Goal: Complete application form

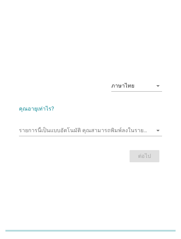
click at [105, 136] on input "รายการนี้เป็นแบบอัตโนมัติ คุณสามารถพิมพ์ลงในรายการนี้" at bounding box center [85, 130] width 133 height 11
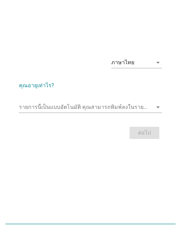
scroll to position [17, 0]
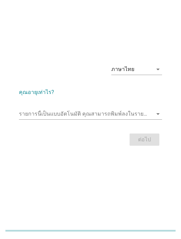
click at [80, 119] on input "รายการนี้เป็นแบบอัตโนมัติ คุณสามารถพิมพ์ลงในรายการนี้" at bounding box center [85, 113] width 133 height 11
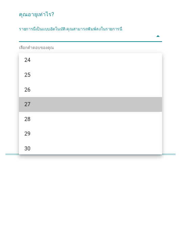
scroll to position [145, 0]
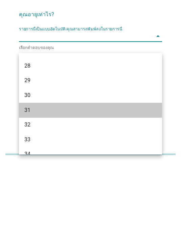
click at [104, 182] on div "31" at bounding box center [84, 186] width 121 height 8
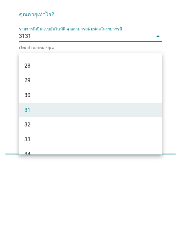
type input "3"
click at [47, 182] on div "31" at bounding box center [84, 186] width 121 height 8
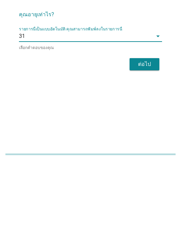
click at [147, 136] on div "ต่อไป" at bounding box center [144, 140] width 19 height 8
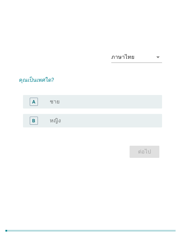
scroll to position [0, 0]
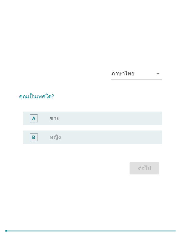
click at [82, 122] on div "radio_button_unchecked ชาย" at bounding box center [100, 118] width 101 height 7
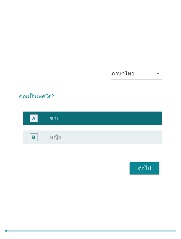
click at [146, 172] on div "ต่อไป" at bounding box center [144, 168] width 19 height 8
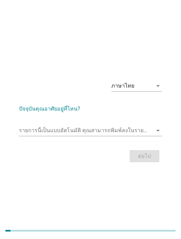
click at [91, 136] on input "รายการนี้เป็นแบบอัตโนมัติ คุณสามารถพิมพ์ลงในรายการนี้" at bounding box center [85, 130] width 133 height 11
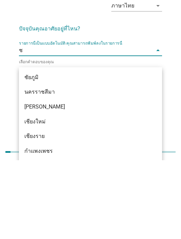
type input "ชล"
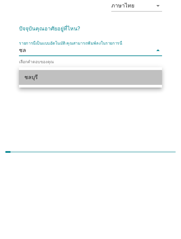
click at [52, 152] on div "ชลบุรี" at bounding box center [84, 156] width 121 height 8
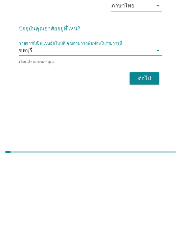
click at [143, 153] on div "ต่อไป" at bounding box center [144, 157] width 19 height 8
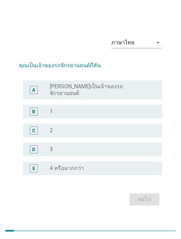
click at [94, 97] on label "[PERSON_NAME]เป็นเจ้าของรถจักรยานยนต์" at bounding box center [100, 90] width 101 height 14
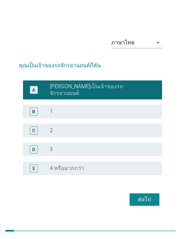
click at [86, 115] on div "B radio_button_unchecked 1" at bounding box center [92, 112] width 139 height 14
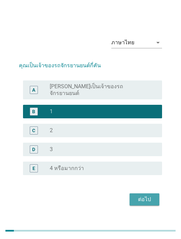
click at [145, 203] on div "ต่อไป" at bounding box center [144, 199] width 19 height 8
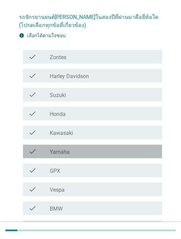
scroll to position [43, 0]
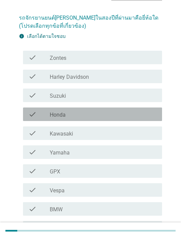
click at [77, 115] on div "check_box_outline_blank Honda" at bounding box center [103, 114] width 107 height 8
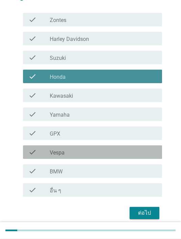
scroll to position [85, 0]
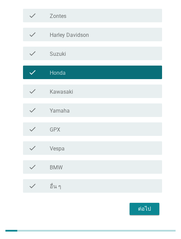
click at [142, 201] on div "ต่อไป" at bounding box center [90, 209] width 143 height 16
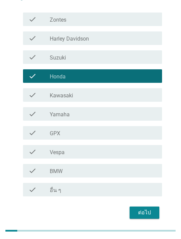
scroll to position [0, 0]
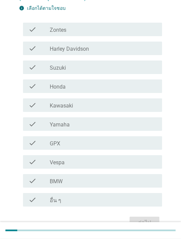
scroll to position [72, 0]
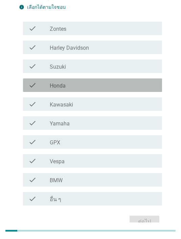
click at [94, 86] on div "check_box_outline_blank Honda" at bounding box center [103, 85] width 107 height 8
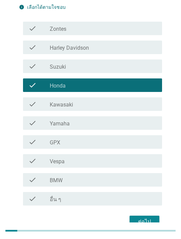
click at [146, 222] on div "ต่อไป" at bounding box center [144, 221] width 19 height 8
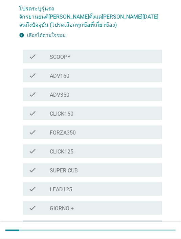
scroll to position [52, 0]
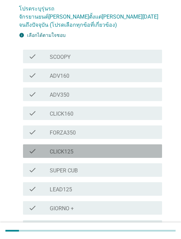
click at [87, 147] on div "check_box_outline_blank CLICK125" at bounding box center [103, 151] width 107 height 8
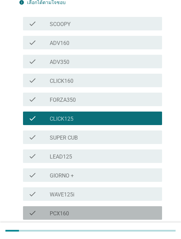
click at [87, 209] on div "check_box_outline_blank PCX160" at bounding box center [103, 213] width 107 height 8
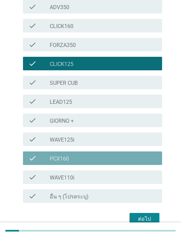
scroll to position [142, 0]
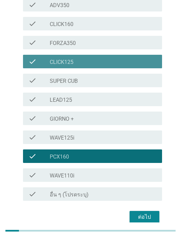
click at [75, 57] on div "check_box_outline_blank CLICK125" at bounding box center [103, 61] width 107 height 8
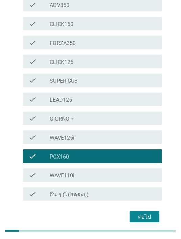
click at [146, 213] on div "ต่อไป" at bounding box center [144, 217] width 19 height 8
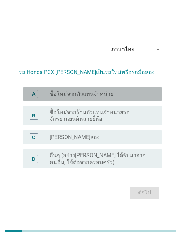
click at [127, 97] on div "radio_button_unchecked ซื้อใหม่จากตัวแทนจำหน่าย" at bounding box center [100, 93] width 101 height 7
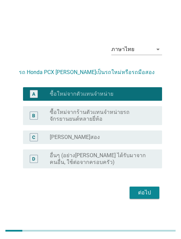
click at [147, 197] on div "ต่อไป" at bounding box center [144, 192] width 19 height 8
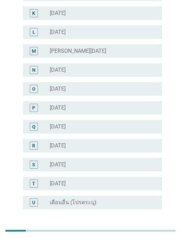
scroll to position [258, 0]
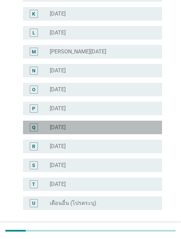
click at [133, 127] on div "radio_button_unchecked พฤษภาคม 2025" at bounding box center [100, 127] width 101 height 7
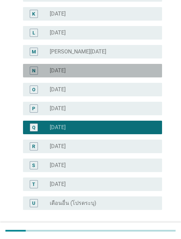
click at [66, 69] on label "[DATE]" at bounding box center [58, 70] width 16 height 7
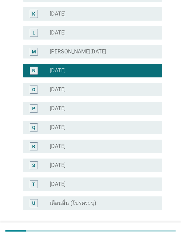
click at [142, 230] on div "ต่อไป" at bounding box center [144, 234] width 19 height 8
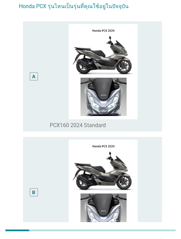
scroll to position [55, 0]
click at [36, 80] on div "A" at bounding box center [34, 76] width 8 height 8
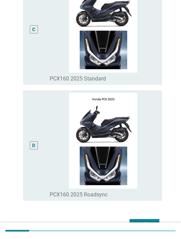
scroll to position [384, 0]
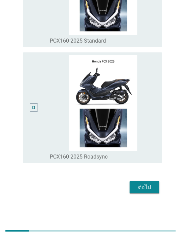
click at [146, 193] on button "ต่อไป" at bounding box center [144, 187] width 30 height 12
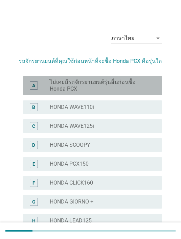
click at [137, 85] on label "ไม่เคยมีรถจักรยานยนต์รุ่นอื่นก่อนซื้อ Honda PCX" at bounding box center [100, 86] width 101 height 14
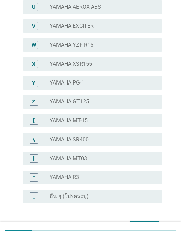
scroll to position [478, 0]
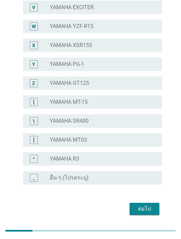
click at [140, 208] on div "ต่อไป" at bounding box center [144, 209] width 19 height 8
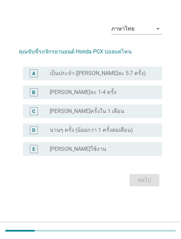
scroll to position [0, 0]
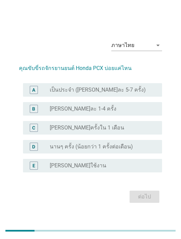
click at [136, 92] on div "A radio_button_unchecked เป็นประจำ (อาทิตย์ละ 5-7 ครั้ง)" at bounding box center [90, 89] width 143 height 19
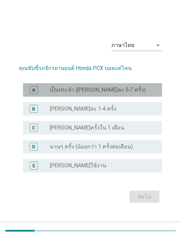
click at [142, 96] on div "A radio_button_unchecked เป็นประจำ (อาทิตย์ละ 5-7 ครั้ง)" at bounding box center [92, 90] width 139 height 14
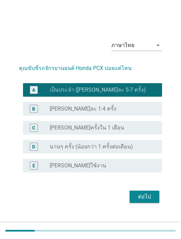
click at [152, 202] on button "ต่อไป" at bounding box center [144, 196] width 30 height 12
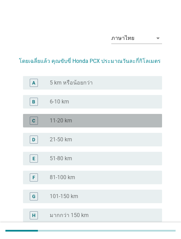
click at [94, 118] on div "radio_button_unchecked 11-20 km" at bounding box center [100, 120] width 101 height 7
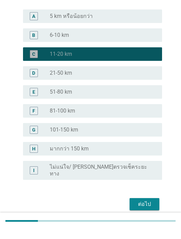
scroll to position [56, 0]
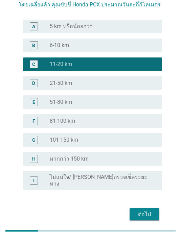
click at [142, 208] on button "ต่อไป" at bounding box center [144, 214] width 30 height 12
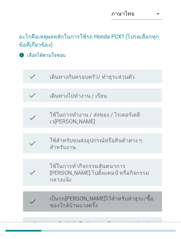
scroll to position [32, 0]
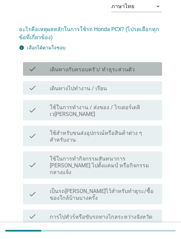
click at [123, 71] on label "เดินทางกับครอบครัว/ ทำธุระส่วนตัว" at bounding box center [92, 69] width 85 height 7
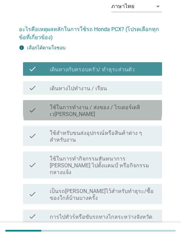
click at [124, 110] on label "ใช้ในการทำงาน / ส่งของ / ไรเดอร์เดลิเว[PERSON_NAME]" at bounding box center [103, 111] width 107 height 14
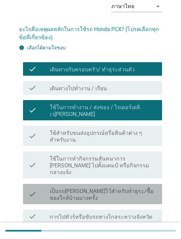
click at [107, 188] on label "เป็นรถ[PERSON_NAME]ไว้สำหรับทำธุระ/ซื้อของใกล้บ้านบางครั้ง" at bounding box center [103, 195] width 107 height 14
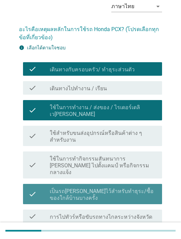
click at [121, 188] on label "เป็นรถ[PERSON_NAME]ไว้สำหรับทำธุระ/ซื้อของใกล้บ้านบางครั้ง" at bounding box center [103, 195] width 107 height 14
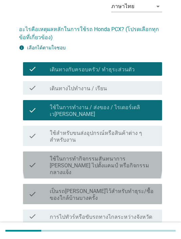
click at [128, 155] on label "ใช้ในการทำกิจกรรมสันทนาการ [PERSON_NAME] ไปตั้งแคมป์ หรือกิจกรรมกลางแจ้ง" at bounding box center [103, 165] width 107 height 20
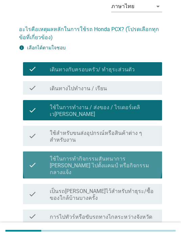
click at [134, 155] on label "ใช้ในการทำกิจกรรมสันทนาการ [PERSON_NAME] ไปตั้งแคมป์ หรือกิจกรรมกลางแจ้ง" at bounding box center [103, 165] width 107 height 20
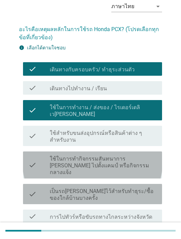
click at [130, 188] on label "เป็นรถ[PERSON_NAME]ไว้สำหรับทำธุระ/ซื้อของใกล้บ้านบางครั้ง" at bounding box center [103, 195] width 107 height 14
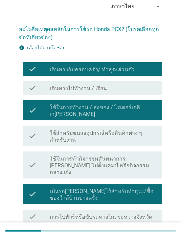
click at [137, 213] on label "การไปทัวร์หรือขับรถทางไกลระหว่างจังหวัด" at bounding box center [101, 216] width 102 height 7
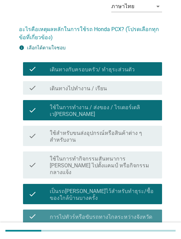
click at [139, 213] on label "การไปทัวร์หรือขับรถทางไกลระหว่างจังหวัด" at bounding box center [101, 216] width 102 height 7
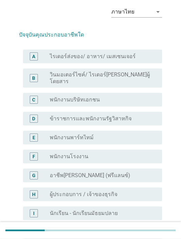
scroll to position [26, 0]
click at [107, 154] on div "radio_button_unchecked พนักงานโรงงาน" at bounding box center [100, 156] width 101 height 7
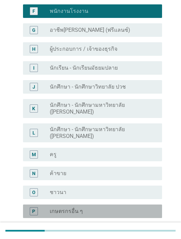
scroll to position [283, 0]
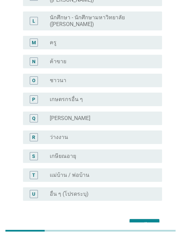
click at [150, 221] on div "ต่อไป" at bounding box center [144, 225] width 19 height 8
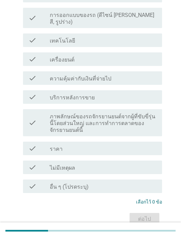
scroll to position [0, 0]
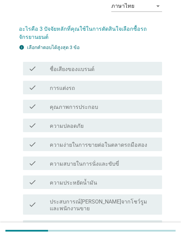
click at [103, 106] on div "check_box_outline_blank คุณภาพการประกอบ" at bounding box center [103, 106] width 107 height 8
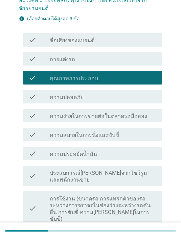
click at [107, 170] on label "ประสบการณ์[PERSON_NAME]จากโชว์รูมและพนักงานขาย" at bounding box center [103, 176] width 107 height 14
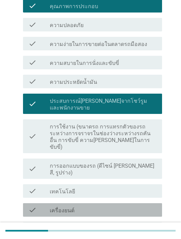
click at [100, 206] on div "check_box_outline_blank เครื่องยนต์" at bounding box center [103, 210] width 107 height 8
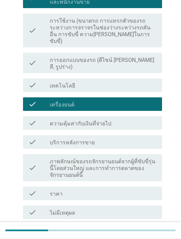
scroll to position [273, 0]
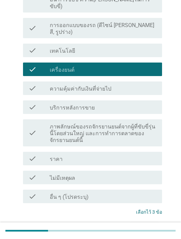
click at [86, 154] on div "check_box_outline_blank ราคา" at bounding box center [103, 158] width 107 height 8
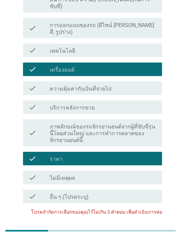
click at [153, 221] on div "ต่อไป" at bounding box center [90, 229] width 143 height 16
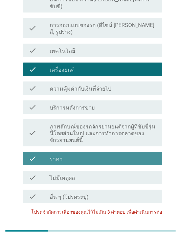
click at [127, 154] on div "check_box_outline_blank ราคา" at bounding box center [103, 158] width 107 height 8
click at [148, 225] on div "ต่อไป" at bounding box center [144, 229] width 19 height 8
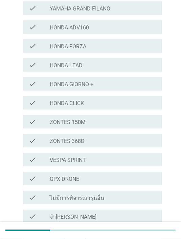
scroll to position [207, 0]
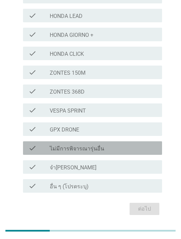
click at [114, 146] on div "check_box_outline_blank ไม่มีการพิจารณารุ่นอื่น" at bounding box center [103, 148] width 107 height 8
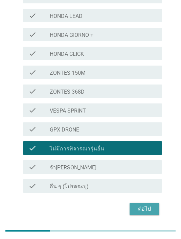
click at [147, 213] on button "ต่อไป" at bounding box center [144, 209] width 30 height 12
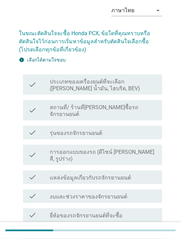
scroll to position [28, 0]
click at [124, 128] on div "check_box_outline_blank รุ่นของรถจักรยานยนต์" at bounding box center [103, 132] width 107 height 8
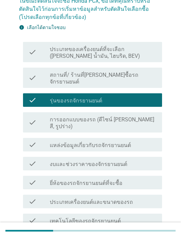
click at [124, 216] on div "check_box_outline_blank เทคโนโลยีของรถจักรยานยนต์" at bounding box center [103, 220] width 107 height 8
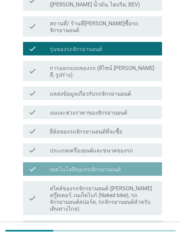
scroll to position [151, 0]
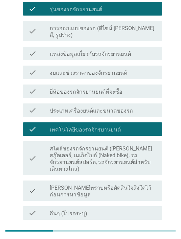
click at [136, 232] on div "ต่อไป" at bounding box center [144, 236] width 19 height 8
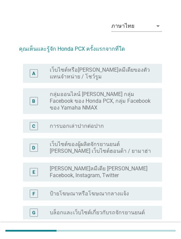
scroll to position [15, 0]
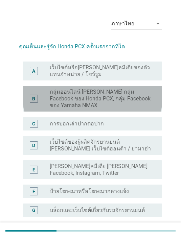
click at [129, 92] on label "กลุ่มออนไลน์ [PERSON_NAME] กลุ่ม Facebook ของ Honda PCX, กลุ่ม Facebook ของ Yam…" at bounding box center [100, 98] width 101 height 20
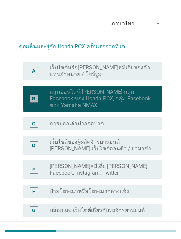
click at [120, 101] on label "กลุ่มออนไลน์ [PERSON_NAME] กลุ่ม Facebook ของ Honda PCX, กลุ่ม Facebook ของ Yam…" at bounding box center [100, 98] width 101 height 20
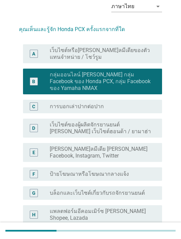
click at [132, 171] on div "radio_button_unchecked ป้ายโฆษณาหรือโฆษณากลางแจ้ง" at bounding box center [100, 174] width 101 height 7
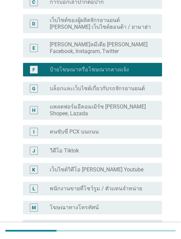
scroll to position [142, 0]
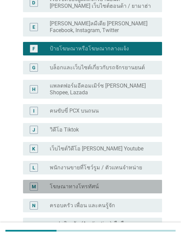
click at [134, 183] on div "radio_button_unchecked โฆษณาทางโทรทัศน์" at bounding box center [100, 186] width 101 height 7
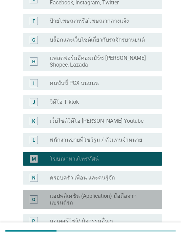
scroll to position [254, 0]
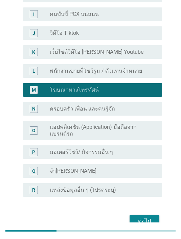
click at [141, 215] on button "ต่อไป" at bounding box center [144, 221] width 30 height 12
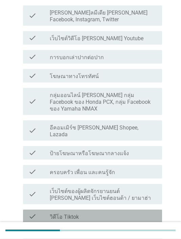
scroll to position [133, 0]
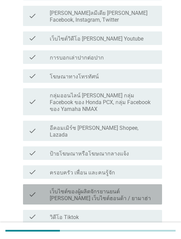
click at [131, 188] on label "เว็บไซต์ของผู้ผลิตจักรยานยนต์ [PERSON_NAME] เว็บไซต์ฮอนด้า / ยามาฮ่า" at bounding box center [103, 195] width 107 height 14
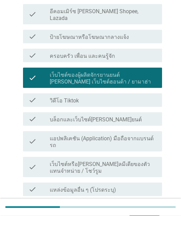
scroll to position [226, 0]
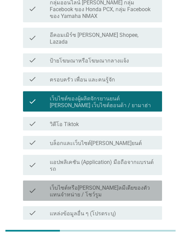
click at [125, 184] on label "เว็บไซต์หรือ[PERSON_NAME]ลมีเดียของตัวแทนจําหน่าย / โชว์รูม" at bounding box center [103, 191] width 107 height 14
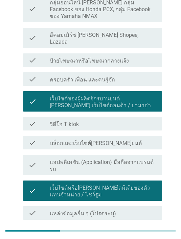
click at [147, 232] on div "ต่อไป" at bounding box center [144, 236] width 19 height 8
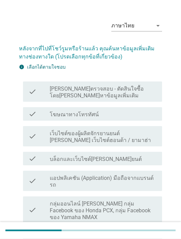
scroll to position [12, 0]
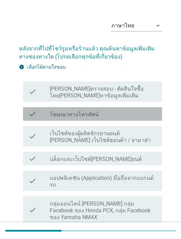
click at [123, 120] on div "check check_box_outline_blank โฆษณาทางโทรทัศน์" at bounding box center [92, 114] width 139 height 14
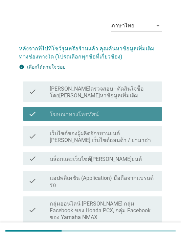
click at [115, 119] on div "check check_box_outline_blank โฆษณาทางโทรทัศน์" at bounding box center [92, 114] width 139 height 14
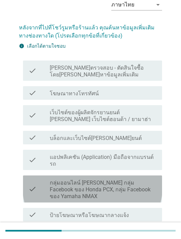
click at [119, 179] on label "กลุ่มออนไลน์ [PERSON_NAME] กลุ่ม Facebook ของ Honda PCX, กลุ่ม Facebook ของ Yam…" at bounding box center [103, 189] width 107 height 20
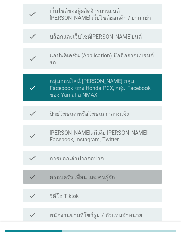
click at [108, 174] on label "ครอบครัว เพื่อน และคนรู้จัก" at bounding box center [82, 177] width 65 height 7
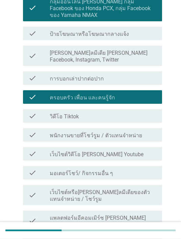
scroll to position [270, 0]
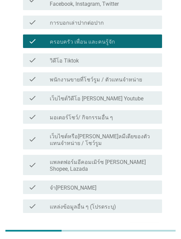
click at [157, 223] on button "ต่อไป" at bounding box center [144, 229] width 30 height 12
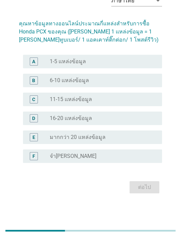
scroll to position [0, 0]
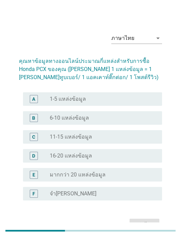
click at [109, 96] on div "radio_button_unchecked 1-5 แหล่งข้อมูล" at bounding box center [100, 99] width 101 height 7
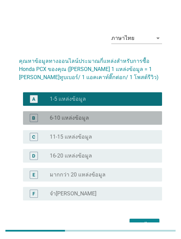
click at [108, 113] on div "B radio_button_unchecked 6-10 แหล่งข้อมูล" at bounding box center [92, 118] width 139 height 14
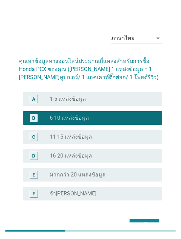
click at [151, 222] on div "ต่อไป" at bounding box center [144, 224] width 19 height 8
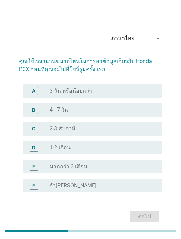
click at [95, 113] on div "radio_button_unchecked 4 - 7 วัน" at bounding box center [100, 109] width 101 height 7
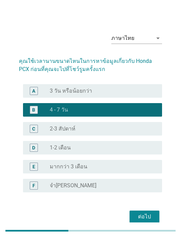
click at [148, 218] on div "ต่อไป" at bounding box center [144, 216] width 19 height 8
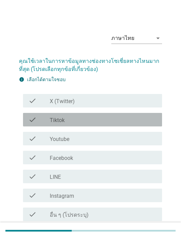
click at [102, 114] on div "check check_box_outline_blank Tiktok" at bounding box center [92, 120] width 139 height 14
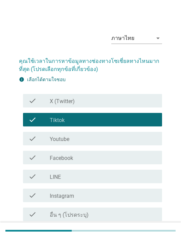
click at [86, 156] on div "check_box_outline_blank Facebook" at bounding box center [103, 157] width 107 height 8
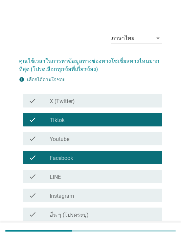
click at [147, 236] on div "ต่อไป" at bounding box center [144, 237] width 19 height 8
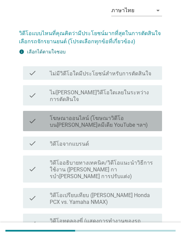
click at [124, 115] on label "โฆษณาออนไลน์ (โฆษณาวิดีโอบน[PERSON_NAME]ลมีเดีย YouTube ฯลฯ)" at bounding box center [103, 122] width 107 height 14
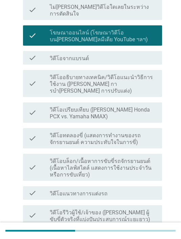
click at [125, 186] on div "check check_box_outline_blank วิดีโอแนวทางการแต่งรถ" at bounding box center [92, 193] width 139 height 14
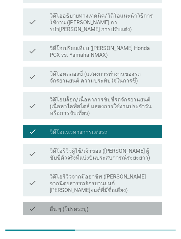
scroll to position [174, 0]
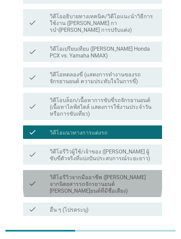
click at [129, 174] on label "วิดีโอรีวิวจากมืออาชีพ ([PERSON_NAME] จากนิตยสารรถจักรยานยนต์ [PERSON_NAME]ยนต์…" at bounding box center [103, 184] width 107 height 20
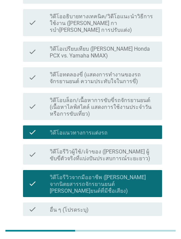
click at [144, 228] on div "ต่อไป" at bounding box center [144, 232] width 19 height 8
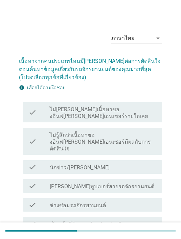
scroll to position [11, 0]
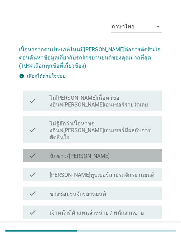
click at [109, 153] on label "นักข่าว/[PERSON_NAME]" at bounding box center [80, 156] width 60 height 7
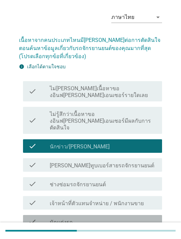
scroll to position [37, 0]
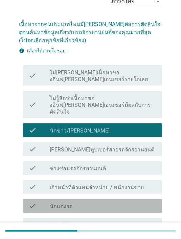
click at [119, 199] on div "check check_box_outline_blank นักแต่งรถ" at bounding box center [92, 206] width 139 height 14
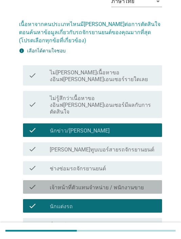
click at [125, 184] on label "เจ้าหน้าที่ตัวแทนจําหน่าย / พนักงานขาย" at bounding box center [97, 187] width 94 height 7
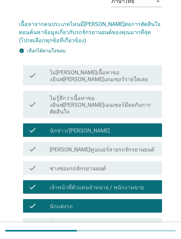
scroll to position [0, 0]
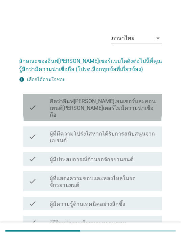
click at [123, 105] on label "คิดว่าอินฟ[PERSON_NAME]เอนเซอร์และคอนเทนต์[PERSON_NAME]เตอร์ไม่มีความน่าเชือถือ" at bounding box center [103, 108] width 107 height 20
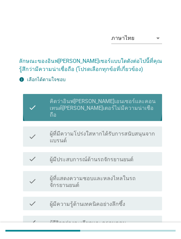
click at [114, 106] on label "คิดว่าอินฟ[PERSON_NAME]เอนเซอร์และคอนเทนต์[PERSON_NAME]เตอร์ไม่มีความน่าเชือถือ" at bounding box center [103, 108] width 107 height 20
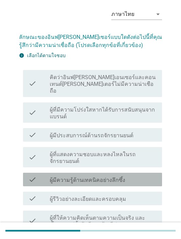
click at [125, 175] on div "check_box_outline_blank ผู้มีความรู้ด้านเทคนิคอย่างลึกซึ้ง" at bounding box center [103, 179] width 107 height 8
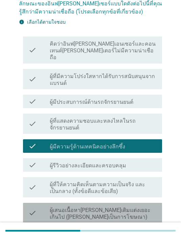
click at [122, 211] on label "ผู้เสนอเนื้อหา[PERSON_NAME]เติมแต่งเยอะเกินไป ([PERSON_NAME]เป็นการโฆษณา)" at bounding box center [103, 214] width 107 height 14
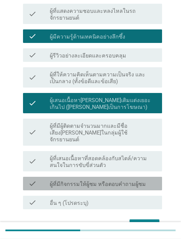
scroll to position [167, 0]
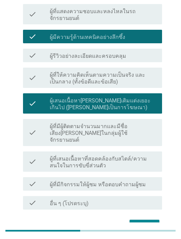
click at [125, 181] on label "ผู้ที่มีกิจกรรมให้ผู้ชม หรือตอบคำถามผู้ชม" at bounding box center [98, 184] width 96 height 7
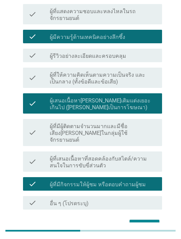
click at [144, 221] on div "ต่อไป" at bounding box center [144, 225] width 19 height 8
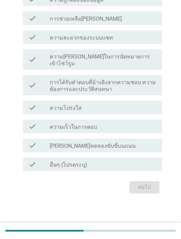
scroll to position [0, 0]
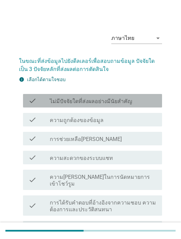
click at [138, 99] on div "check_box_outline_blank ไม่มีปัจจัยใดที่ส่งผลอย่างมีนัยสำคัญ" at bounding box center [103, 101] width 107 height 8
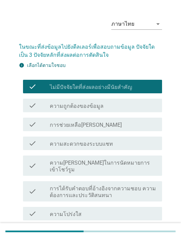
scroll to position [14, 0]
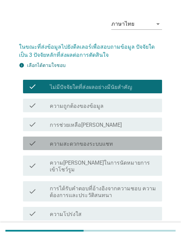
click at [120, 144] on div "check_box_outline_blank ความสะดวกของระบบแชท" at bounding box center [103, 143] width 107 height 8
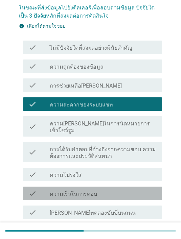
click at [117, 189] on div "check_box_outline_blank ความเร็วในการตอบ" at bounding box center [103, 193] width 107 height 8
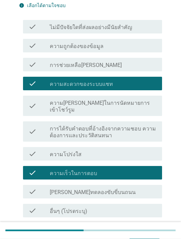
scroll to position [74, 0]
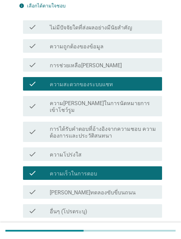
click at [103, 126] on label "การได้รับคำตอบที่อ้างอิงจากความชอบ ความต้องการและประวัติสนทนา" at bounding box center [103, 133] width 107 height 14
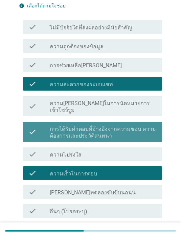
click at [93, 126] on label "การได้รับคำตอบที่อ้างอิงจากความชอบ ความต้องการและประวัติสนทนา" at bounding box center [103, 133] width 107 height 14
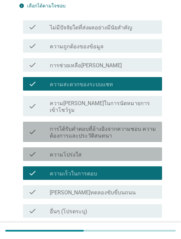
click at [93, 150] on div "check_box_outline_blank ความโปร่งใส" at bounding box center [103, 154] width 107 height 8
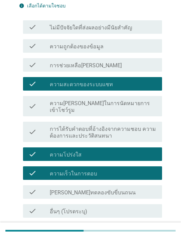
click at [151, 230] on div "ต่อไป" at bounding box center [144, 234] width 19 height 8
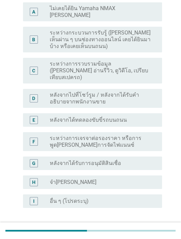
scroll to position [0, 0]
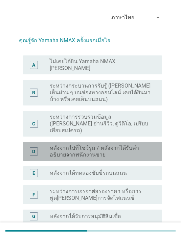
click at [101, 145] on label "หลังจากไปที่โชว์รูม / หลังจากได้รับคำอธิบายจากพนักงานขาย" at bounding box center [100, 152] width 101 height 14
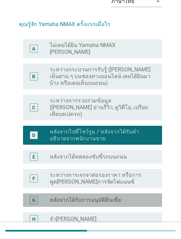
click at [112, 197] on label "หลังจากได้รับการอนุมัติสินเชื่อ" at bounding box center [85, 200] width 71 height 7
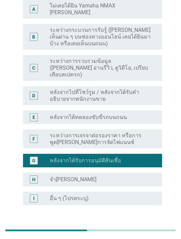
scroll to position [76, 0]
click at [149, 223] on button "ต่อไป" at bounding box center [144, 229] width 30 height 12
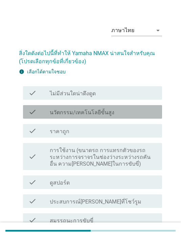
click at [125, 115] on div "check_box_outline_blank นวัตกรรม/เทคโนโลยีขั้นสูง" at bounding box center [103, 112] width 107 height 8
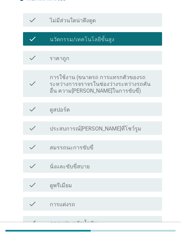
click at [125, 159] on div "check check_box_outline_blank นั่งและขับขี่สบาย" at bounding box center [92, 166] width 139 height 14
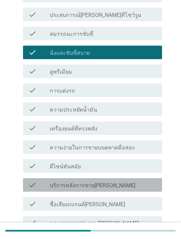
click at [113, 184] on div "check_box_outline_blank บริการหลังการขายที่ดี" at bounding box center [103, 185] width 107 height 8
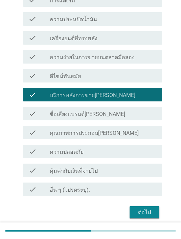
scroll to position [288, 0]
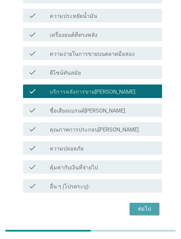
click at [151, 209] on div "ต่อไป" at bounding box center [144, 209] width 19 height 8
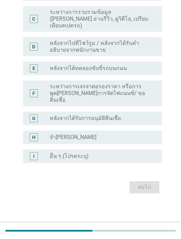
scroll to position [0, 0]
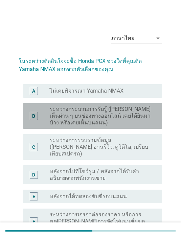
click at [121, 114] on label "ระหว่างกระบวนการรับรู้ ([PERSON_NAME] เห็นผ่าน ๆ บนช่องทางออนไลน์ เคยได้ยินมาบ้…" at bounding box center [100, 116] width 101 height 20
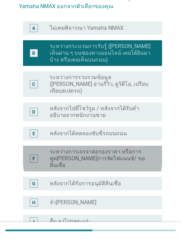
scroll to position [63, 0]
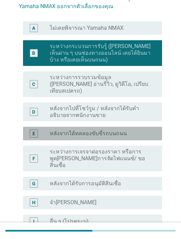
click at [132, 131] on div "E radio_button_unchecked หลังจากได้ทดลองขับขี่รถบนถนน" at bounding box center [92, 134] width 139 height 14
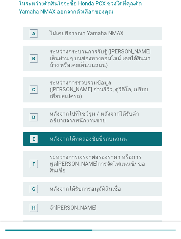
scroll to position [57, 0]
click at [137, 62] on label "ระหว่างกระบวนการรับรู้ ([PERSON_NAME] เห็นผ่าน ๆ บนช่องทางออนไลน์ เคยได้ยินมาบ้…" at bounding box center [100, 58] width 101 height 20
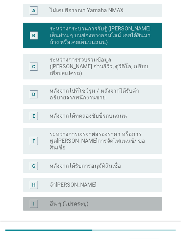
scroll to position [93, 0]
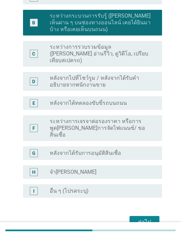
click at [150, 218] on div "ต่อไป" at bounding box center [144, 222] width 19 height 8
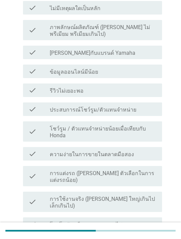
scroll to position [0, 0]
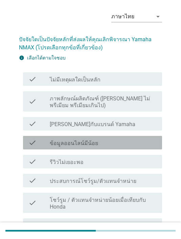
click at [128, 140] on div "check_box_outline_blank ข้อมูลออนไลน์มีน้อย" at bounding box center [103, 142] width 107 height 8
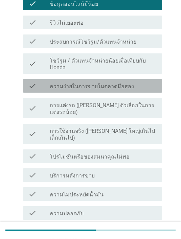
scroll to position [160, 0]
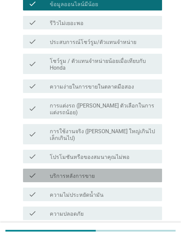
click at [107, 171] on div "check_box_outline_blank บริการหลังการขาย" at bounding box center [103, 175] width 107 height 8
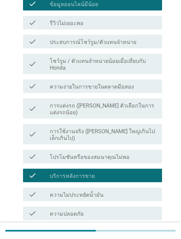
click at [74, 191] on label "ความไม่ประหยัดน้ำมัน" at bounding box center [77, 194] width 54 height 7
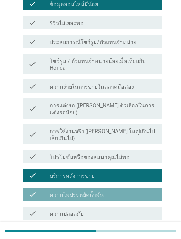
click at [83, 173] on label "บริการหลังการขาย" at bounding box center [72, 176] width 45 height 7
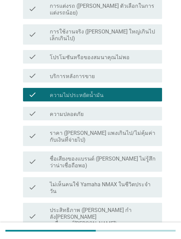
scroll to position [259, 0]
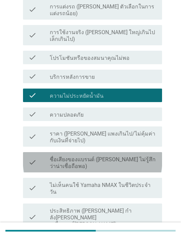
click at [124, 156] on label "ชื่อเสียงของแบรนด์ (เช่น ไม่รู้สึกว่าน่าเชื่อถือพอ)" at bounding box center [103, 163] width 107 height 14
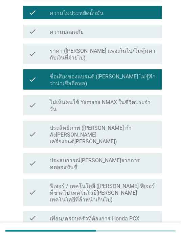
scroll to position [342, 0]
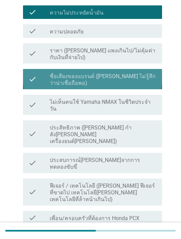
click at [84, 73] on label "ชื่อเสียงของแบรนด์ (เช่น ไม่รู้สึกว่าน่าเชื่อถือพอ)" at bounding box center [103, 80] width 107 height 14
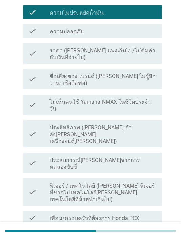
click at [97, 153] on div "check check_box_outline_blank ประสบการณ์ไม่ดีจากการทดลองขับขี่" at bounding box center [92, 163] width 139 height 20
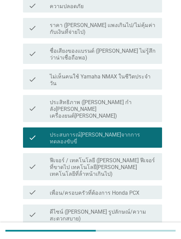
scroll to position [396, 0]
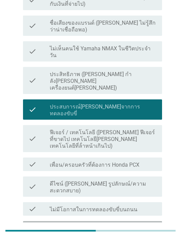
click at [95, 224] on div "check_box_outline_blank คุณภาพการประกอบ" at bounding box center [103, 228] width 107 height 8
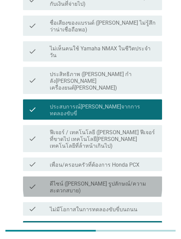
click at [103, 180] on label "ดีไซน์ (เช่น รูปลักษณ์/ความสะดวกสบาย)" at bounding box center [103, 187] width 107 height 14
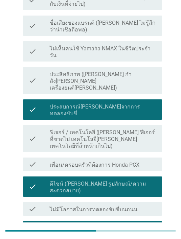
click at [37, 102] on div "check" at bounding box center [38, 109] width 21 height 15
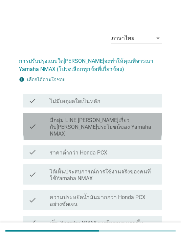
click at [126, 123] on label "มีกลุ่ม LINE ที่คุยเกี่ยวกับสิทธิประโยชน์ของ Yamaha NMAX" at bounding box center [103, 127] width 107 height 20
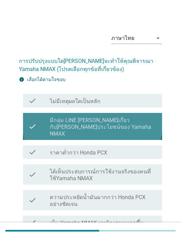
click at [79, 126] on label "มีกลุ่ม LINE ที่คุยเกี่ยวกับสิทธิประโยชน์ของ Yamaha NMAX" at bounding box center [103, 127] width 107 height 20
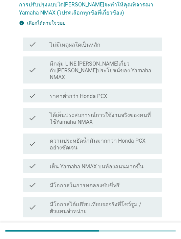
click at [123, 137] on label "ความประหยัดน้ำมันมากกว่า Honda PCX อย่างชัดเจน" at bounding box center [103, 144] width 107 height 14
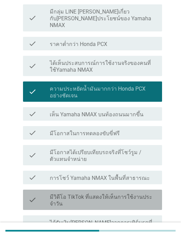
click at [91, 195] on label "มีวิดีโอ TikTok ที่แสดงให้เห็นการใช้งานประจําวัน" at bounding box center [103, 200] width 107 height 14
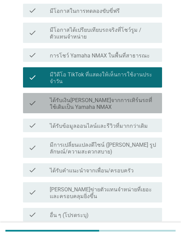
scroll to position [236, 0]
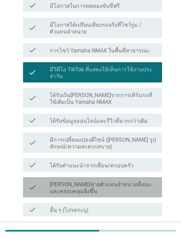
click at [103, 181] on label "มีเครือข่ายตัวแทนจําหน่ายที่เยอะและครอบคลุมยิ่งขึ้น" at bounding box center [103, 188] width 107 height 14
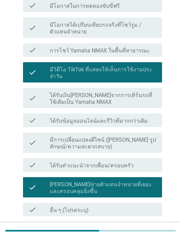
click at [147, 228] on div "ต่อไป" at bounding box center [144, 232] width 19 height 8
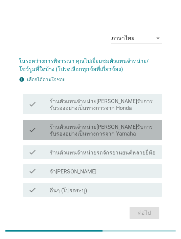
click at [111, 131] on label "ร้านตัวแทนจำหน่ายที่ได้รับการรับรองอย่างเป็นทางการจาก Yamaha" at bounding box center [103, 131] width 107 height 14
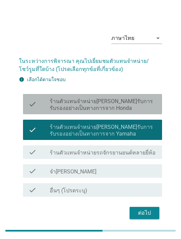
click at [109, 108] on label "ร้านตัวแทนจำหน่ายที่ได้รับการรับรองอย่างเป็นทางการจาก Honda" at bounding box center [103, 105] width 107 height 14
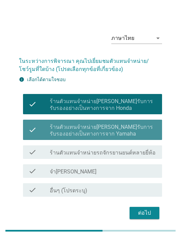
click at [117, 127] on div "check check_box ร้านตัวแทนจำหน่ายที่ได้รับการรับรองอย่างเป็นทางการจาก Yamaha" at bounding box center [92, 130] width 139 height 20
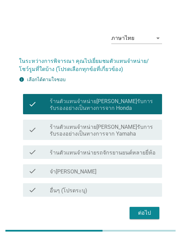
click at [146, 217] on div "ต่อไป" at bounding box center [144, 213] width 19 height 8
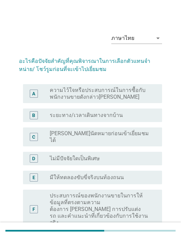
click at [113, 112] on label "ระยะทาง/เวลาเดินทางจากบ้าน" at bounding box center [86, 115] width 73 height 7
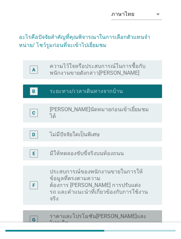
scroll to position [64, 0]
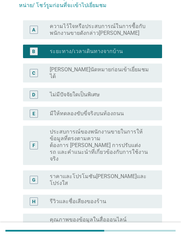
click at [119, 216] on label "คุณภาพของข้อมูลในสื่อออนไลน์ เช่น เว็บไซต์ และโซเชียลมีเดีย" at bounding box center [100, 226] width 101 height 20
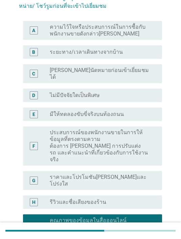
scroll to position [59, 0]
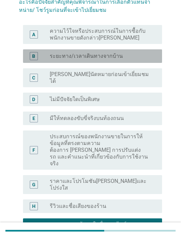
click at [108, 57] on label "ระยะทาง/เวลาเดินทางจากบ้าน" at bounding box center [86, 56] width 73 height 7
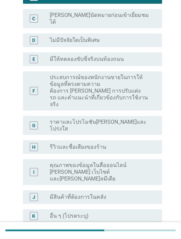
scroll to position [118, 0]
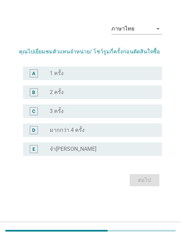
scroll to position [0, 0]
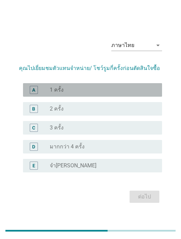
click at [96, 96] on div "A radio_button_unchecked 1 ครั้ง" at bounding box center [92, 90] width 139 height 14
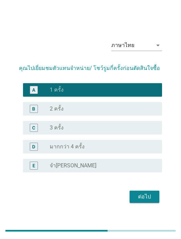
click at [101, 115] on div "B radio_button_unchecked 2 ครั้ง" at bounding box center [92, 109] width 139 height 14
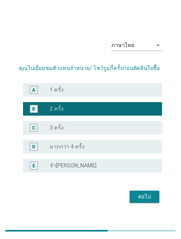
click at [146, 201] on div "ต่อไป" at bounding box center [144, 196] width 19 height 8
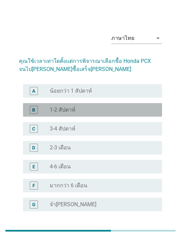
click at [82, 104] on div "B radio_button_unchecked 1-2 สัปดาห์" at bounding box center [92, 110] width 139 height 14
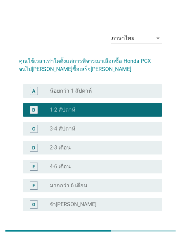
click at [145, 233] on div "ต่อไป" at bounding box center [144, 235] width 19 height 8
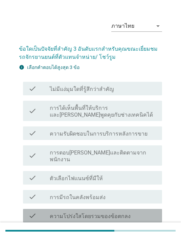
scroll to position [22, 0]
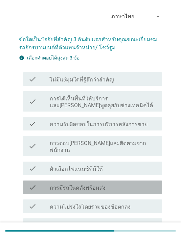
click at [116, 183] on div "check_box_outline_blank การมีรถในคลังพร้อมส่ง" at bounding box center [103, 187] width 107 height 8
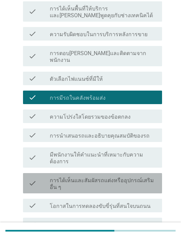
click at [102, 177] on label "การได้เห็นและสัมผัสรถแต่งหรืออุปกรณ์เสริมอื่น ๆ" at bounding box center [103, 184] width 107 height 14
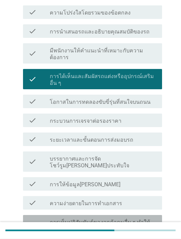
scroll to position [215, 0]
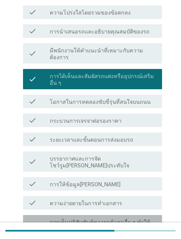
click at [109, 219] on label "การเห็นปฏิสัมพันธ์ของลูกค้าคนอื่น ๆ ทำให้รู้สึกมั่นใจมากขึ้น" at bounding box center [103, 226] width 107 height 14
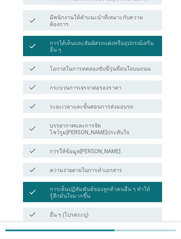
scroll to position [266, 0]
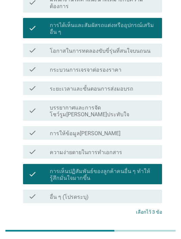
click at [142, 221] on div "ต่อไป" at bounding box center [90, 229] width 143 height 16
click at [144, 225] on div "ต่อไป" at bounding box center [144, 229] width 19 height 8
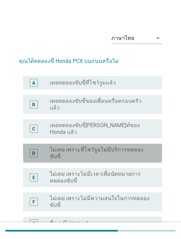
click at [120, 146] on label "ไม่เคย เพราะที่โชว์รูมไม่มีบริการทดลองขับขี่" at bounding box center [100, 153] width 101 height 14
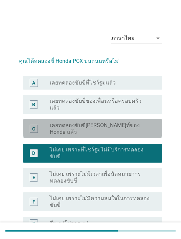
click at [105, 122] on label "เคยทดลองขับขี่ที่อีเวนท์ของ Honda แล้ว" at bounding box center [100, 129] width 101 height 14
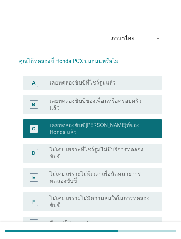
click at [127, 97] on div "B radio_button_unchecked เคยทดลองขับขี่ของเพื่อนหรือครอบครัวแล้ว" at bounding box center [92, 104] width 139 height 19
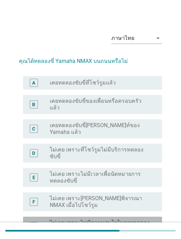
click at [115, 219] on label "ไม่เคย เพราะไม่มีความสนใจในการทดลองขับขี่" at bounding box center [100, 226] width 101 height 14
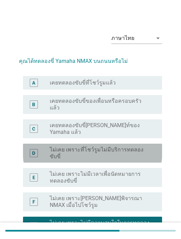
click at [127, 146] on label "ไม่เคย เพราะที่โชว์รูมไม่มีบริการทดลองขับขี่" at bounding box center [100, 153] width 101 height 14
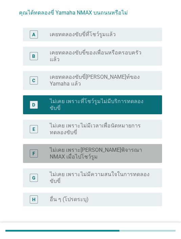
scroll to position [54, 0]
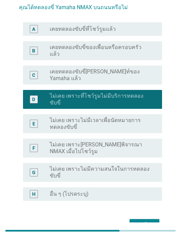
click at [147, 221] on div "ต่อไป" at bounding box center [144, 225] width 19 height 8
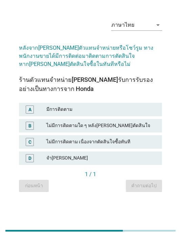
scroll to position [0, 0]
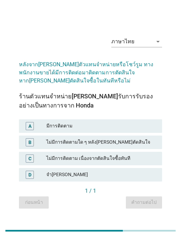
click at [89, 130] on div "มีการติดตาม" at bounding box center [101, 126] width 110 height 8
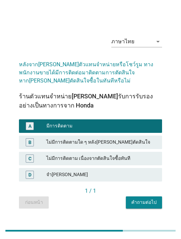
click at [153, 206] on div "คำถามต่อไป" at bounding box center [143, 202] width 25 height 7
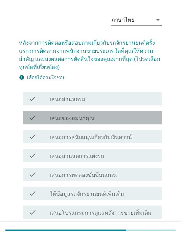
scroll to position [18, 0]
click at [123, 118] on div "check_box_outline_blank เสนอของสมนาคุณ" at bounding box center [103, 117] width 107 height 8
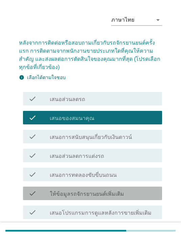
click at [105, 197] on label "ให้ข้อมูลรถจักรยานยนต์เพิ่มเติม" at bounding box center [87, 193] width 74 height 7
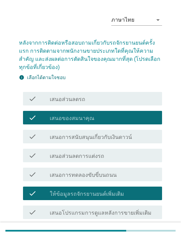
click at [105, 101] on div "check_box_outline_blank เสนอส่วนลดรถ" at bounding box center [103, 99] width 107 height 8
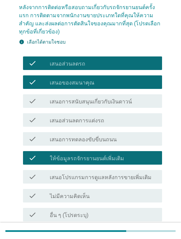
scroll to position [54, 0]
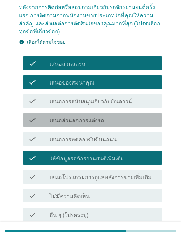
click at [122, 123] on div "check_box_outline_blank เสนอส่วนลดการแต่งรถ" at bounding box center [103, 120] width 107 height 8
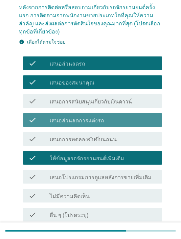
click at [121, 117] on div "check_box_outline_blank เสนอส่วนลดการแต่งรถ" at bounding box center [103, 120] width 107 height 8
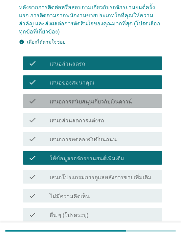
click at [121, 100] on label "เสนอการสนับสนุนเกี่ยวกับเงินดาวน์" at bounding box center [91, 101] width 82 height 7
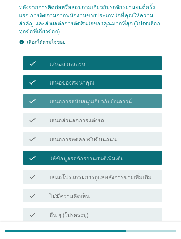
click at [149, 234] on div "ต่อไป" at bounding box center [144, 237] width 19 height 8
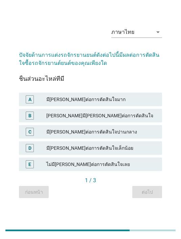
scroll to position [10, 0]
click at [123, 103] on div "มีอิทธิพลต่อการตัดสินใจมาก" at bounding box center [101, 99] width 110 height 8
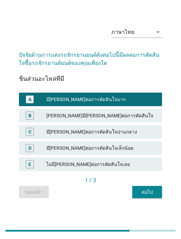
click at [147, 195] on div "ต่อไป" at bounding box center [146, 191] width 19 height 7
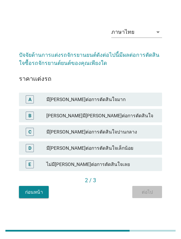
scroll to position [0, 0]
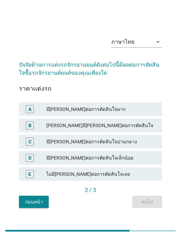
click at [120, 129] on div "ค่อนข้างมีอิทธิพลต่อการตัดสินใจ" at bounding box center [101, 125] width 110 height 8
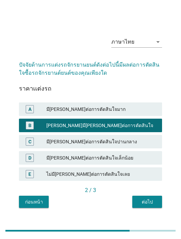
click at [116, 146] on div "มีอิทธิพลต่อการตัดสินใจปานกลาง" at bounding box center [101, 141] width 110 height 8
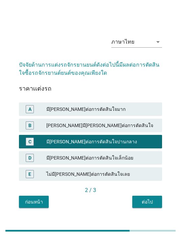
click at [153, 205] on div "ต่อไป" at bounding box center [146, 201] width 19 height 7
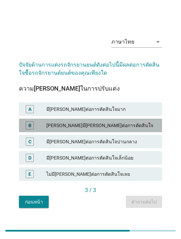
click at [115, 132] on div "B ค่อนข้างมีอิทธิพลต่อการตัดสินใจ" at bounding box center [90, 126] width 143 height 14
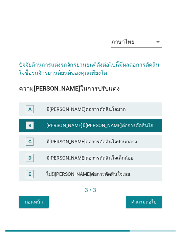
click at [151, 205] on div "คำถามต่อไป" at bounding box center [143, 201] width 25 height 7
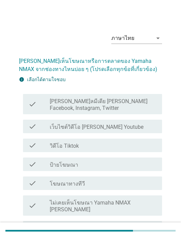
click at [97, 143] on div "check_box_outline_blank วิดีโอ Tiktok" at bounding box center [103, 145] width 107 height 8
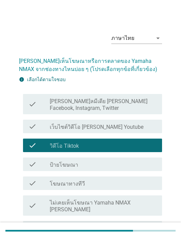
click at [91, 180] on div "check_box_outline_blank โฆษณาทางทีวี" at bounding box center [103, 183] width 107 height 8
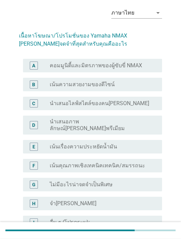
scroll to position [25, 0]
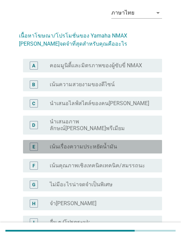
click at [130, 143] on div "radio_button_unchecked เน้นเรื่องความประหยัดน้ำมัน" at bounding box center [100, 146] width 101 height 7
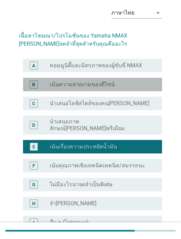
click at [91, 86] on label "เน้นความสวยงามของดีไซน์" at bounding box center [82, 84] width 65 height 7
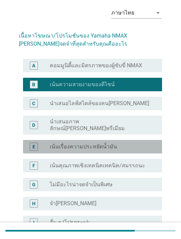
click at [102, 143] on label "เน้นเรื่องความประหยัดน้ำมัน" at bounding box center [83, 146] width 67 height 7
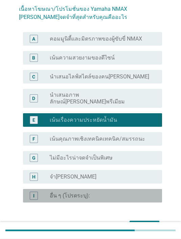
scroll to position [64, 0]
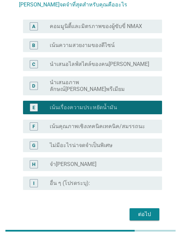
click at [143, 210] on div "ต่อไป" at bounding box center [144, 214] width 19 height 8
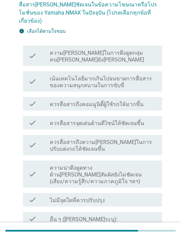
scroll to position [0, 0]
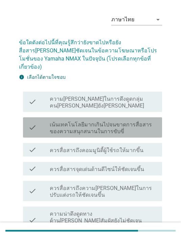
click at [140, 123] on label "เน้นเทคโนโลยีมากเกินไปจนขาดการสื่อสารของความสนุกสนานในการขับขี่" at bounding box center [103, 128] width 107 height 14
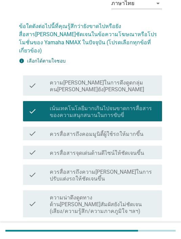
click at [138, 168] on label "ควรสื่อสารถึงความสามารถในการปรับแต่งรถให้ชัดเจนขึ้น" at bounding box center [103, 175] width 107 height 14
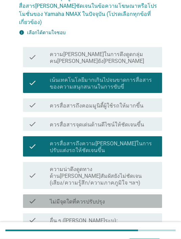
scroll to position [82, 0]
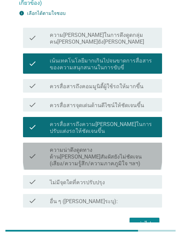
click at [128, 148] on label "ความน่าดึงดูดทางด้านประสาทสัมผัสยังไม่ชัดเจน (เสียง/ความรู้สึก/ความภาคภูมิใจ ฯล…" at bounding box center [103, 157] width 107 height 20
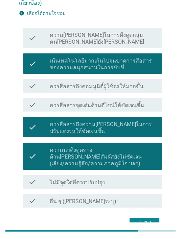
click at [148, 219] on div "ต่อไป" at bounding box center [144, 223] width 19 height 8
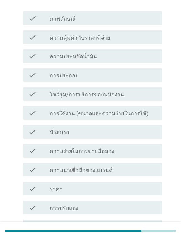
scroll to position [0, 0]
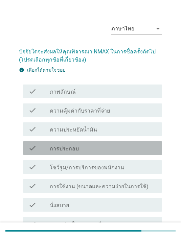
click at [111, 147] on div "check_box_outline_blank การประกอบ" at bounding box center [103, 148] width 107 height 8
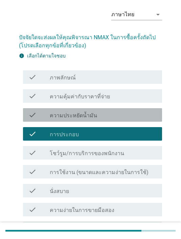
click at [122, 111] on div "check_box_outline_blank ความประหยัดน้ำมัน" at bounding box center [103, 115] width 107 height 8
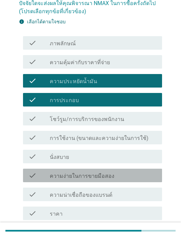
click at [104, 173] on label "ความง่ายในการขายมือสอง" at bounding box center [82, 176] width 64 height 7
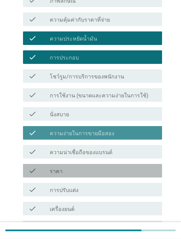
scroll to position [104, 0]
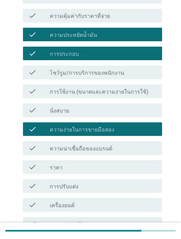
click at [101, 162] on div "check check_box_outline_blank ราคา" at bounding box center [92, 167] width 139 height 14
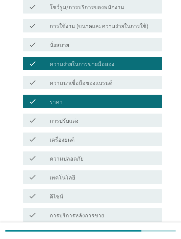
click at [97, 195] on div "check_box_outline_blank ดีไซน์" at bounding box center [103, 196] width 107 height 8
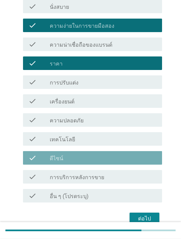
scroll to position [217, 0]
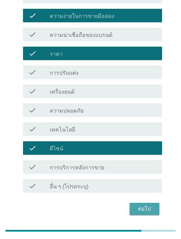
click at [143, 209] on div "ต่อไป" at bounding box center [144, 209] width 19 height 8
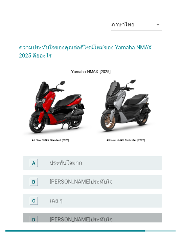
scroll to position [31, 0]
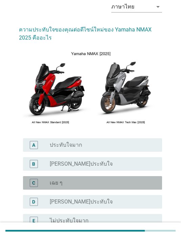
click at [104, 180] on div "radio_button_unchecked เฉย ๆ" at bounding box center [100, 182] width 101 height 7
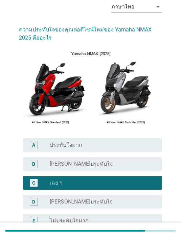
click at [89, 165] on label "ค่อนข้างประทับใจ" at bounding box center [81, 163] width 63 height 7
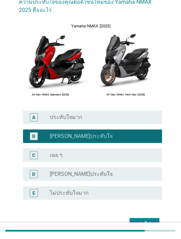
scroll to position [72, 0]
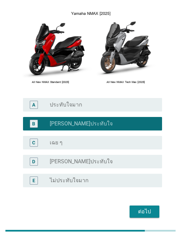
click at [148, 213] on div "ต่อไป" at bounding box center [144, 211] width 19 height 8
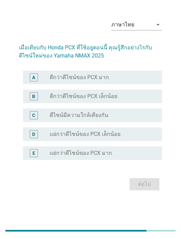
scroll to position [0, 0]
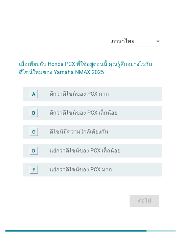
click at [109, 135] on div "radio_button_unchecked ดีไซน์มีความใกล้เคียงกัน" at bounding box center [100, 131] width 101 height 7
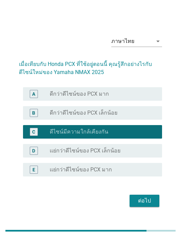
click at [147, 207] on button "ต่อไป" at bounding box center [144, 200] width 30 height 12
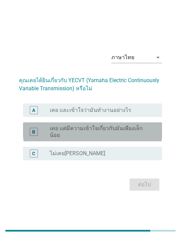
click at [132, 138] on label "เคย แต่มีความเข้าใจเกี่ยวกับมันเพียงเล็กน้อย" at bounding box center [100, 132] width 101 height 14
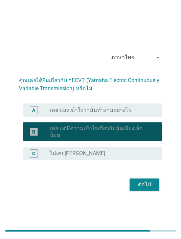
click at [147, 188] on div "ต่อไป" at bounding box center [144, 184] width 19 height 8
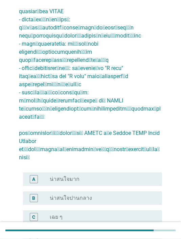
scroll to position [159, 0]
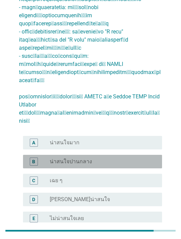
click at [102, 155] on div "B radio_button_unchecked น่าสนใจปานกลาง" at bounding box center [92, 162] width 139 height 14
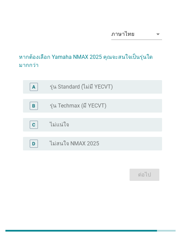
scroll to position [0, 0]
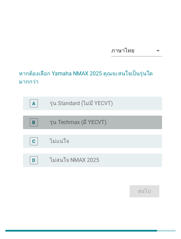
click at [106, 126] on div "radio_button_unchecked รุ่น Techmax (มี YECVT)" at bounding box center [100, 122] width 101 height 7
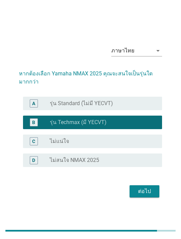
click at [142, 195] on div "ต่อไป" at bounding box center [144, 191] width 19 height 8
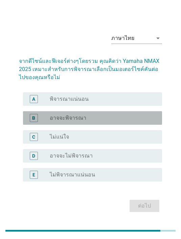
click at [101, 121] on div "radio_button_unchecked อาจจะพิจารณา" at bounding box center [100, 117] width 101 height 7
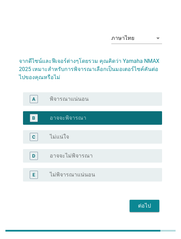
click at [146, 210] on div "ต่อไป" at bounding box center [144, 206] width 19 height 8
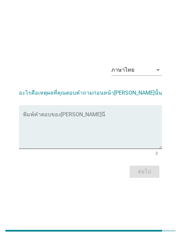
click at [79, 125] on textarea "พิมพ์คำตอบของคุณ ที่นี่" at bounding box center [92, 130] width 139 height 35
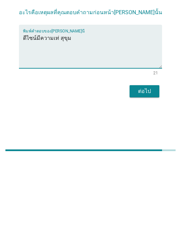
type textarea "ดีไซน์มีความเท่ สุขุม"
click at [145, 167] on div "ต่อไป" at bounding box center [144, 171] width 19 height 8
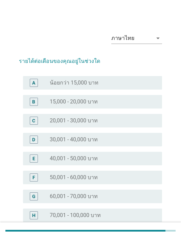
click at [103, 117] on div "radio_button_unchecked 20,001 - 30,000 บาท" at bounding box center [100, 120] width 101 height 7
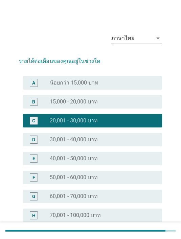
scroll to position [56, 0]
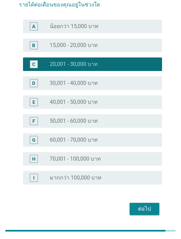
click at [148, 206] on div "ต่อไป" at bounding box center [144, 209] width 19 height 8
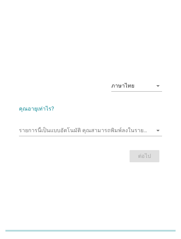
click at [74, 136] on input "รายการนี้เป็นแบบอัตโนมัติ คุณสามารถพิมพ์ลงในรายการนี้" at bounding box center [85, 130] width 133 height 11
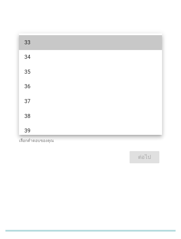
scroll to position [221, 0]
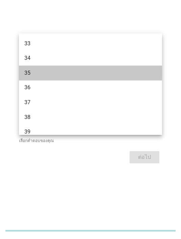
click at [52, 74] on div "35" at bounding box center [84, 73] width 121 height 8
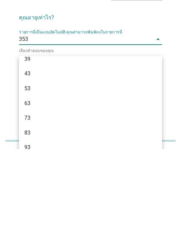
scroll to position [154, 0]
type input "3"
click at [164, 68] on div "ภาษาไทย arrow_drop_down คุณอายุเท่าไร? รายการนี้เป็นแบบอัตโนมัติ คุณสามารถพิมพ์…" at bounding box center [91, 119] width 154 height 102
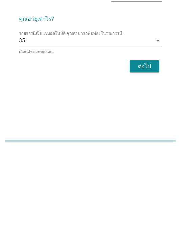
scroll to position [38, 0]
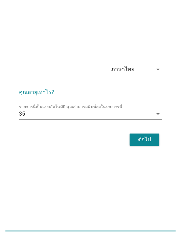
click at [135, 135] on div "ต่อไป" at bounding box center [144, 139] width 19 height 8
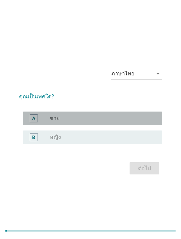
click at [84, 122] on div "radio_button_unchecked ชาย" at bounding box center [100, 118] width 101 height 7
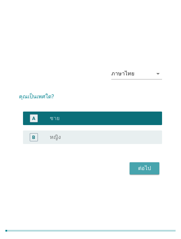
click at [147, 172] on div "ต่อไป" at bounding box center [144, 168] width 19 height 8
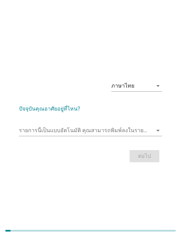
click at [79, 132] on div "รายการนี้เป็นแบบอัตโนมัติ คุณสามารถพิมพ์ลงในรายการนี้ arrow_drop_down" at bounding box center [90, 132] width 143 height 22
click at [98, 136] on input "รายการนี้เป็นแบบอัตโนมัติ คุณสามารถพิมพ์ลงในรายการนี้" at bounding box center [85, 130] width 133 height 11
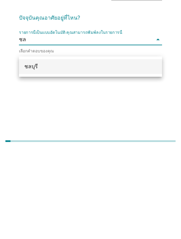
type input "ชลบ"
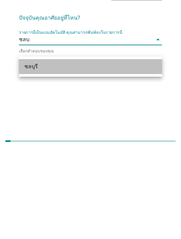
click at [53, 152] on div "ชลบุรี" at bounding box center [84, 156] width 121 height 8
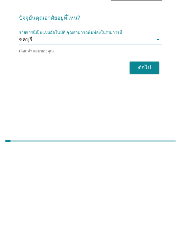
click at [141, 153] on div "ต่อไป" at bounding box center [144, 157] width 19 height 8
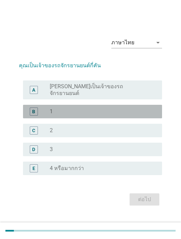
click at [110, 115] on div "radio_button_unchecked 1" at bounding box center [100, 111] width 101 height 7
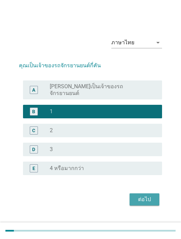
click at [154, 205] on button "ต่อไป" at bounding box center [144, 199] width 30 height 12
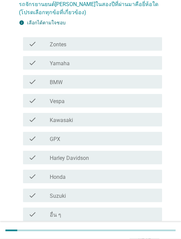
scroll to position [57, 0]
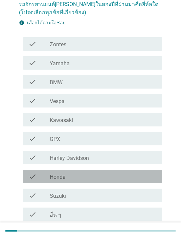
click at [90, 174] on div "check_box_outline_blank Honda" at bounding box center [103, 176] width 107 height 8
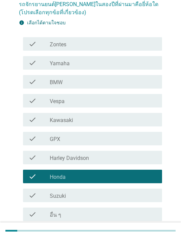
click at [148, 236] on div "ต่อไป" at bounding box center [144, 237] width 19 height 8
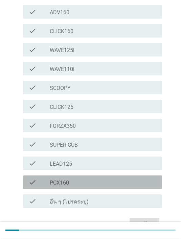
scroll to position [134, 0]
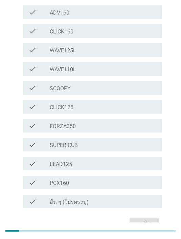
click at [124, 178] on div "check_box_outline_blank PCX160" at bounding box center [103, 182] width 107 height 8
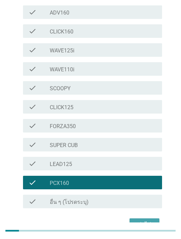
click at [145, 220] on div "ต่อไป" at bounding box center [144, 224] width 19 height 8
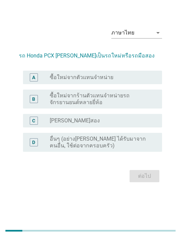
scroll to position [0, 0]
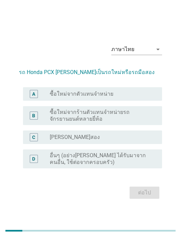
click at [109, 97] on label "ซื้อใหม่จากตัวแทนจำหน่าย" at bounding box center [81, 93] width 63 height 7
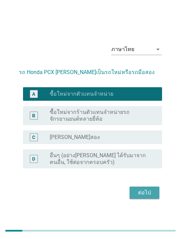
click at [149, 197] on div "ต่อไป" at bounding box center [144, 192] width 19 height 8
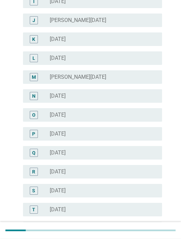
scroll to position [233, 0]
click at [95, 119] on div "O radio_button_unchecked มีนาคม 2025" at bounding box center [92, 115] width 139 height 14
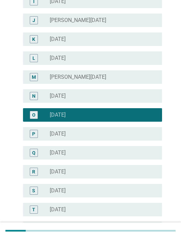
scroll to position [283, 0]
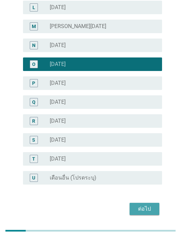
click at [146, 208] on div "ต่อไป" at bounding box center [144, 209] width 19 height 8
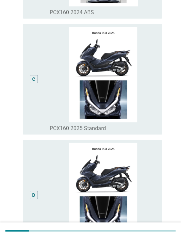
scroll to position [0, 0]
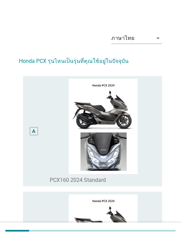
click at [37, 149] on div "A" at bounding box center [33, 131] width 11 height 105
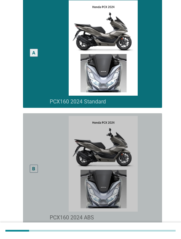
scroll to position [78, 0]
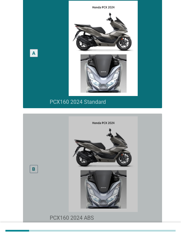
click at [34, 172] on div "B" at bounding box center [33, 168] width 3 height 7
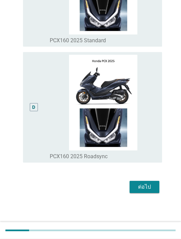
scroll to position [383, 0]
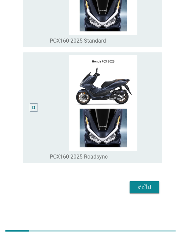
click at [144, 191] on div "ต่อไป" at bounding box center [144, 187] width 19 height 8
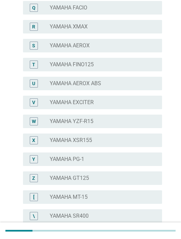
scroll to position [0, 0]
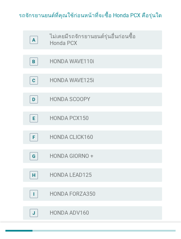
click at [122, 40] on label "ไม่เคยมีรถจักรยานยนต์รุ่นอื่นก่อนซื้อ Honda PCX" at bounding box center [100, 40] width 101 height 14
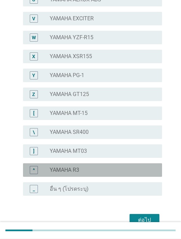
scroll to position [478, 0]
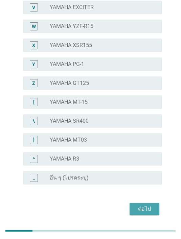
click at [147, 210] on div "ต่อไป" at bounding box center [144, 209] width 19 height 8
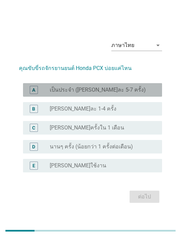
click at [121, 93] on div "radio_button_unchecked เป็นประจำ ([PERSON_NAME]ละ 5-7 ครั้ง)" at bounding box center [100, 89] width 101 height 7
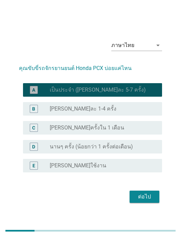
click at [148, 201] on div "ต่อไป" at bounding box center [144, 196] width 19 height 8
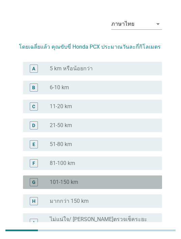
scroll to position [14, 0]
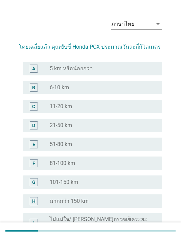
click at [96, 124] on div "radio_button_unchecked 21-50 km" at bounding box center [100, 125] width 101 height 7
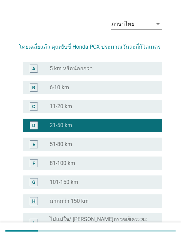
scroll to position [56, 0]
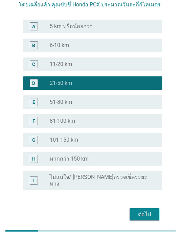
click at [150, 210] on div "ต่อไป" at bounding box center [144, 214] width 19 height 8
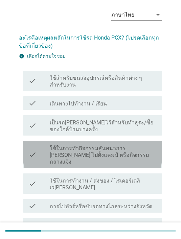
scroll to position [31, 0]
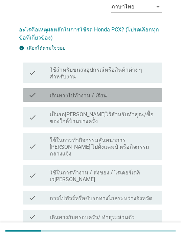
click at [129, 95] on div "check_box_outline_blank เดินทางไปทำงาน / เรียน" at bounding box center [103, 95] width 107 height 8
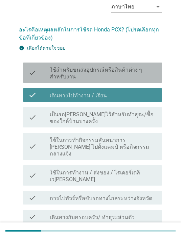
click at [130, 70] on label "ใช้สำหรับขนส่งอุปกรณ์หรือสินค้าต่าง ๆ สำหรับงาน" at bounding box center [103, 74] width 107 height 14
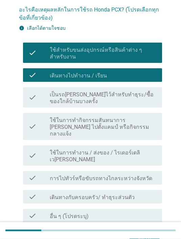
scroll to position [51, 0]
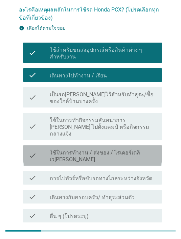
click at [138, 149] on label "ใช้ในการทำงาน / ส่งของ / ไรเดอร์เดลิเว[PERSON_NAME]" at bounding box center [103, 156] width 107 height 14
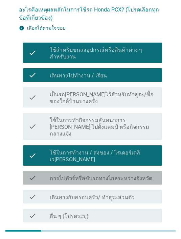
click at [126, 175] on label "การไปทัวร์หรือขับรถทางไกลระหว่างจังหวัด" at bounding box center [101, 178] width 102 height 7
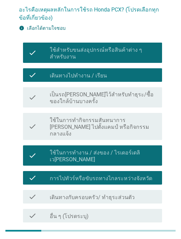
click at [130, 115] on div "check check_box_outline_blank ใช้ในการทำกิจกรรมสันทนาการ เช่น ไปตั้งแคมป์ หรือก…" at bounding box center [92, 126] width 139 height 27
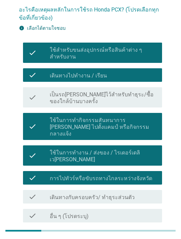
click at [129, 175] on label "การไปทัวร์หรือขับรถทางไกลระหว่างจังหวัด" at bounding box center [101, 178] width 102 height 7
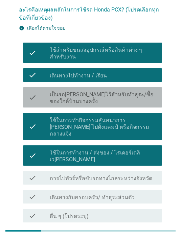
click at [132, 91] on label "เป็นรถ[PERSON_NAME]ไว้สำหรับทำธุระ/ซื้อของใกล้บ้านบางครั้ง" at bounding box center [103, 98] width 107 height 14
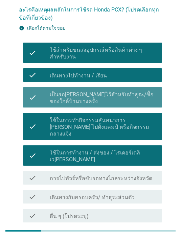
click at [133, 93] on label "เป็นรถ[PERSON_NAME]ไว้สำหรับทำธุระ/ซื้อของใกล้บ้านบางครั้ง" at bounding box center [103, 98] width 107 height 14
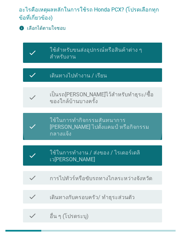
click at [128, 123] on label "ใช้ในการทำกิจกรรมสันทนาการ [PERSON_NAME] ไปตั้งแคมป์ หรือกิจกรรมกลางแจ้ง" at bounding box center [103, 127] width 107 height 20
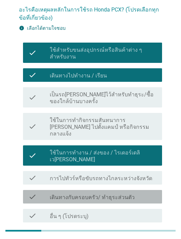
click at [128, 194] on label "เดินทางกับครอบครัว/ ทำธุระส่วนตัว" at bounding box center [92, 197] width 85 height 7
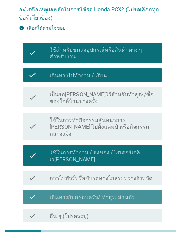
click at [147, 234] on div "ต่อไป" at bounding box center [144, 238] width 19 height 8
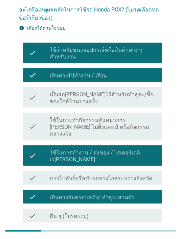
scroll to position [0, 0]
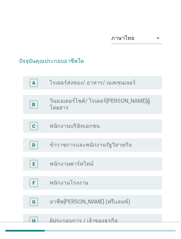
click at [106, 125] on div "C radio_button_unchecked พนักงานบริษัทเอกชน" at bounding box center [92, 126] width 139 height 14
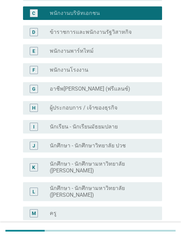
scroll to position [112, 0]
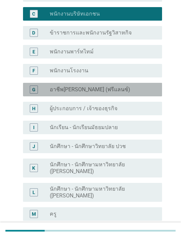
click at [145, 83] on div "G radio_button_unchecked อาชีพอิสระ (ฟรีแลนซ์)" at bounding box center [92, 90] width 139 height 14
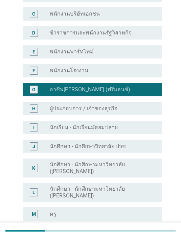
click at [135, 67] on div "radio_button_unchecked พนักงานโรงงาน" at bounding box center [100, 70] width 101 height 7
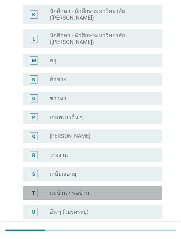
scroll to position [283, 0]
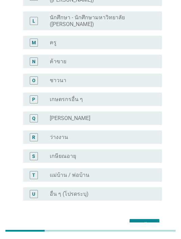
click at [148, 221] on div "ต่อไป" at bounding box center [144, 225] width 19 height 8
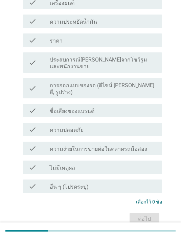
scroll to position [0, 0]
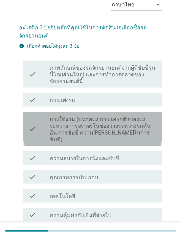
click at [125, 123] on label "การใช้งาน (ขนาดรถ การแทรกตัวของรถระหว่างการจราจรในช่องว่างระหว่างรถคันอื่น การข…" at bounding box center [103, 129] width 107 height 27
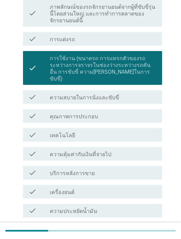
click at [111, 168] on div "check_box_outline_blank บริการหลังการขาย" at bounding box center [103, 172] width 107 height 8
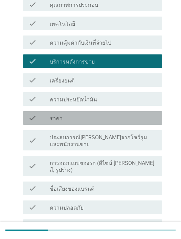
scroll to position [213, 0]
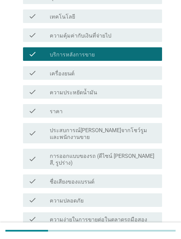
click at [114, 196] on div "check_box_outline_blank ความปลอดภัย" at bounding box center [103, 200] width 107 height 8
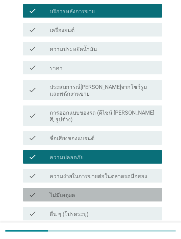
scroll to position [273, 0]
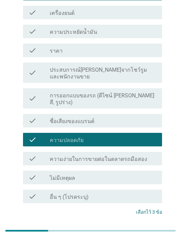
click at [157, 223] on button "ต่อไป" at bounding box center [144, 229] width 30 height 12
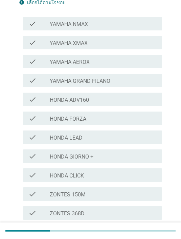
click at [127, 172] on div "check_box_outline_blank HONDA CLICK" at bounding box center [103, 175] width 107 height 8
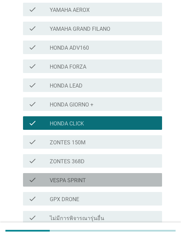
scroll to position [207, 0]
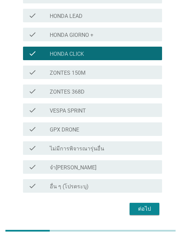
click at [137, 206] on div "ต่อไป" at bounding box center [144, 209] width 19 height 8
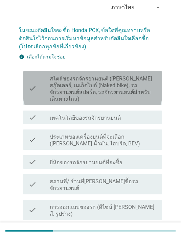
click at [132, 81] on label "สไตล์ของรถจักรยานยนต์ ([PERSON_NAME] สกู๊ตเตอร์, เนเก็ดไบก์ (Naked bike), รถจัก…" at bounding box center [103, 88] width 107 height 27
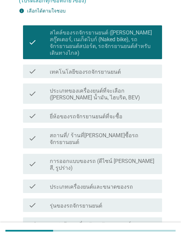
click at [136, 158] on label "การออกแบบของรถ (ดีไซน์ [PERSON_NAME] สี, รูปร่าง)" at bounding box center [103, 165] width 107 height 14
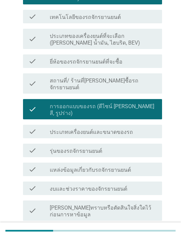
scroll to position [151, 0]
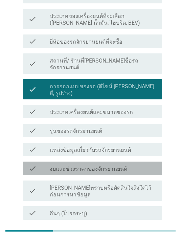
click at [110, 165] on label "งบและช่วงราคาของจักรยานยนต์" at bounding box center [88, 168] width 77 height 7
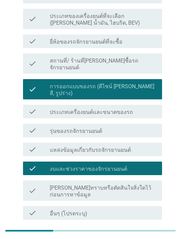
click at [148, 230] on button "ต่อไป" at bounding box center [144, 236] width 30 height 12
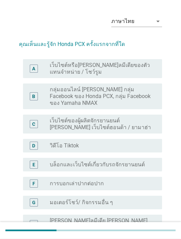
scroll to position [17, 0]
click at [120, 96] on label "กลุ่มออนไลน์ [PERSON_NAME] กลุ่ม Facebook ของ Honda PCX, กลุ่ม Facebook ของ Yam…" at bounding box center [100, 96] width 101 height 20
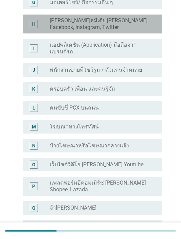
scroll to position [254, 0]
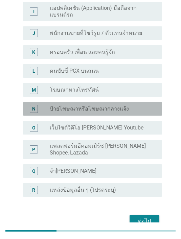
click at [99, 105] on label "ป้ายโฆษณาหรือโฆษณากลางแจ้ง" at bounding box center [89, 108] width 79 height 7
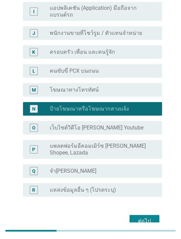
click at [109, 49] on label "ครอบครัว เพื่อน และคนรู้จัก" at bounding box center [82, 52] width 65 height 7
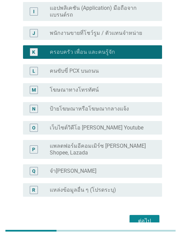
click at [150, 217] on div "ต่อไป" at bounding box center [144, 221] width 19 height 8
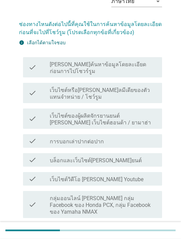
scroll to position [37, 0]
click at [120, 137] on div "check_box_outline_blank การบอกเล่าปากต่อปาก" at bounding box center [103, 141] width 107 height 8
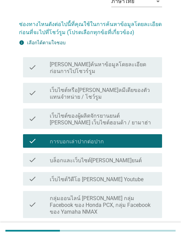
click at [115, 93] on label "เว็บไซต์หรือ[PERSON_NAME]ลมีเดียของตัวแทนจําหน่าย / โชว์รูม" at bounding box center [103, 94] width 107 height 14
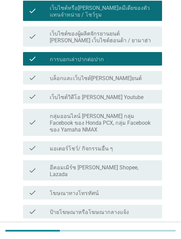
scroll to position [119, 0]
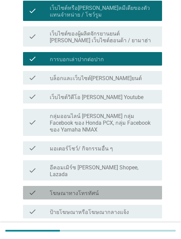
click at [106, 188] on div "check_box_outline_blank โฆษณาทางโทรทัศน์" at bounding box center [103, 192] width 107 height 8
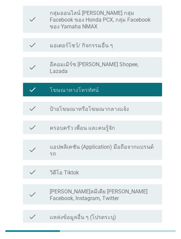
scroll to position [222, 0]
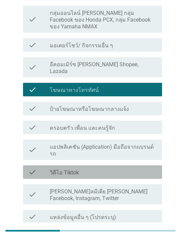
click at [135, 168] on div "check_box_outline_blank วิดีโอ Tiktok" at bounding box center [103, 172] width 107 height 8
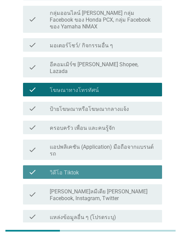
click at [150, 235] on div "ต่อไป" at bounding box center [144, 239] width 19 height 8
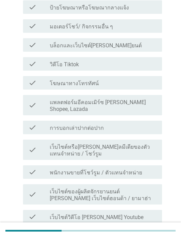
scroll to position [0, 0]
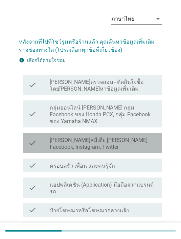
click at [119, 137] on label "[PERSON_NAME]ลมีเดีย [PERSON_NAME] Facebook, Instagram, Twitter" at bounding box center [103, 144] width 107 height 14
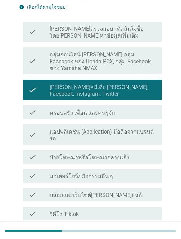
click at [113, 190] on div "check_box_outline_blank บล็อกและเว็บไซต์[PERSON_NAME]ยนต์" at bounding box center [103, 194] width 107 height 8
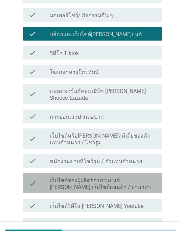
scroll to position [234, 0]
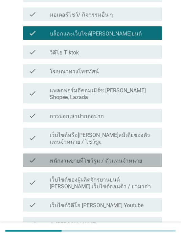
click at [129, 157] on label "พนักงานขายที่โชว์รูม / ตัวแทนจำหน่าย" at bounding box center [96, 160] width 92 height 7
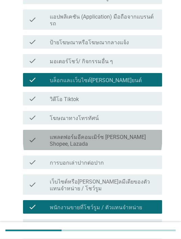
scroll to position [187, 0]
click at [135, 134] on label "แพลตฟอร์มอีคอมเมิร์ซ [PERSON_NAME] Shopee, Lazada" at bounding box center [103, 141] width 107 height 14
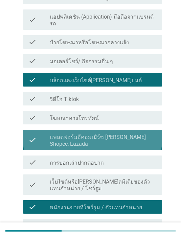
click at [137, 134] on label "แพลตฟอร์มอีคอมเมิร์ซ [PERSON_NAME] Shopee, Lazada" at bounding box center [103, 141] width 107 height 14
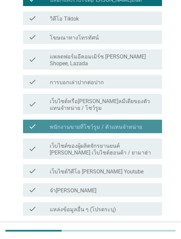
scroll to position [270, 0]
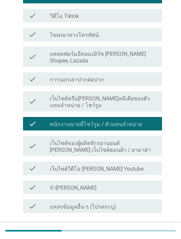
click at [149, 225] on div "ต่อไป" at bounding box center [144, 229] width 19 height 8
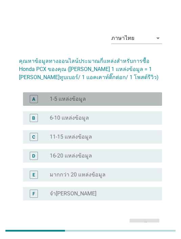
click at [108, 98] on div "radio_button_unchecked 1-5 แหล่งข้อมูล" at bounding box center [100, 99] width 101 height 7
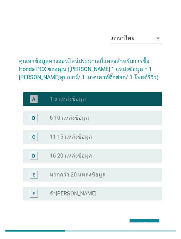
click at [127, 120] on div "radio_button_unchecked 6-10 แหล่งข้อมูล" at bounding box center [100, 117] width 101 height 7
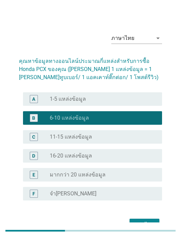
click at [154, 219] on button "ต่อไป" at bounding box center [144, 224] width 30 height 12
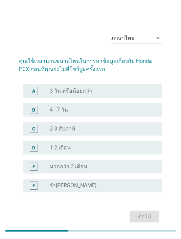
click at [83, 127] on div "C radio_button_unchecked 2-3 สัปดาห์" at bounding box center [92, 129] width 139 height 14
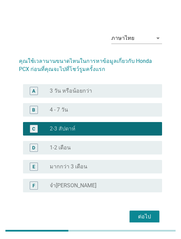
click at [147, 216] on button "ต่อไป" at bounding box center [144, 216] width 30 height 12
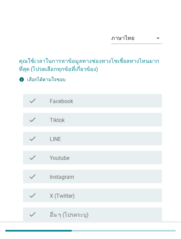
click at [95, 157] on div "check_box_outline_blank Youtube" at bounding box center [103, 157] width 107 height 8
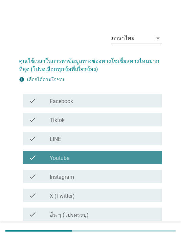
click at [99, 156] on div "check_box_outline_blank Youtube" at bounding box center [103, 157] width 107 height 8
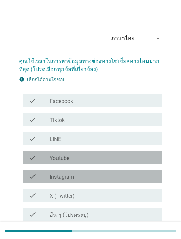
click at [87, 177] on div "check_box_outline_blank Instagram" at bounding box center [103, 176] width 107 height 8
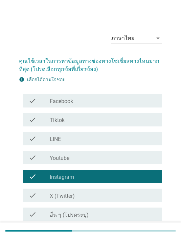
click at [92, 194] on div "check_box_outline_blank X (Twitter)" at bounding box center [103, 195] width 107 height 8
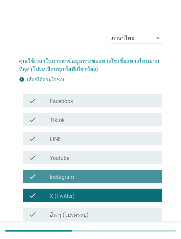
click at [91, 176] on div "check_box_outline_blank Instagram" at bounding box center [103, 176] width 107 height 8
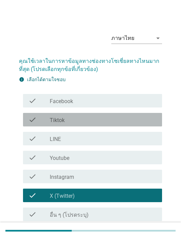
click at [84, 120] on div "check_box_outline_blank Tiktok" at bounding box center [103, 119] width 107 height 8
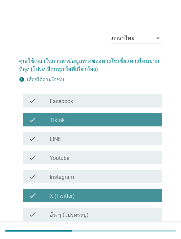
click at [93, 196] on div "check_box_outline_blank X (Twitter)" at bounding box center [103, 195] width 107 height 8
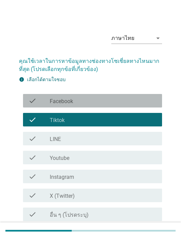
click at [88, 97] on div "check_box_outline_blank Facebook" at bounding box center [103, 101] width 107 height 8
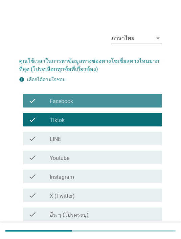
click at [144, 233] on div "ต่อไป" at bounding box center [144, 237] width 19 height 8
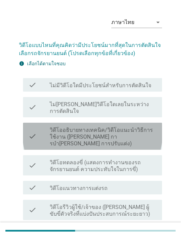
click at [118, 129] on label "วิดีโออธิบายทางเทคนิค/วิดีโอแนะนําวิธีการใช้งาน ([PERSON_NAME] การบํา[PERSON_NA…" at bounding box center [103, 137] width 107 height 20
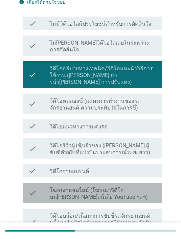
click at [117, 187] on label "โฆษณาออนไลน์ (โฆษณาวิดีโอบน[PERSON_NAME]ลมีเดีย YouTube ฯลฯ)" at bounding box center [103, 194] width 107 height 14
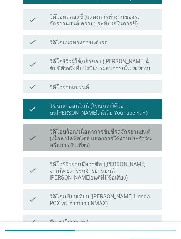
scroll to position [162, 0]
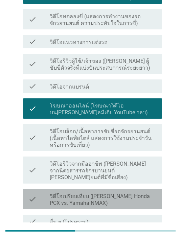
click at [113, 193] on label "วิดีโอเปรียบเทียบ ([PERSON_NAME] Honda PCX vs. Yamaha NMAX)" at bounding box center [103, 200] width 107 height 14
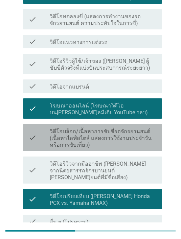
click at [129, 128] on label "วิดีโอบล็อก/เนื้อหาการขับขี่รถจักรยานยนต์ (เนื้อหาไลฟ์สไตล์ แสดงการใช้งานประจํา…" at bounding box center [103, 138] width 107 height 20
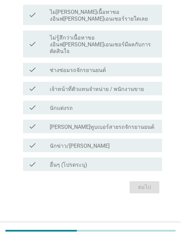
scroll to position [0, 0]
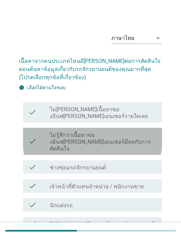
click at [125, 132] on label "ไม่รู้สึกว่าเนื้อหาของอินฟ[PERSON_NAME]เอนเซอร์มีผลกับการตัดสินใจ" at bounding box center [103, 142] width 107 height 20
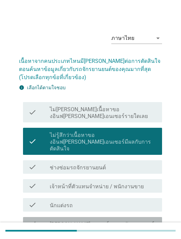
click at [106, 221] on label "[PERSON_NAME]ทูบเบอร์สายรถจักรยานยนต์" at bounding box center [102, 224] width 104 height 7
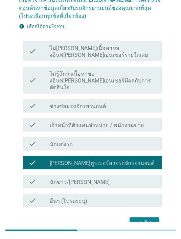
scroll to position [61, 0]
click at [153, 219] on div "ต่อไป" at bounding box center [144, 223] width 19 height 8
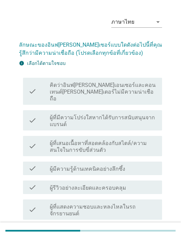
scroll to position [16, 0]
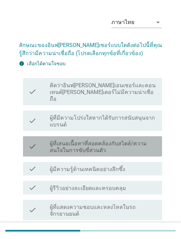
click at [127, 140] on label "ผู้ที่เสนอเนื้อหาที่สอดคล้องกับสไตล์/ความสนใจในการขับขี่ส่วนตัว" at bounding box center [103, 147] width 107 height 14
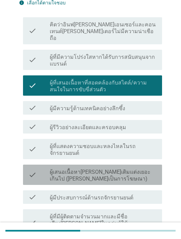
click at [130, 174] on label "ผู้เสนอเนื้อหา[PERSON_NAME]เติมแต่งเยอะเกินไป ([PERSON_NAME]เป็นการโฆษณา)" at bounding box center [103, 175] width 107 height 14
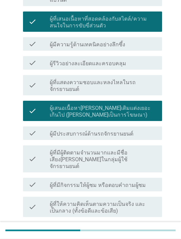
scroll to position [140, 0]
click at [125, 182] on label "ผู้ที่มีกิจกรรมให้ผู้ชม หรือตอบคำถามผู้ชม" at bounding box center [98, 185] width 96 height 7
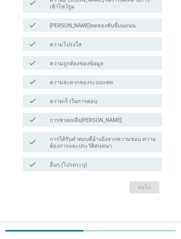
scroll to position [0, 0]
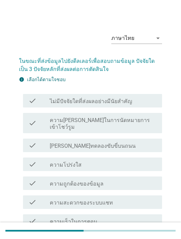
click at [114, 163] on div "check check_box_outline_blank ความโปร่งใส" at bounding box center [92, 164] width 139 height 14
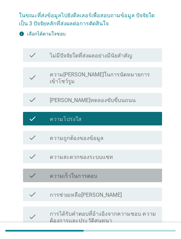
click at [128, 171] on div "check_box_outline_blank ความเร็วในการตอบ" at bounding box center [103, 175] width 107 height 8
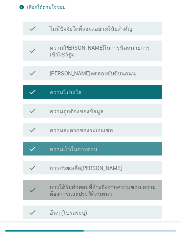
scroll to position [92, 0]
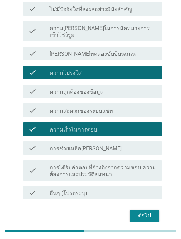
click at [122, 164] on label "การได้รับคำตอบที่อ้างอิงจากความชอบ ความต้องการและประวัติสนทนา" at bounding box center [103, 171] width 107 height 14
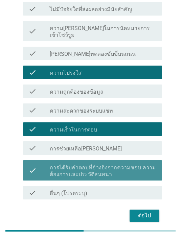
click at [102, 164] on label "การได้รับคำตอบที่อ้างอิงจากความชอบ ความต้องการและประวัติสนทนา" at bounding box center [103, 171] width 107 height 14
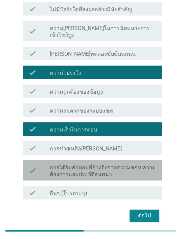
click at [109, 144] on div "check_box_outline_blank การช่วยเหลือ[PERSON_NAME]" at bounding box center [103, 148] width 107 height 8
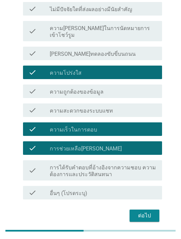
click at [150, 211] on div "ต่อไป" at bounding box center [144, 215] width 19 height 8
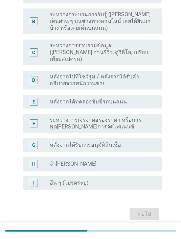
scroll to position [0, 0]
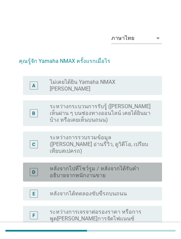
click at [133, 165] on label "หลังจากไปที่โชว์รูม / หลังจากได้รับคำอธิบายจากพนักงานขาย" at bounding box center [100, 172] width 101 height 14
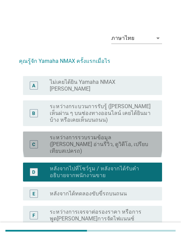
click at [113, 135] on label "ระหว่างการรวบรวมข้อมูล ([PERSON_NAME] อ่านรีวิว, ดูวิดีโอ, เปรียบเทียบสเปครถ)" at bounding box center [100, 144] width 101 height 20
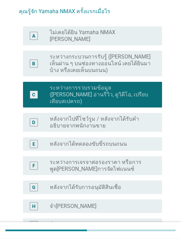
scroll to position [50, 0]
click at [139, 159] on label "ระหว่างการเจรจาต่อรองราคา หรือการพูด[PERSON_NAME]การจัดไฟแนนซ์" at bounding box center [100, 166] width 101 height 14
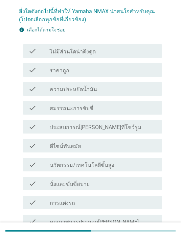
scroll to position [0, 0]
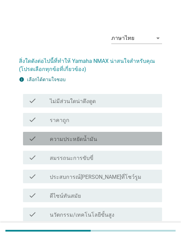
click at [103, 141] on div "check_box_outline_blank ความประหยัดน้ำมัน" at bounding box center [103, 138] width 107 height 8
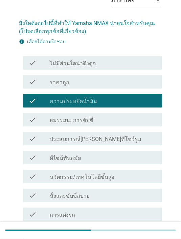
scroll to position [38, 0]
click at [127, 158] on div "check_box_outline_blank ดีไซน์ทันสมัย" at bounding box center [103, 157] width 107 height 8
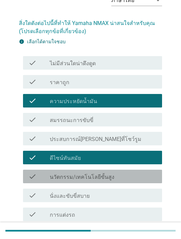
click at [109, 178] on label "นวัตกรรม/เทคโนโลยีขั้นสูง" at bounding box center [82, 177] width 64 height 7
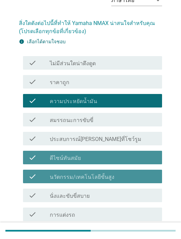
click at [115, 159] on div "check_box_outline_blank ดีไซน์ทันสมัย" at bounding box center [103, 157] width 107 height 8
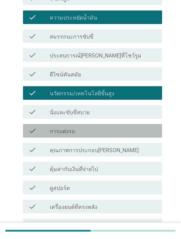
scroll to position [122, 0]
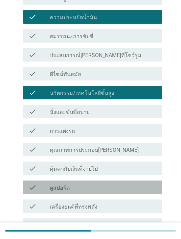
click at [105, 184] on div "check_box_outline_blank ดูสปอร์ต" at bounding box center [103, 187] width 107 height 8
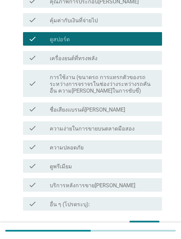
scroll to position [288, 0]
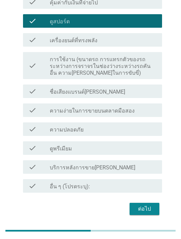
click at [137, 205] on div "ต่อไป" at bounding box center [144, 209] width 19 height 8
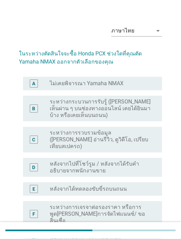
scroll to position [7, 0]
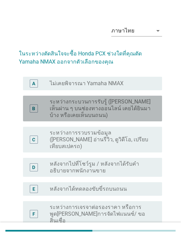
click at [132, 107] on label "ระหว่างกระบวนการรับรู้ ([PERSON_NAME] เห็นผ่าน ๆ บนช่องทางออนไลน์ เคยได้ยินมาบ้…" at bounding box center [100, 108] width 101 height 20
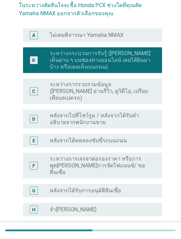
scroll to position [56, 0]
click at [105, 155] on label "ระหว่างการเจรจาต่อรองราคา หรือการพูด[PERSON_NAME]การจัดไฟแนนซ์/ ขอสินเชื่อ" at bounding box center [100, 165] width 101 height 20
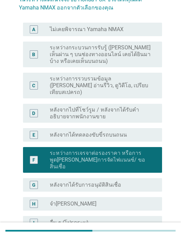
scroll to position [70, 0]
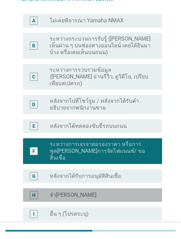
click at [128, 191] on div "radio_button_unchecked จำไม่ได้" at bounding box center [100, 194] width 101 height 7
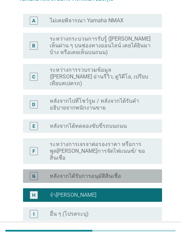
click at [134, 172] on div "radio_button_unchecked หลังจากได้รับการอนุมัติสินเชื่อ" at bounding box center [103, 176] width 107 height 8
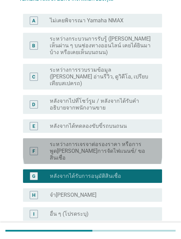
click at [130, 141] on label "ระหว่างการเจรจาต่อรองราคา หรือการพูด[PERSON_NAME]การจัดไฟแนนซ์/ ขอสินเชื่อ" at bounding box center [100, 151] width 101 height 20
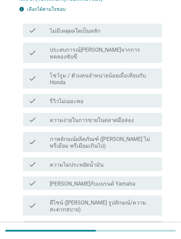
scroll to position [0, 0]
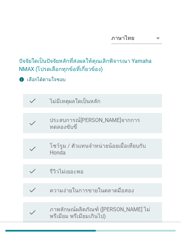
click at [108, 146] on label "โชว์รูม / ตัวแทนจำหน่ายน้อยเมื่อเทียบกับ Honda" at bounding box center [103, 149] width 107 height 14
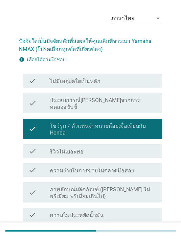
click at [99, 212] on label "ความไม่ประหยัดน้ำมัน" at bounding box center [77, 215] width 54 height 7
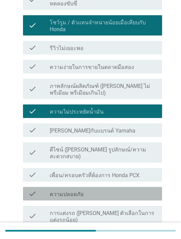
scroll to position [128, 0]
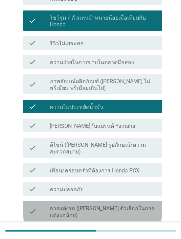
click at [131, 205] on label "การแต่งรถ (เช่น ตัวเลือกในการแต่งรถน้อย)" at bounding box center [103, 212] width 107 height 14
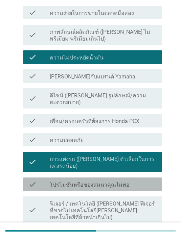
scroll to position [189, 0]
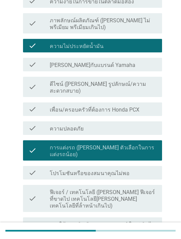
click at [137, 189] on label "ฟีเจอร์ / เทคโนโลยี (เช่น ฟีเจอร์ที่ขาดไป เทคโนโลยีที่ล้าสมัย เทคโนโลยีที่ล้ําห…" at bounding box center [103, 199] width 107 height 20
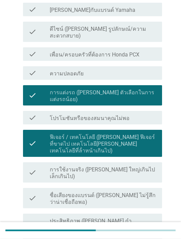
scroll to position [244, 0]
click at [136, 134] on label "ฟีเจอร์ / เทคโนโลยี (เช่น ฟีเจอร์ที่ขาดไป เทคโนโลยีที่ล้าสมัย เทคโนโลยีที่ล้ําห…" at bounding box center [103, 144] width 107 height 20
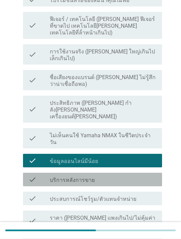
scroll to position [363, 0]
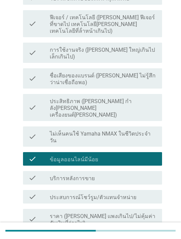
click at [132, 237] on div "check_box_outline_blank ไม่มีโอกาสในการทดลองขับขี่บนถนน" at bounding box center [103, 241] width 107 height 8
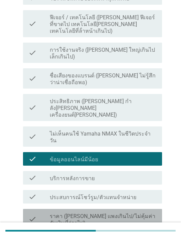
click at [125, 213] on label "ราคา (เช่น แพงเกินไป/ไม่คุ้มค่ากับเงินที่จ่ายไป)" at bounding box center [103, 220] width 107 height 14
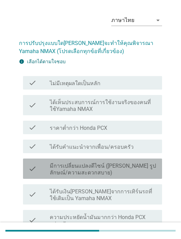
scroll to position [25, 0]
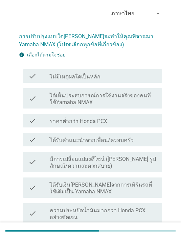
click at [124, 142] on label "ได้รับคําแนะนําจากเพื่อน/ครอบครัว" at bounding box center [92, 140] width 84 height 7
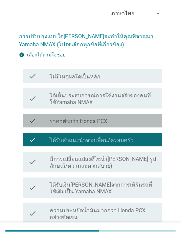
click at [83, 123] on label "ราคาต่ำกว่า Honda PCX" at bounding box center [78, 121] width 57 height 7
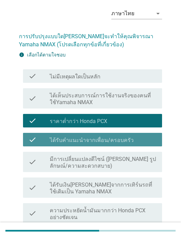
click at [100, 137] on label "ได้รับคําแนะนําจากเพื่อน/ครอบครัว" at bounding box center [92, 140] width 84 height 7
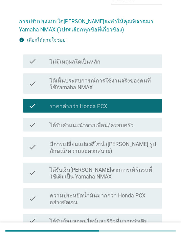
scroll to position [43, 0]
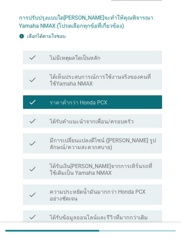
click at [113, 168] on label "ได้รับเงินเพิ่มจากการเทิร์นรถที่ใช้เดิมเป็น Yamaha NMAX" at bounding box center [103, 170] width 107 height 14
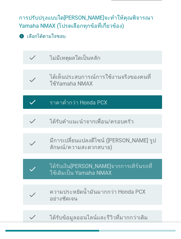
click at [122, 166] on label "ได้รับเงินเพิ่มจากการเทิร์นรถที่ใช้เดิมเป็น Yamaha NMAX" at bounding box center [103, 170] width 107 height 14
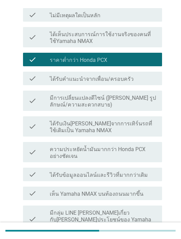
scroll to position [88, 0]
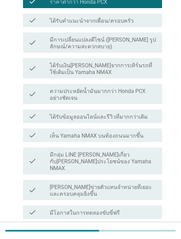
click at [123, 186] on label "มีเครือข่ายตัวแทนจําหน่ายที่เยอะและครอบคลุมยิ่งขึ้น" at bounding box center [103, 191] width 107 height 14
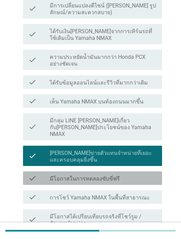
click at [122, 174] on div "check_box_outline_blank มีโอกาสในการทดลองขับขี่ฟรี" at bounding box center [103, 178] width 107 height 8
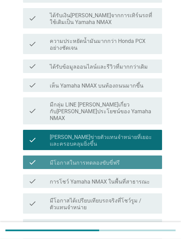
scroll to position [253, 0]
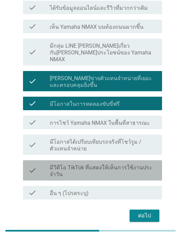
click at [136, 164] on label "มีวิดีโอ TikTok ที่แสดงให้เห็นการใช้งานประจําวัน" at bounding box center [103, 171] width 107 height 14
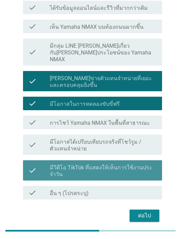
click at [146, 211] on div "ต่อไป" at bounding box center [144, 215] width 19 height 8
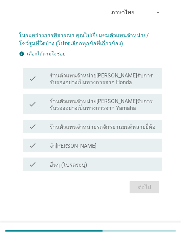
scroll to position [0, 0]
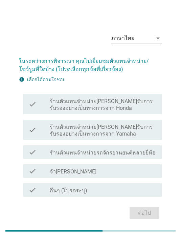
click at [113, 135] on label "ร้านตัวแทนจำหน่ายที่ได้รับการรับรองอย่างเป็นทางการจาก Yamaha" at bounding box center [103, 131] width 107 height 14
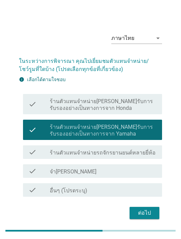
click at [122, 108] on label "ร้านตัวแทนจำหน่ายที่ได้รับการรับรองอย่างเป็นทางการจาก Honda" at bounding box center [103, 105] width 107 height 14
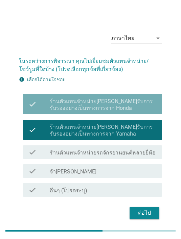
click at [117, 134] on label "ร้านตัวแทนจำหน่ายที่ได้รับการรับรองอย่างเป็นทางการจาก Yamaha" at bounding box center [103, 131] width 107 height 14
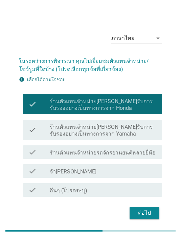
click at [145, 217] on div "ต่อไป" at bounding box center [144, 213] width 19 height 8
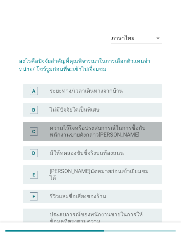
click at [113, 129] on label "ความไว้ใจหรือประสบการณ์ในการซื้อกับพนักงานขายดังกล่าวมาก่อน" at bounding box center [100, 132] width 101 height 14
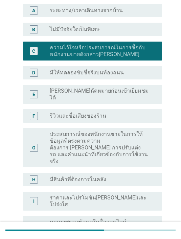
scroll to position [80, 0]
click at [112, 94] on label "สามารถนัดหมายก่อนเข้าเยี่ยมชมได้" at bounding box center [100, 94] width 101 height 14
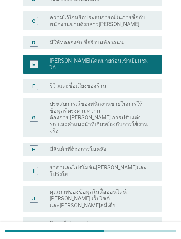
scroll to position [125, 0]
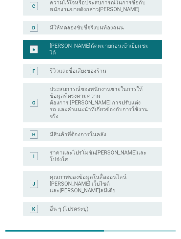
click at [144, 236] on div "ต่อไป" at bounding box center [144, 240] width 19 height 8
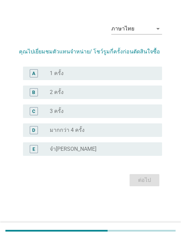
scroll to position [0, 0]
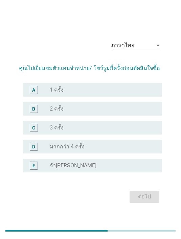
click at [85, 131] on div "radio_button_unchecked 3 ครั้ง" at bounding box center [100, 127] width 101 height 7
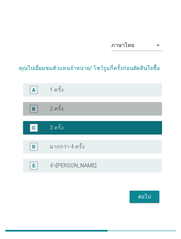
click at [96, 112] on div "radio_button_unchecked 2 ครั้ง" at bounding box center [100, 108] width 101 height 7
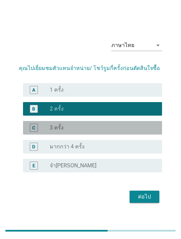
click at [103, 132] on div "radio_button_unchecked 3 ครั้ง" at bounding box center [103, 128] width 107 height 8
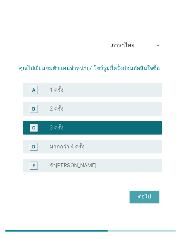
click at [148, 201] on div "ต่อไป" at bounding box center [144, 196] width 19 height 8
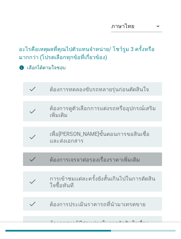
click at [138, 155] on div "check_box_outline_blank ต้องการเจรจาต่อรองเรื่องราคาเพิ่มเติม" at bounding box center [103, 159] width 107 height 8
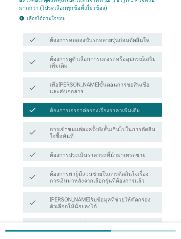
click at [127, 171] on label "ต้องการพาผู้มีส่วนช่วยในการตัดสินใจเรื่องการเงินมาหลังจากเลือกรุ่นที่ต้องการแล้ว" at bounding box center [103, 178] width 107 height 14
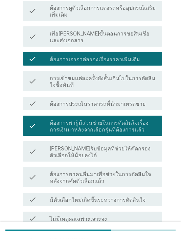
scroll to position [112, 0]
click at [103, 197] on label "มีตัวเลือกใหม่เกิดขึ้นระหว่างการตัดสินใจ" at bounding box center [98, 200] width 96 height 7
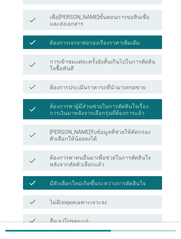
scroll to position [130, 0]
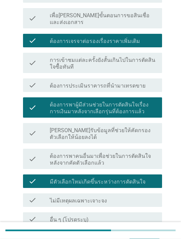
click at [150, 238] on div "ต่อไป" at bounding box center [144, 242] width 19 height 8
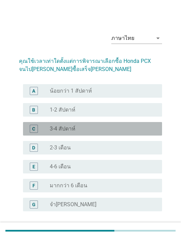
click at [96, 130] on div "radio_button_unchecked 3-4 สัปดาห์" at bounding box center [100, 128] width 101 height 7
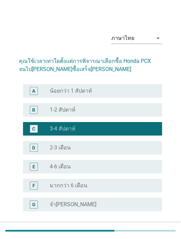
click at [149, 232] on div "ต่อไป" at bounding box center [144, 235] width 19 height 8
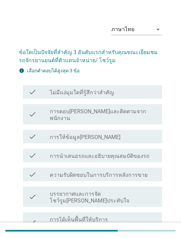
click at [136, 186] on div "check check_box_outline_blank บรรยากาศและการจัดโชว์รูมที่น่าประทับใจ" at bounding box center [92, 196] width 139 height 20
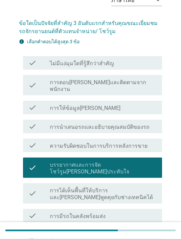
scroll to position [38, 0]
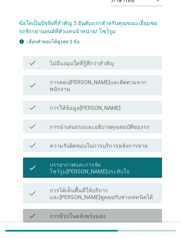
click at [115, 211] on div "check_box_outline_blank การมีรถในคลังพร้อมส่ง" at bounding box center [103, 215] width 107 height 8
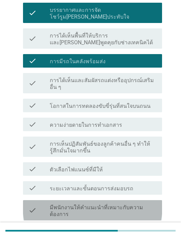
click at [127, 204] on label "มีพนักงานให้คำแนะนำที่เหมาะกับความต้องการ" at bounding box center [103, 211] width 107 height 14
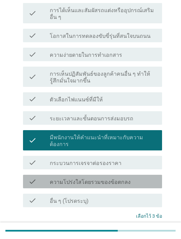
scroll to position [265, 0]
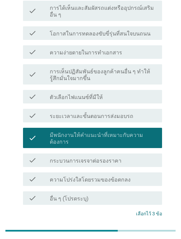
click at [149, 227] on div "ต่อไป" at bounding box center [144, 231] width 19 height 8
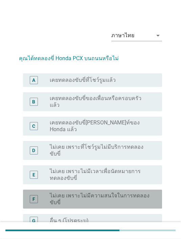
scroll to position [9, 0]
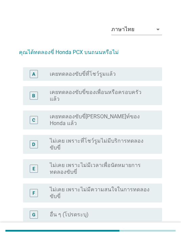
click at [131, 91] on label "เคยทดลองขับขี่ของเพื่อนหรือครอบครัวแล้ว" at bounding box center [100, 96] width 101 height 14
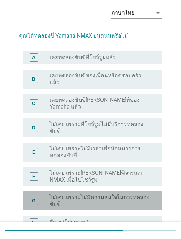
scroll to position [25, 0]
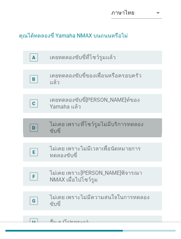
click at [91, 121] on label "ไม่เคย เพราะที่โชว์รูมไม่มีบริการทดลองขับขี่" at bounding box center [100, 128] width 101 height 14
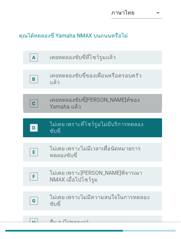
click at [114, 97] on label "เคยทดลองขับขี่ที่อีเวนท์ของ Yamaha แล้ว" at bounding box center [100, 104] width 101 height 14
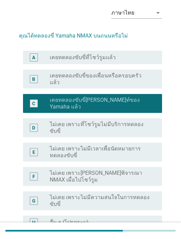
click at [109, 169] on label "ไม่เคย เพราะไม่ได้พิจารณา NMAX เมื่อไปโชว์รูม" at bounding box center [100, 176] width 101 height 14
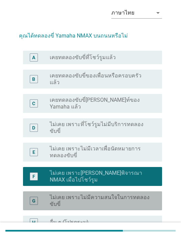
click at [108, 194] on label "ไม่เคย เพราะไม่มีความสนใจในการทดลองขับขี่" at bounding box center [100, 201] width 101 height 14
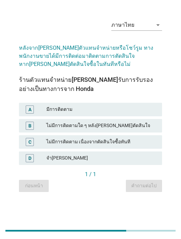
scroll to position [0, 0]
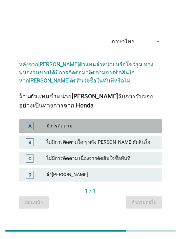
click at [97, 130] on div "มีการติดตาม" at bounding box center [101, 126] width 110 height 8
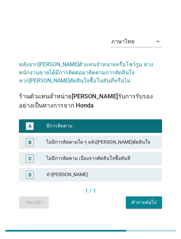
click at [146, 206] on div "คำถามต่อไป" at bounding box center [143, 202] width 25 height 7
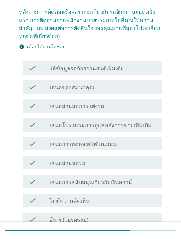
scroll to position [50, 0]
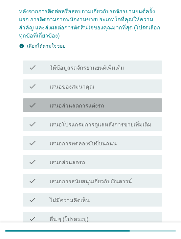
click at [113, 103] on div "check_box_outline_blank เสนอส่วนลดการแต่งรถ" at bounding box center [103, 105] width 107 height 8
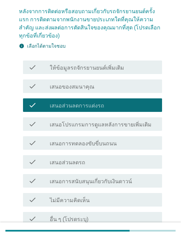
click at [114, 108] on div "check_box_outline_blank เสนอส่วนลดการแต่งรถ" at bounding box center [103, 105] width 107 height 8
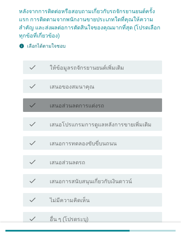
click at [109, 126] on label "เสนอโปรแกรมการดูแลหลังการขายเพิ่มเติม" at bounding box center [101, 124] width 102 height 7
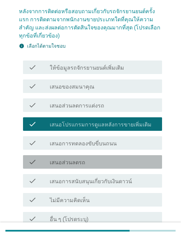
click at [107, 167] on div "check check_box_outline_blank เสนอส่วนลดรถ" at bounding box center [92, 162] width 139 height 14
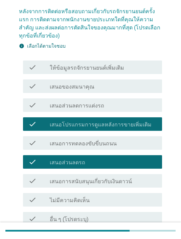
click at [106, 182] on label "เสนอการสนับสนุนเกี่ยวกับเงินดาวน์" at bounding box center [91, 181] width 82 height 7
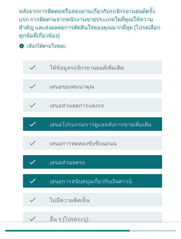
click at [145, 237] on div "ต่อไป" at bounding box center [144, 241] width 19 height 8
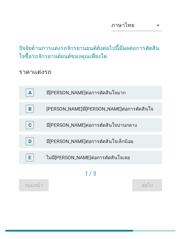
scroll to position [0, 0]
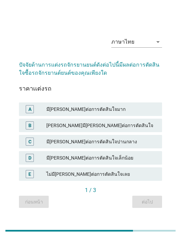
click at [147, 146] on div "มีอิทธิพลต่อการตัดสินใจปานกลาง" at bounding box center [101, 141] width 110 height 8
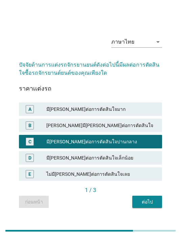
click at [150, 205] on div "ต่อไป" at bounding box center [146, 201] width 19 height 7
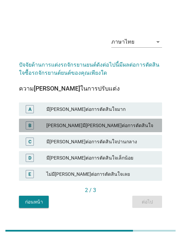
click at [130, 129] on div "ค่อนข้างมีอิทธิพลต่อการตัดสินใจ" at bounding box center [101, 125] width 110 height 8
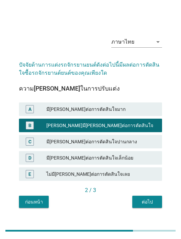
click at [156, 205] on div "ต่อไป" at bounding box center [146, 201] width 19 height 7
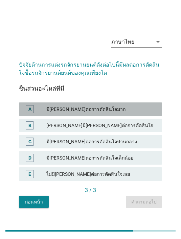
click at [143, 113] on div "มีอิทธิพลต่อการตัดสินใจมาก" at bounding box center [101, 109] width 110 height 8
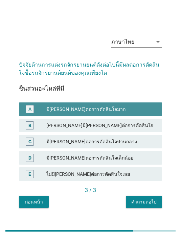
click at [150, 205] on div "คำถามต่อไป" at bounding box center [143, 201] width 25 height 7
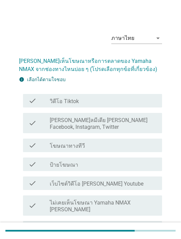
click at [125, 141] on div "check_box_outline_blank โฆษณาทางทีวี" at bounding box center [103, 145] width 107 height 8
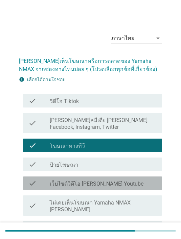
click at [131, 186] on div "check_box_outline_blank เว็บไซต์วิดีโอ [PERSON_NAME] Youtube" at bounding box center [103, 183] width 107 height 8
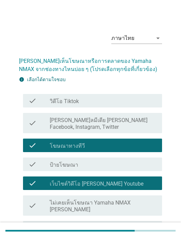
click at [130, 177] on div "check check_box_outline_blank เว็บไซต์วิดีโอ เช่น Youtube" at bounding box center [92, 183] width 139 height 14
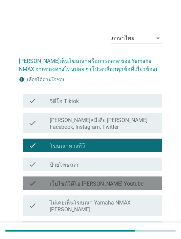
click at [134, 200] on label "ไม่เคยเห็นโฆษณา Yamaha NMAX มาก่อน" at bounding box center [103, 206] width 107 height 14
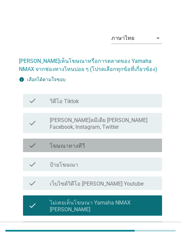
click at [124, 145] on div "check_box_outline_blank โฆษณาทางทีวี" at bounding box center [103, 145] width 107 height 8
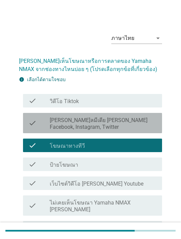
click at [146, 122] on label "[PERSON_NAME]ลมีเดีย [PERSON_NAME] Facebook, Instagram, Twitter" at bounding box center [103, 124] width 107 height 14
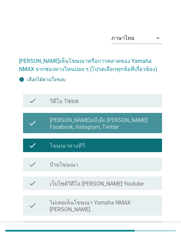
click at [104, 104] on div "check_box_outline_blank วิดีโอ Tiktok" at bounding box center [103, 101] width 107 height 8
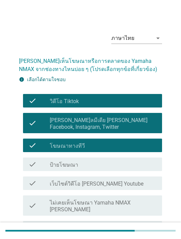
click at [102, 121] on label "[PERSON_NAME]ลมีเดีย [PERSON_NAME] Facebook, Instagram, Twitter" at bounding box center [103, 124] width 107 height 14
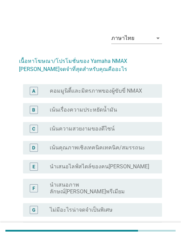
click at [114, 135] on div "C radio_button_unchecked เน้นความสวยงามของดีไซน์" at bounding box center [92, 129] width 139 height 14
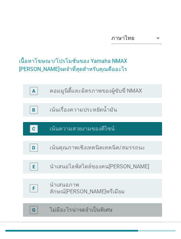
click at [107, 206] on label "ไม่มีอะไรน่าจดจําเป็นพิเศษ" at bounding box center [81, 209] width 63 height 7
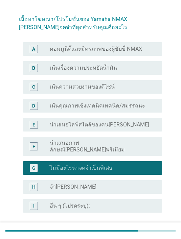
scroll to position [45, 0]
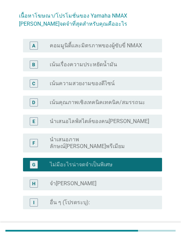
click at [111, 61] on label "เน้นเรื่องความประหยัดน้ำมัน" at bounding box center [83, 64] width 67 height 7
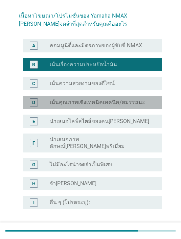
click at [117, 105] on label "เน้นคุณภาพเชิงเทคนิคเทคนิค/สมรรถนะ" at bounding box center [97, 102] width 95 height 7
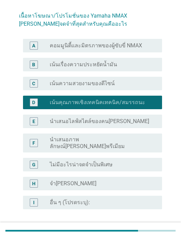
click at [131, 65] on div "radio_button_unchecked เน้นเรื่องความประหยัดน้ำมัน" at bounding box center [100, 64] width 101 height 7
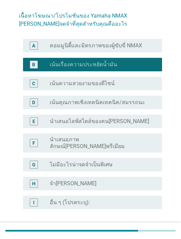
click at [151, 229] on div "ต่อไป" at bounding box center [144, 233] width 19 height 8
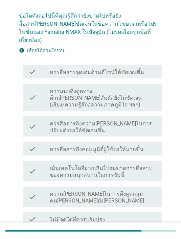
scroll to position [0, 0]
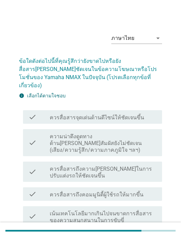
click at [119, 134] on label "ความน่าดึงดูดทางด้านประสาทสัมผัสยังไม่ชัดเจน (เสียง/ความรู้สึก/ความภาคภูมิใจ ฯล…" at bounding box center [103, 143] width 107 height 20
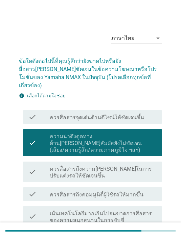
click at [101, 210] on label "เน้นเทคโนโลยีมากเกินไปจนขาดการสื่อสารของความสนุกสนานในการขับขี่" at bounding box center [103, 217] width 107 height 14
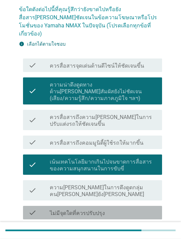
scroll to position [82, 0]
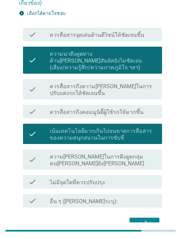
click at [142, 217] on button "ต่อไป" at bounding box center [144, 223] width 30 height 12
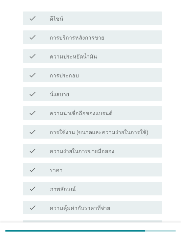
scroll to position [0, 0]
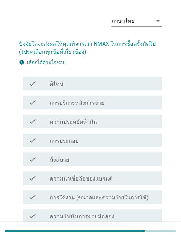
click at [106, 155] on div "check_box_outline_blank นั่งสบาย" at bounding box center [103, 159] width 107 height 8
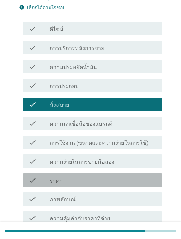
click at [111, 178] on div "check_box_outline_blank ราคา" at bounding box center [103, 180] width 107 height 8
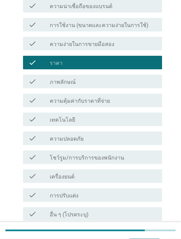
scroll to position [189, 0]
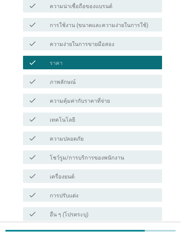
click at [112, 176] on div "check_box_outline_blank เครื่องยนต์" at bounding box center [103, 176] width 107 height 8
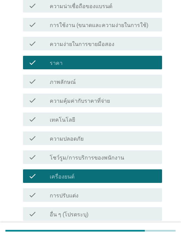
click at [150, 237] on div "ต่อไป" at bounding box center [144, 237] width 19 height 8
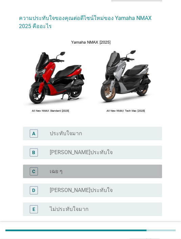
scroll to position [43, 0]
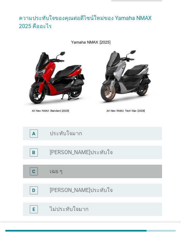
click at [105, 173] on div "radio_button_unchecked เฉย ๆ" at bounding box center [100, 171] width 101 height 7
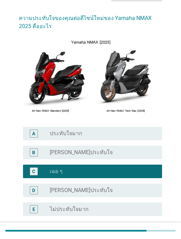
click at [148, 234] on button "ต่อไป" at bounding box center [144, 240] width 30 height 12
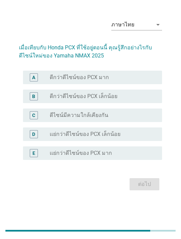
scroll to position [0, 0]
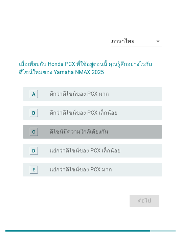
click at [116, 136] on div "C radio_button_unchecked ดีไซน์มีความใกล้เคียงกัน" at bounding box center [92, 132] width 139 height 14
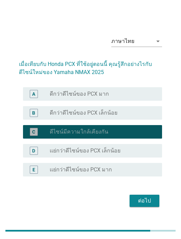
click at [138, 116] on div "radio_button_unchecked ดีกว่าดีไซน์ของ PCX เล็กน้อย" at bounding box center [100, 112] width 101 height 7
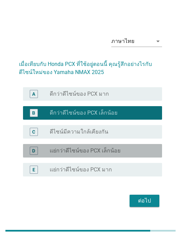
click at [112, 154] on label "เเย่กว่าดีไซน์ของ PCX เล็กน้อย" at bounding box center [85, 150] width 71 height 7
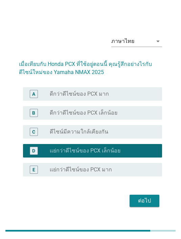
click at [122, 116] on div "radio_button_unchecked ดีกว่าดีไซน์ของ PCX เล็กน้อย" at bounding box center [100, 112] width 101 height 7
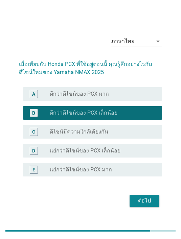
click at [150, 205] on div "ต่อไป" at bounding box center [144, 201] width 19 height 8
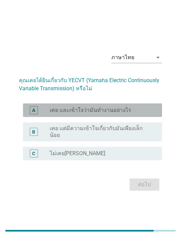
click at [129, 113] on div "radio_button_unchecked เคย และเข้าใจว่ามันทำงานอย่างไร" at bounding box center [100, 110] width 101 height 7
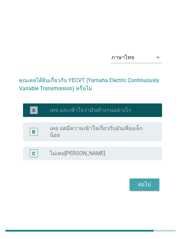
click at [146, 188] on div "ต่อไป" at bounding box center [144, 184] width 19 height 8
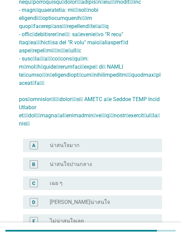
scroll to position [159, 0]
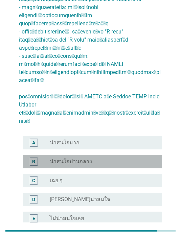
click at [89, 157] on div "radio_button_unchecked น่าสนใจปานกลาง" at bounding box center [103, 161] width 107 height 8
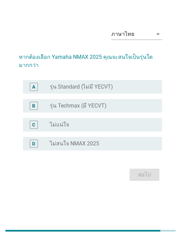
scroll to position [0, 0]
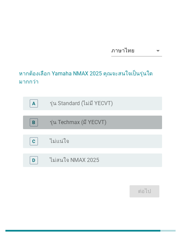
click at [104, 126] on label "รุ่น Techmax (มี YECVT)" at bounding box center [78, 122] width 57 height 7
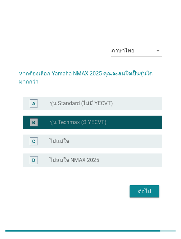
click at [154, 197] on button "ต่อไป" at bounding box center [144, 191] width 30 height 12
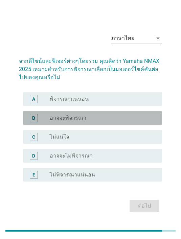
click at [93, 121] on div "radio_button_unchecked อาจจะพิจารณา" at bounding box center [100, 117] width 101 height 7
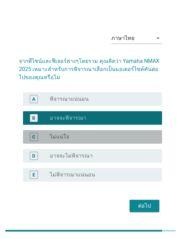
click at [109, 140] on div "radio_button_unchecked ไม่แน่ใจ" at bounding box center [100, 136] width 101 height 7
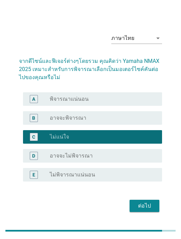
click at [135, 121] on div "radio_button_unchecked อาจจะพิจารณา" at bounding box center [100, 117] width 101 height 7
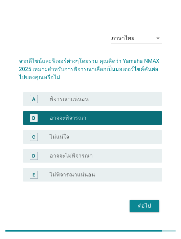
click at [150, 210] on div "ต่อไป" at bounding box center [144, 206] width 19 height 8
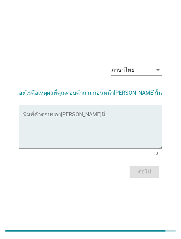
click at [88, 126] on textarea "พิมพ์คำตอบของคุณ ที่นี่" at bounding box center [92, 130] width 139 height 35
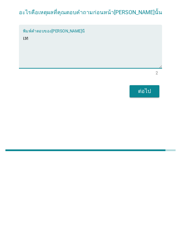
type textarea "เ"
type textarea "มีเทคโนโลยีใหม่เพิ่มเติมจากเดิม"
click at [151, 167] on div "ต่อไป" at bounding box center [144, 171] width 19 height 8
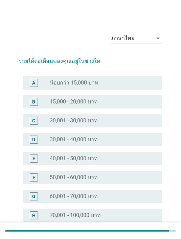
click at [101, 119] on div "radio_button_unchecked 20,001 - 30,000 บาท" at bounding box center [100, 120] width 101 height 7
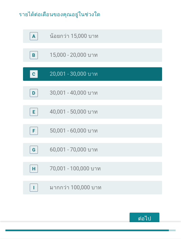
scroll to position [56, 0]
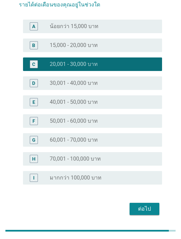
click at [152, 214] on button "ต่อไป" at bounding box center [144, 209] width 30 height 12
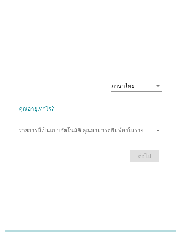
click at [100, 136] on input "รายการนี้เป็นแบบอัตโนมัติ คุณสามารถพิมพ์ลงในรายการนี้" at bounding box center [85, 130] width 133 height 11
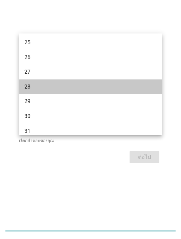
scroll to position [104, 0]
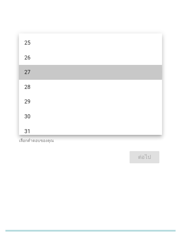
click at [42, 71] on div "27" at bounding box center [84, 72] width 121 height 8
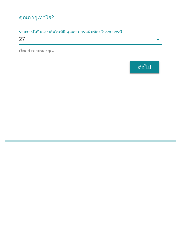
click at [161, 125] on icon "arrow_drop_down" at bounding box center [158, 129] width 8 height 8
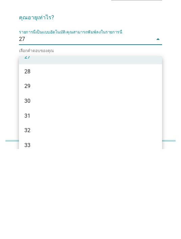
scroll to position [141, 0]
click at [43, 173] on div "29" at bounding box center [84, 177] width 121 height 8
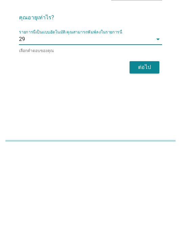
click at [141, 153] on div "ต่อไป" at bounding box center [144, 157] width 19 height 8
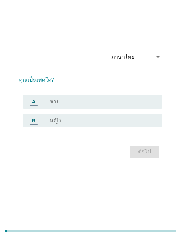
scroll to position [0, 0]
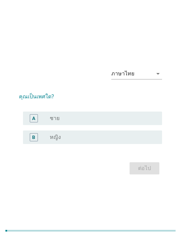
click at [58, 122] on label "ชาย" at bounding box center [55, 118] width 10 height 7
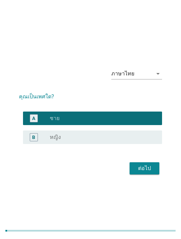
click at [147, 172] on div "ต่อไป" at bounding box center [144, 168] width 19 height 8
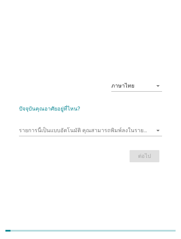
click at [75, 136] on input "รายการนี้เป็นแบบอัตโนมัติ คุณสามารถพิมพ์ลงในรายการนี้" at bounding box center [85, 130] width 133 height 11
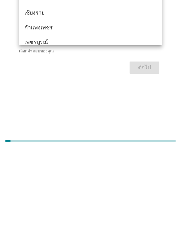
type input "ชล"
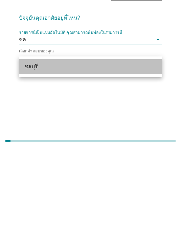
click at [42, 152] on div "ชลบุรี" at bounding box center [84, 156] width 121 height 8
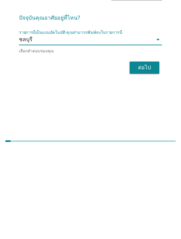
click at [142, 153] on div "ต่อไป" at bounding box center [144, 157] width 19 height 8
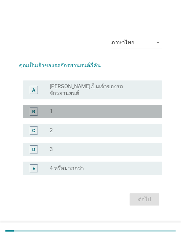
click at [63, 115] on div "radio_button_unchecked 1" at bounding box center [100, 111] width 101 height 7
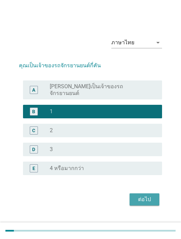
click at [142, 203] on div "ต่อไป" at bounding box center [144, 199] width 19 height 8
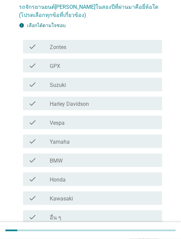
scroll to position [54, 0]
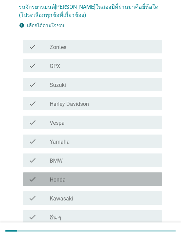
click at [70, 180] on div "check_box_outline_blank Honda" at bounding box center [103, 179] width 107 height 8
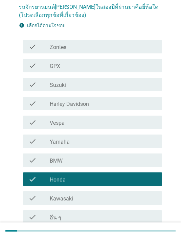
click at [144, 238] on div "ต่อไป" at bounding box center [144, 240] width 19 height 8
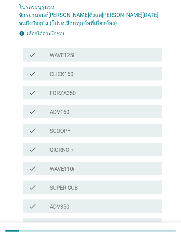
scroll to position [0, 0]
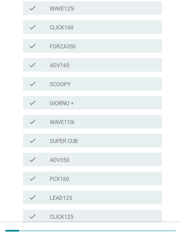
click at [83, 174] on div "check_box_outline_blank PCX160" at bounding box center [103, 178] width 107 height 8
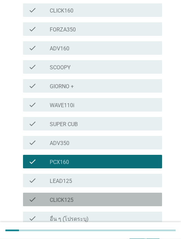
scroll to position [142, 0]
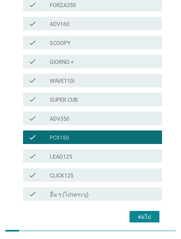
click at [142, 213] on div "ต่อไป" at bounding box center [144, 217] width 19 height 8
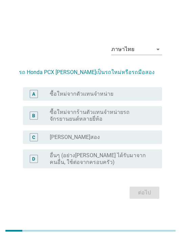
click at [63, 97] on label "ซื้อใหม่จากตัวแทนจำหน่าย" at bounding box center [81, 93] width 63 height 7
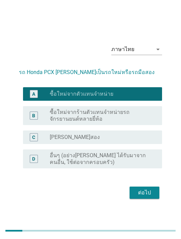
click at [146, 197] on div "ต่อไป" at bounding box center [144, 192] width 19 height 8
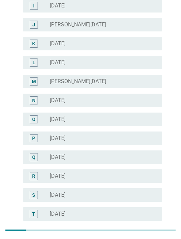
scroll to position [228, 0]
click at [96, 215] on div "radio_button_unchecked สิงหาคม 2025" at bounding box center [100, 214] width 101 height 7
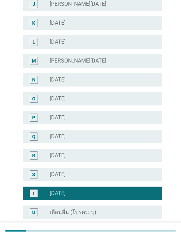
scroll to position [283, 0]
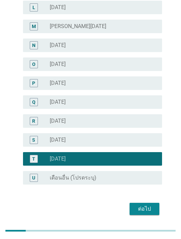
click at [145, 208] on div "ต่อไป" at bounding box center [144, 209] width 19 height 8
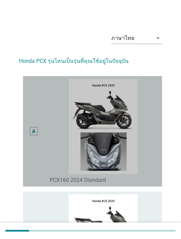
click at [28, 129] on div "A" at bounding box center [33, 131] width 11 height 105
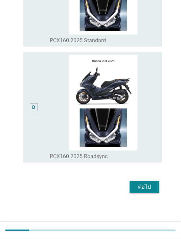
scroll to position [384, 0]
click at [147, 191] on div "ต่อไป" at bounding box center [144, 187] width 19 height 8
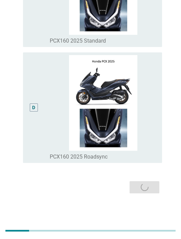
scroll to position [0, 0]
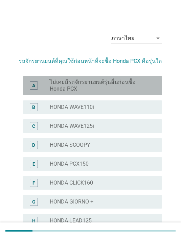
click at [81, 84] on label "ไม่เคยมีรถจักรยานยนต์รุ่นอื่นก่อนซื้อ Honda PCX" at bounding box center [100, 86] width 101 height 14
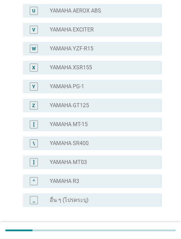
scroll to position [478, 0]
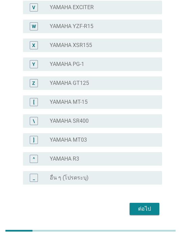
click at [146, 208] on div "ต่อไป" at bounding box center [144, 209] width 19 height 8
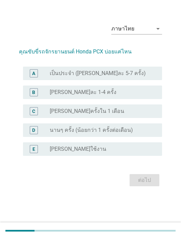
scroll to position [0, 0]
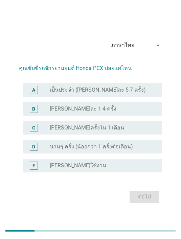
click at [85, 93] on label "เป็นประจำ ([PERSON_NAME]ละ 5-7 ครั้ง)" at bounding box center [98, 89] width 96 height 7
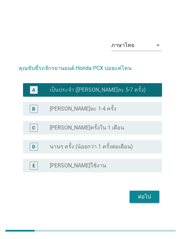
click at [148, 201] on div "ต่อไป" at bounding box center [144, 196] width 19 height 8
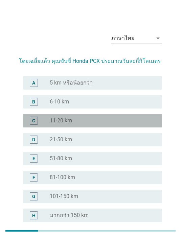
click at [71, 118] on label "11-20 km" at bounding box center [61, 120] width 22 height 7
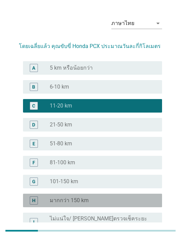
scroll to position [56, 0]
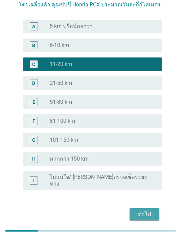
click at [141, 210] on div "ต่อไป" at bounding box center [144, 214] width 19 height 8
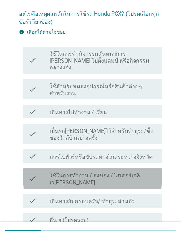
scroll to position [47, 0]
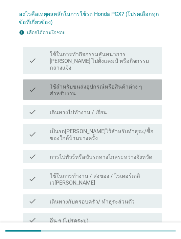
click at [106, 83] on label "ใช้สำหรับขนส่งอุปกรณ์หรือสินค้าต่าง ๆ สำหรับงาน" at bounding box center [103, 90] width 107 height 14
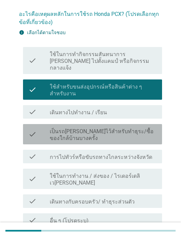
click at [115, 124] on div "check check_box_outline_blank เป็นรถสำรองไว้สำหรับทำธุระ/ซื้อของใกล้บ้านบางครั้ง" at bounding box center [92, 134] width 139 height 20
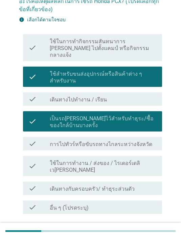
scroll to position [60, 0]
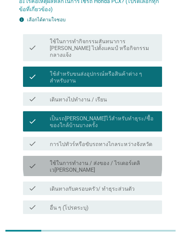
click at [123, 160] on label "ใช้ในการทำงาน / ส่งของ / ไรเดอร์เดลิเว[PERSON_NAME]" at bounding box center [103, 167] width 107 height 14
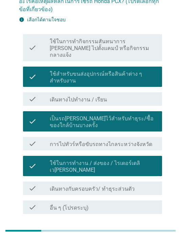
click at [84, 185] on label "เดินทางกับครอบครัว/ ทำธุระส่วนตัว" at bounding box center [92, 188] width 85 height 7
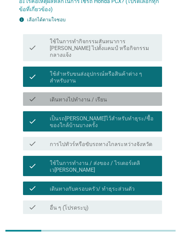
click at [88, 96] on label "เดินทางไปทำงาน / เรียน" at bounding box center [78, 99] width 57 height 7
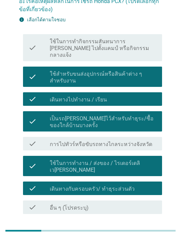
click at [149, 226] on div "ต่อไป" at bounding box center [144, 230] width 19 height 8
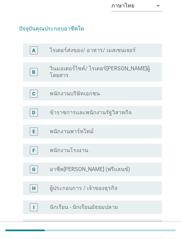
scroll to position [32, 0]
click at [85, 147] on label "พนักงานโรงงาน" at bounding box center [69, 150] width 38 height 7
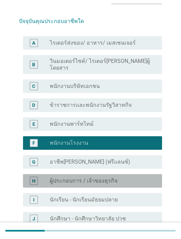
click at [106, 177] on label "ผู้ประกอบการ / เจ้าของธุรกิจ" at bounding box center [84, 180] width 68 height 7
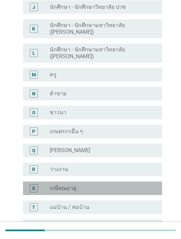
scroll to position [283, 0]
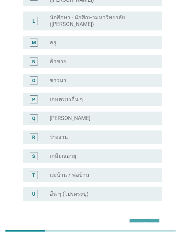
click at [148, 221] on div "ต่อไป" at bounding box center [144, 225] width 19 height 8
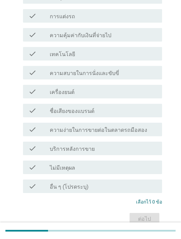
scroll to position [0, 0]
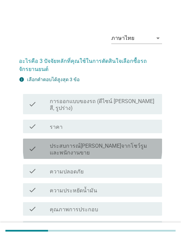
click at [68, 142] on label "ประสบการณ์[PERSON_NAME]จากโชว์รูมและพนักงานขาย" at bounding box center [103, 149] width 107 height 14
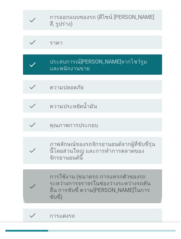
click at [94, 175] on label "การใช้งาน (ขนาดรถ การแทรกตัวของรถระหว่างการจราจรในช่องว่างระหว่างรถคันอื่น การข…" at bounding box center [103, 186] width 107 height 27
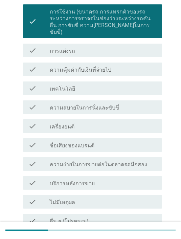
scroll to position [249, 0]
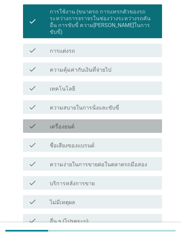
click at [73, 122] on div "check_box_outline_blank เครื่องยนต์" at bounding box center [103, 126] width 107 height 8
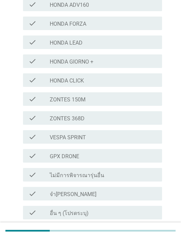
scroll to position [202, 0]
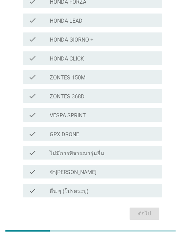
click at [119, 177] on div "check check_box_outline_blank จำไม่ได้" at bounding box center [92, 172] width 139 height 14
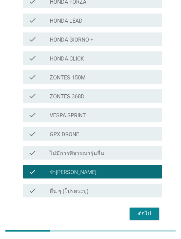
click at [150, 208] on button "ต่อไป" at bounding box center [144, 213] width 30 height 12
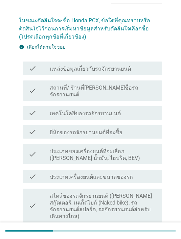
click at [112, 148] on label "ประเภทของเครื่องยนต์ที่จะเลือก ([PERSON_NAME] น้ำมัน, ไฮบริด, BEV)" at bounding box center [103, 155] width 107 height 14
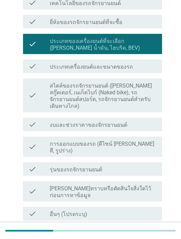
scroll to position [151, 0]
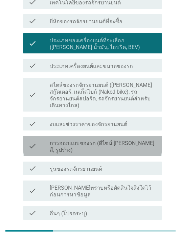
click at [109, 136] on div "check check_box_outline_blank การออกแบบของรถ (ดีไซน์ เช่น สี, รูปร่าง)" at bounding box center [92, 146] width 139 height 20
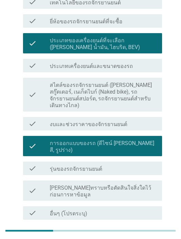
click at [149, 230] on button "ต่อไป" at bounding box center [144, 236] width 30 height 12
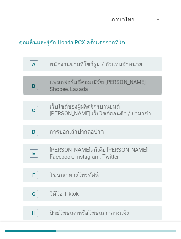
click at [97, 85] on label "แพลตฟอร์มอีคอมเมิร์ซ [PERSON_NAME] Shopee, Lazada" at bounding box center [100, 86] width 101 height 14
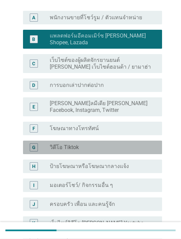
scroll to position [65, 0]
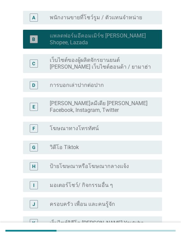
click at [62, 38] on label "แพลตฟอร์มอีคอมเมิร์ซ [PERSON_NAME] Shopee, Lazada" at bounding box center [100, 39] width 101 height 14
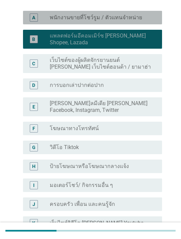
click at [85, 17] on label "พนักงานขายที่โชว์รูม / ตัวแทนจำหน่าย" at bounding box center [96, 17] width 92 height 7
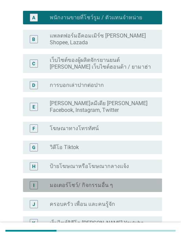
click at [57, 182] on label "มอเตอร์โชว์/ กิจกรรมอื่น ๆ" at bounding box center [81, 185] width 63 height 7
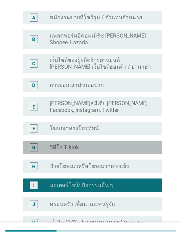
click at [72, 144] on label "วิดีโอ Tiktok" at bounding box center [64, 147] width 29 height 7
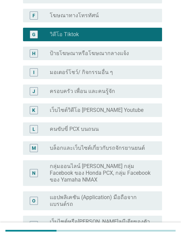
scroll to position [254, 0]
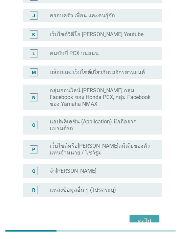
click at [146, 217] on div "ต่อไป" at bounding box center [144, 221] width 19 height 8
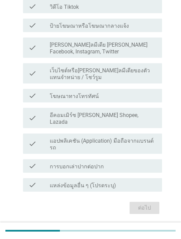
scroll to position [0, 0]
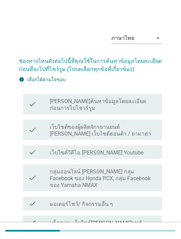
click at [87, 149] on label "เว็บไซต์วิดีโอ [PERSON_NAME] Youtube" at bounding box center [97, 152] width 94 height 7
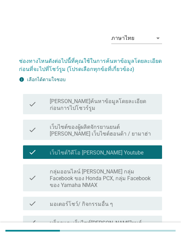
click at [105, 168] on label "กลุ่มออนไลน์ [PERSON_NAME] กลุ่ม Facebook ของ Honda PCX, กลุ่ม Facebook ของ Yam…" at bounding box center [103, 178] width 107 height 20
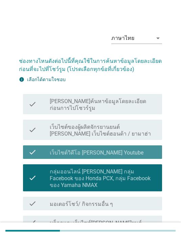
click at [67, 149] on label "เว็บไซต์วิดีโอ [PERSON_NAME] Youtube" at bounding box center [97, 152] width 94 height 7
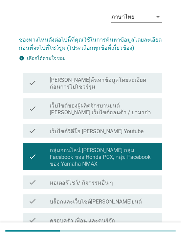
click at [96, 217] on label "ครอบครัว เพื่อน และคนรู้จัก" at bounding box center [82, 220] width 65 height 7
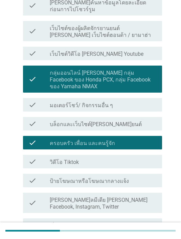
click at [82, 197] on label "[PERSON_NAME]ลมีเดีย [PERSON_NAME] Facebook, Instagram, Twitter" at bounding box center [103, 204] width 107 height 14
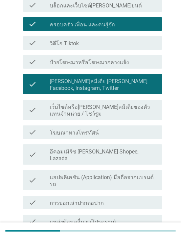
scroll to position [226, 0]
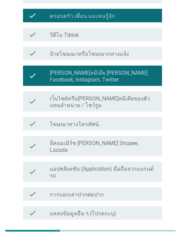
click at [144, 232] on div "ต่อไป" at bounding box center [144, 236] width 19 height 8
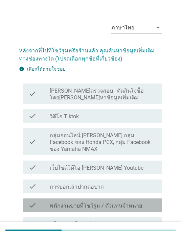
scroll to position [26, 0]
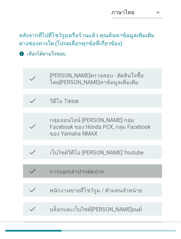
click at [86, 168] on label "การบอกเล่าปากต่อปาก" at bounding box center [77, 171] width 54 height 7
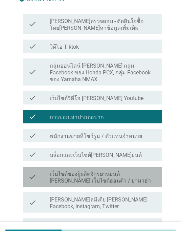
scroll to position [81, 0]
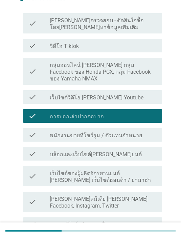
click at [72, 113] on label "การบอกเล่าปากต่อปาก" at bounding box center [77, 116] width 54 height 7
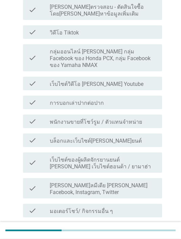
scroll to position [94, 0]
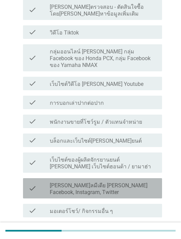
click at [85, 183] on label "[PERSON_NAME]ลมีเดีย [PERSON_NAME] Facebook, Instagram, Twitter" at bounding box center [103, 189] width 107 height 14
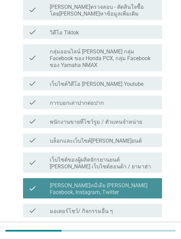
click at [79, 183] on label "[PERSON_NAME]ลมีเดีย [PERSON_NAME] Facebook, Instagram, Twitter" at bounding box center [103, 189] width 107 height 14
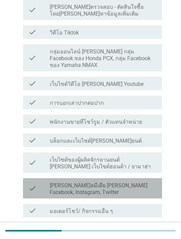
click at [88, 227] on label "โฆษณาทางโทรทัศน์" at bounding box center [74, 230] width 49 height 7
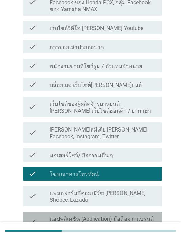
click at [109, 215] on label "แอปพลิเคชัน (Application) มือถือจากแบรนด์รถ" at bounding box center [103, 222] width 107 height 14
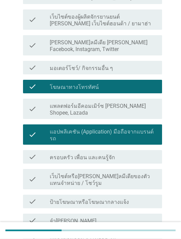
scroll to position [237, 0]
click at [111, 199] on label "ป้ายโฆษณาหรือโฆษณากลางแจ้ง" at bounding box center [89, 202] width 79 height 7
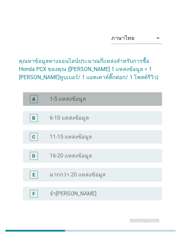
click at [75, 96] on label "1-5 แหล่งข้อมูล" at bounding box center [68, 99] width 36 height 7
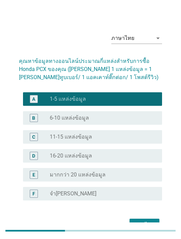
click at [142, 222] on div "ต่อไป" at bounding box center [144, 224] width 19 height 8
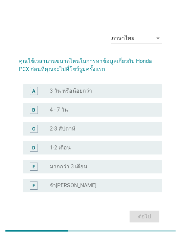
click at [74, 113] on div "radio_button_unchecked 4 - 7 วัน" at bounding box center [100, 109] width 101 height 7
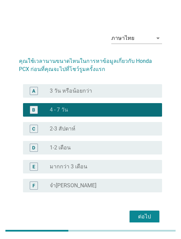
click at [143, 219] on div "ต่อไป" at bounding box center [144, 216] width 19 height 8
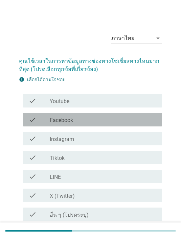
click at [64, 123] on label "Facebook" at bounding box center [61, 120] width 23 height 7
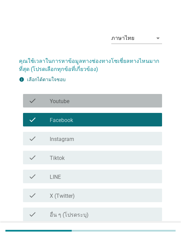
click at [60, 98] on label "Youtube" at bounding box center [60, 101] width 20 height 7
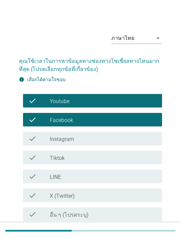
click at [146, 235] on div "ต่อไป" at bounding box center [144, 237] width 19 height 8
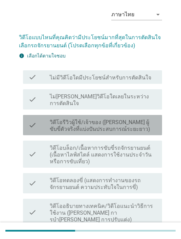
click at [91, 121] on label "วิดีโอรีวิวผู้ใช้/เจ้าของ ([PERSON_NAME] ผู้ขับขี่ตัวจริงที่แบ่งปันประสบการณ์ระ…" at bounding box center [103, 126] width 107 height 14
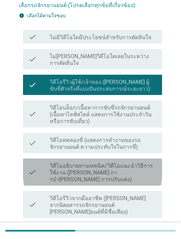
click at [110, 162] on label "วิดีโออธิบายทางเทคนิค/วิดีโอแนะนําวิธีการใช้งาน ([PERSON_NAME] การบํา[PERSON_NA…" at bounding box center [103, 172] width 107 height 20
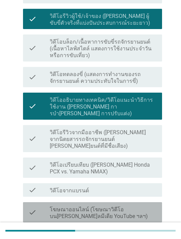
click at [90, 206] on label "โฆษณาออนไลน์ (โฆษณาวิดีโอบน[PERSON_NAME]ลมีเดีย YouTube ฯลฯ)" at bounding box center [103, 213] width 107 height 14
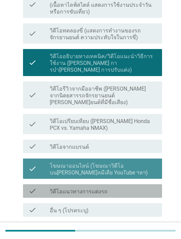
scroll to position [177, 0]
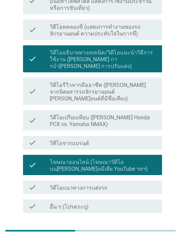
click at [149, 225] on div "ต่อไป" at bounding box center [144, 229] width 19 height 8
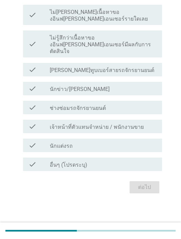
scroll to position [0, 0]
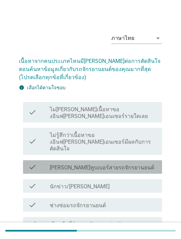
click at [81, 164] on label "[PERSON_NAME]ทูบเบอร์สายรถจักรยานยนต์" at bounding box center [102, 167] width 104 height 7
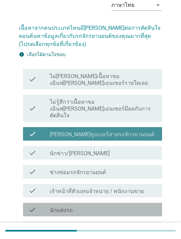
scroll to position [34, 0]
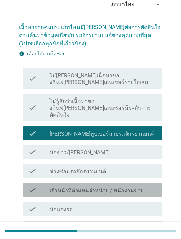
click at [88, 187] on label "เจ้าหน้าที่ตัวแทนจําหน่าย / พนักงานขาย" at bounding box center [97, 190] width 94 height 7
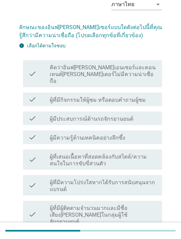
scroll to position [0, 0]
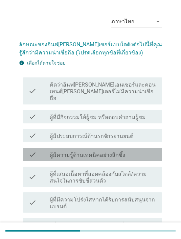
click at [117, 152] on label "ผู้มีความรู้ด้านเทคนิคอย่างลึกซึ้ง" at bounding box center [87, 155] width 75 height 7
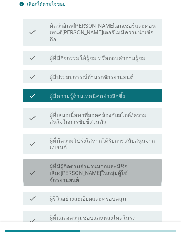
click at [105, 169] on label "ผู้ที่มีผู้ติดตามจํานวนมากและมีชื่อเสียง[PERSON_NAME]ในกลุ่มผู้ใช้จักรยานยนต์" at bounding box center [103, 173] width 107 height 20
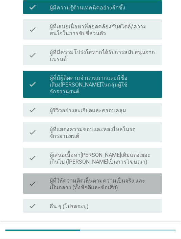
scroll to position [164, 0]
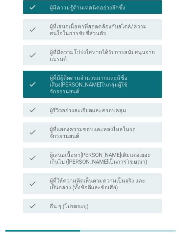
click at [146, 225] on div "ต่อไป" at bounding box center [144, 229] width 19 height 8
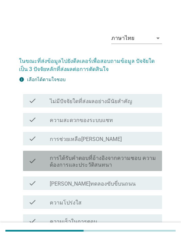
click at [117, 155] on label "การได้รับคำตอบที่อ้างอิงจากความชอบ ความต้องการและประวัติสนทนา" at bounding box center [103, 162] width 107 height 14
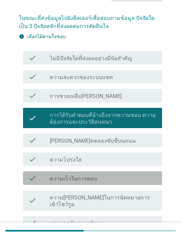
scroll to position [92, 0]
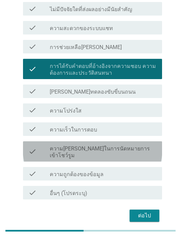
click at [104, 150] on label "ความ[PERSON_NAME]ในการนัดหมายการเข้าโชว์รูม" at bounding box center [103, 152] width 107 height 14
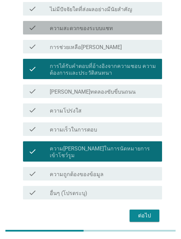
click at [87, 22] on div "check check_box_outline_blank ความสะดวกของระบบแชท" at bounding box center [92, 28] width 139 height 14
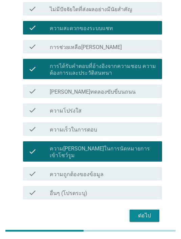
click at [146, 209] on button "ต่อไป" at bounding box center [144, 215] width 30 height 12
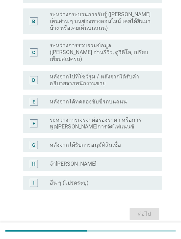
scroll to position [0, 0]
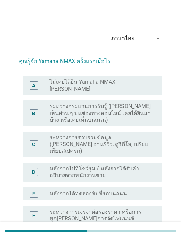
click at [131, 165] on label "หลังจากไปที่โชว์รูม / หลังจากได้รับคำอธิบายจากพนักงานขาย" at bounding box center [100, 172] width 101 height 14
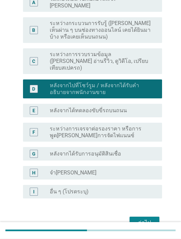
scroll to position [85, 0]
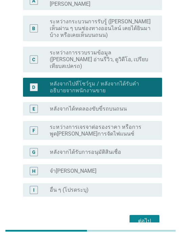
click at [151, 215] on button "ต่อไป" at bounding box center [144, 221] width 30 height 12
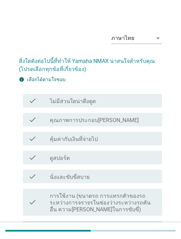
click at [96, 132] on div "check check_box_outline_blank คุ้มค่ากับเงินที่จ่ายไป" at bounding box center [92, 139] width 139 height 14
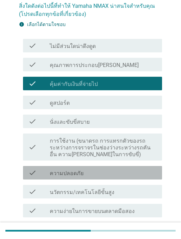
click at [110, 168] on div "check check_box_outline_blank ความปลอดภัย" at bounding box center [92, 173] width 139 height 14
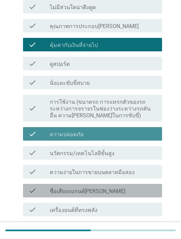
scroll to position [135, 0]
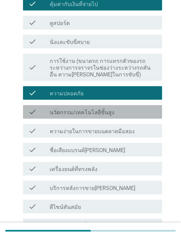
click at [112, 112] on div "check_box_outline_blank นวัตกรรม/เทคโนโลยีขั้นสูง" at bounding box center [103, 112] width 107 height 8
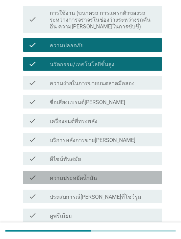
click at [97, 176] on div "check_box_outline_blank ความประหยัดน้ำมัน" at bounding box center [103, 177] width 107 height 8
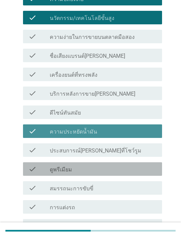
scroll to position [288, 0]
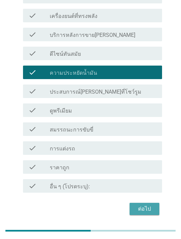
click at [146, 206] on div "ต่อไป" at bounding box center [144, 209] width 19 height 8
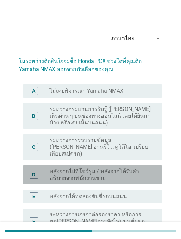
click at [84, 168] on label "หลังจากไปที่โชว์รูม / หลังจากได้รับคำอธิบายจากพนักงานขาย" at bounding box center [100, 175] width 101 height 14
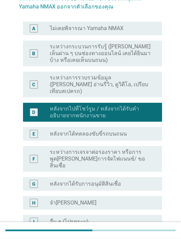
scroll to position [62, 0]
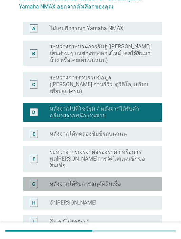
click at [124, 180] on div "radio_button_unchecked หลังจากได้รับการอนุมัติสินเชื่อ" at bounding box center [100, 183] width 101 height 7
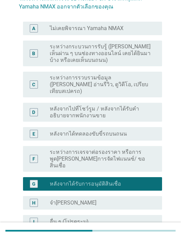
click at [115, 149] on label "ระหว่างการเจรจาต่อรองราคา หรือการพูด[PERSON_NAME]การจัดไฟแนนซ์/ ขอสินเชื่อ" at bounding box center [100, 159] width 101 height 20
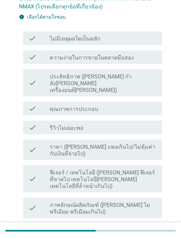
scroll to position [0, 0]
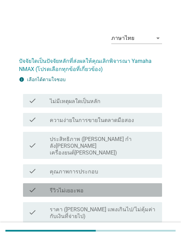
click at [90, 186] on div "check_box_outline_blank รีวิวไม่เยอะพอ" at bounding box center [103, 190] width 107 height 8
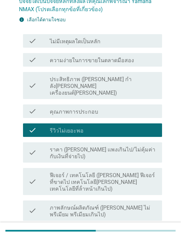
click at [91, 204] on label "ภาพลักษณ์ผลิตภัณฑ์ (เช่น ไม่พรีเมียม พรีเมียมเกินไป)" at bounding box center [103, 211] width 107 height 14
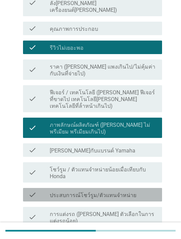
click at [95, 192] on label "ประสบการณ์โชว์รูม/ตัวแทนจําหน่าย" at bounding box center [93, 195] width 86 height 7
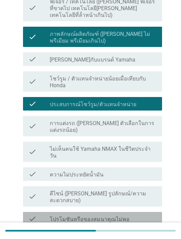
click at [91, 216] on label "โปรโมชันหรือของสมนาคุณไม่พอ" at bounding box center [90, 219] width 80 height 7
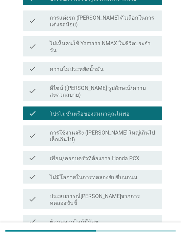
click at [86, 237] on label "บริการหลังการขาย" at bounding box center [72, 240] width 45 height 7
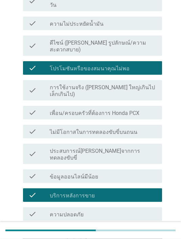
scroll to position [396, 0]
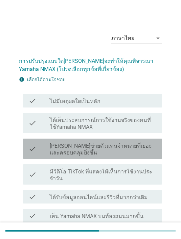
click at [102, 152] on label "มีเครือข่ายตัวแทนจําหน่ายที่เยอะและครอบคลุมยิ่งขึ้น" at bounding box center [103, 149] width 107 height 14
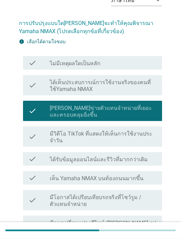
scroll to position [39, 0]
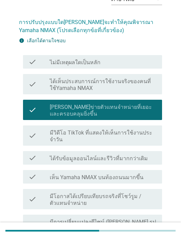
click at [116, 215] on div "check check_box_outline_blank มีการเปลี่ยนแปลงดีไซน์ (เช่น รูปลักษณ์/ความสะดวกส…" at bounding box center [92, 224] width 139 height 20
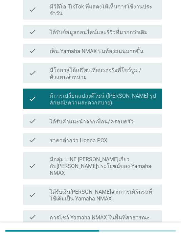
click at [143, 214] on label "การโชว์ Yamaha NMAX ในพื้นที่สาธารณะ" at bounding box center [100, 217] width 100 height 7
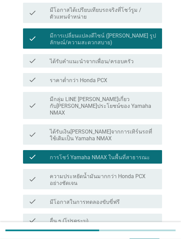
scroll to position [253, 0]
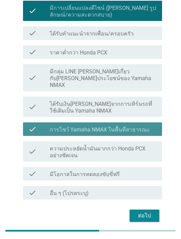
click at [130, 126] on label "การโชว์ Yamaha NMAX ในพื้นที่สาธารณะ" at bounding box center [100, 129] width 100 height 7
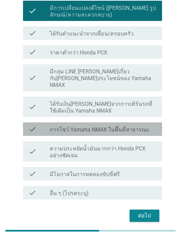
click at [135, 145] on label "ความประหยัดน้ำมันมากกว่า Honda PCX อย่างชัดเจน" at bounding box center [103, 152] width 107 height 14
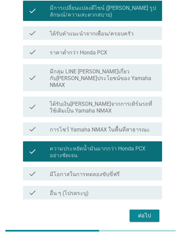
click at [147, 211] on div "ต่อไป" at bounding box center [144, 215] width 19 height 8
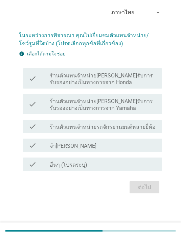
scroll to position [0, 0]
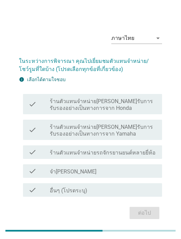
click at [100, 137] on label "ร้านตัวแทนจำหน่ายที่ได้รับการรับรองอย่างเป็นทางการจาก Yamaha" at bounding box center [103, 131] width 107 height 14
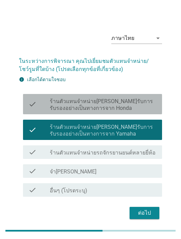
click at [127, 109] on label "ร้านตัวแทนจำหน่ายที่ได้รับการรับรองอย่างเป็นทางการจาก Honda" at bounding box center [103, 105] width 107 height 14
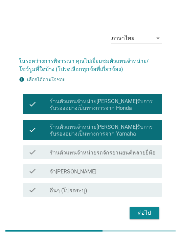
click at [110, 132] on label "ร้านตัวแทนจำหน่ายที่ได้รับการรับรองอย่างเป็นทางการจาก Yamaha" at bounding box center [103, 131] width 107 height 14
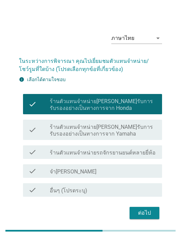
click at [149, 217] on div "ต่อไป" at bounding box center [144, 213] width 19 height 8
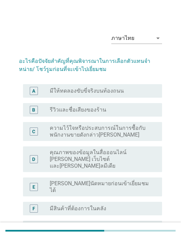
click at [129, 133] on label "ความไว้ใจหรือประสบการณ์ในการซื้อกับพนักงานขายดังกล่าวมาก่อน" at bounding box center [100, 132] width 101 height 14
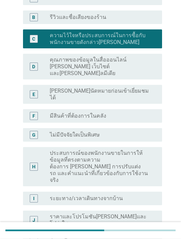
scroll to position [95, 0]
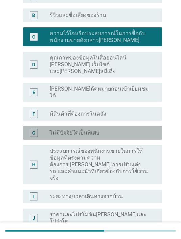
click at [130, 129] on div "radio_button_unchecked ไม่มีปัจจัยใดเป็นพิเศษ" at bounding box center [100, 132] width 101 height 7
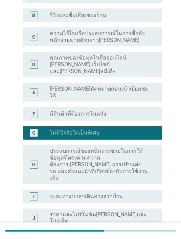
click at [109, 155] on label "ประสบการณ์ของพนักงานขายในการให้ข้อมูลที่ตรงตามความต้องการ เช่น การปรับแต่งรถ แล…" at bounding box center [100, 165] width 101 height 34
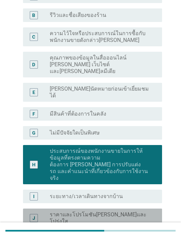
click at [129, 211] on label "ราคาและโปรโมชันที่ชัดเจนและโปร่งใส" at bounding box center [100, 218] width 101 height 14
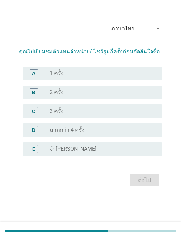
scroll to position [0, 0]
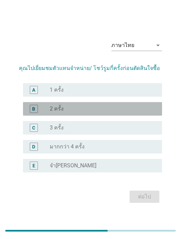
click at [103, 112] on div "radio_button_unchecked 2 ครั้ง" at bounding box center [100, 108] width 101 height 7
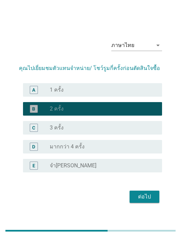
click at [113, 93] on div "radio_button_unchecked 1 ครั้ง" at bounding box center [100, 89] width 101 height 7
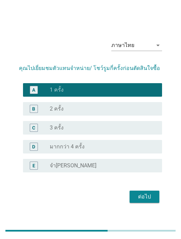
click at [148, 201] on div "ต่อไป" at bounding box center [144, 196] width 19 height 8
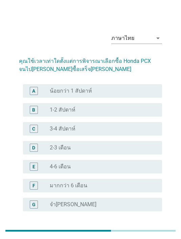
click at [93, 112] on div "radio_button_unchecked 1-2 สัปดาห์" at bounding box center [100, 109] width 101 height 7
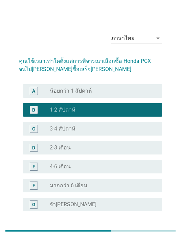
click at [144, 234] on div "ต่อไป" at bounding box center [144, 235] width 19 height 8
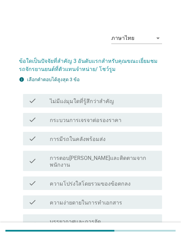
click at [113, 123] on label "กระบวนการเจรจาต่อรองราคา" at bounding box center [86, 120] width 72 height 7
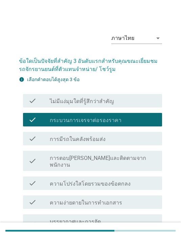
click at [104, 199] on label "ความง่ายดายในการทำเอกสาร" at bounding box center [86, 202] width 72 height 7
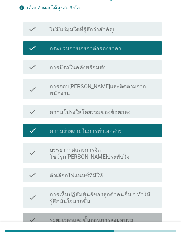
click at [107, 217] on label "ระยะเวลาและขั้นตอนการส่งมอบรถ" at bounding box center [91, 220] width 83 height 7
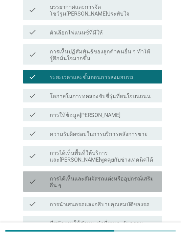
click at [98, 175] on label "การได้เห็นและสัมผัสรถแต่งหรืออุปกรณ์เสริมอื่น ๆ" at bounding box center [103, 182] width 107 height 14
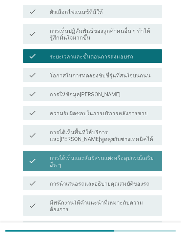
scroll to position [266, 0]
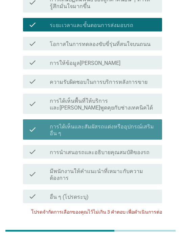
click at [101, 123] on label "การได้เห็นและสัมผัสรถแต่งหรืออุปกรณ์เสริมอื่น ๆ" at bounding box center [103, 130] width 107 height 14
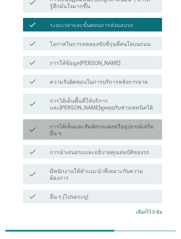
click at [113, 123] on label "การได้เห็นและสัมผัสรถแต่งหรืออุปกรณ์เสริมอื่น ๆ" at bounding box center [103, 130] width 107 height 14
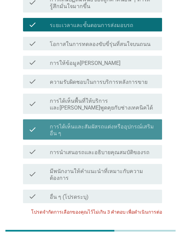
click at [125, 123] on label "การได้เห็นและสัมผัสรถแต่งหรืออุปกรณ์เสริมอื่น ๆ" at bounding box center [103, 130] width 107 height 14
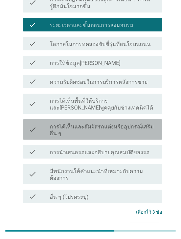
click at [148, 225] on div "ต่อไป" at bounding box center [144, 229] width 19 height 8
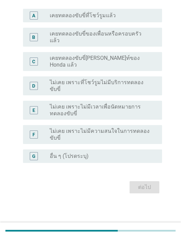
scroll to position [0, 0]
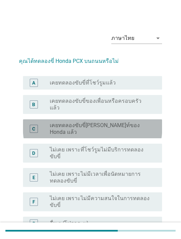
click at [80, 123] on label "เคยทดลองขับขี่ที่อีเวนท์ของ Honda แล้ว" at bounding box center [100, 129] width 101 height 14
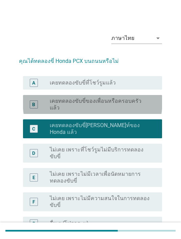
click at [115, 103] on label "เคยทดลองขับขี่ของเพื่อนหรือครอบครัวแล้ว" at bounding box center [100, 105] width 101 height 14
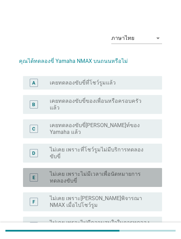
click at [121, 171] on label "ไม่เคย เพราะไม่มีเวลาเพื่อนัดหมายการทดลองขับขี่" at bounding box center [100, 178] width 101 height 14
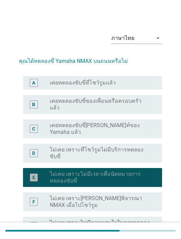
click at [101, 219] on label "ไม่เคย เพราะไม่มีความสนใจในการทดลองขับขี่" at bounding box center [100, 226] width 101 height 14
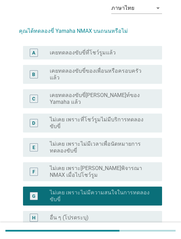
scroll to position [54, 0]
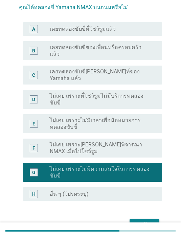
click at [145, 219] on button "ต่อไป" at bounding box center [144, 225] width 30 height 12
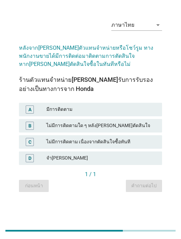
scroll to position [0, 0]
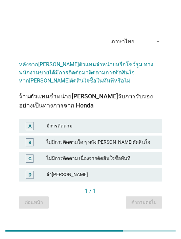
click at [72, 130] on div "มีการติดตาม" at bounding box center [101, 126] width 110 height 8
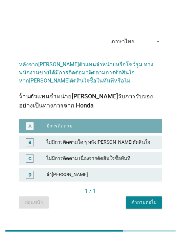
click at [148, 206] on div "คำถามต่อไป" at bounding box center [143, 202] width 25 height 7
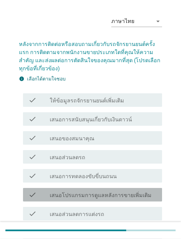
scroll to position [16, 0]
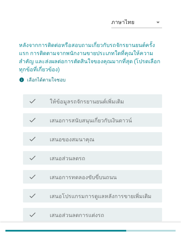
click at [105, 140] on div "check_box_outline_blank เสนอของสมนาคุณ" at bounding box center [103, 139] width 107 height 8
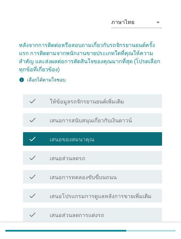
click at [99, 177] on label "เสนอการทดลองขับขี่บนถนน" at bounding box center [83, 177] width 67 height 7
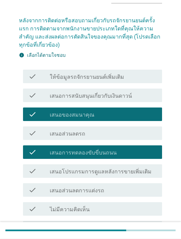
scroll to position [43, 0]
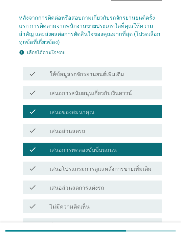
click at [91, 185] on label "เสนอส่วนลดการแต่งรถ" at bounding box center [77, 187] width 54 height 7
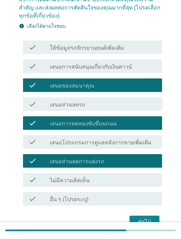
scroll to position [82, 0]
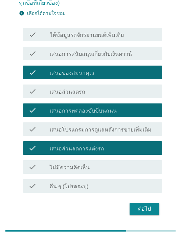
click at [142, 210] on div "ต่อไป" at bounding box center [144, 209] width 19 height 8
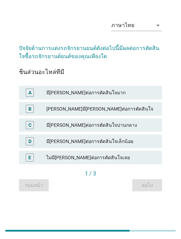
scroll to position [0, 0]
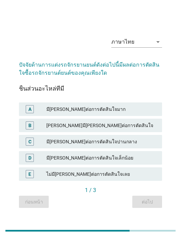
click at [130, 146] on div "มีอิทธิพลต่อการตัดสินใจปานกลาง" at bounding box center [101, 141] width 110 height 8
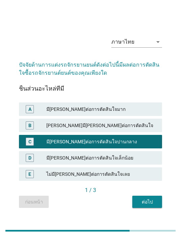
click at [108, 113] on div "มีอิทธิพลต่อการตัดสินใจมาก" at bounding box center [101, 109] width 110 height 8
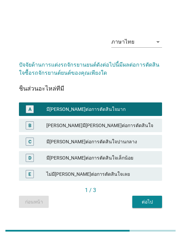
click at [151, 208] on button "ต่อไป" at bounding box center [147, 201] width 30 height 12
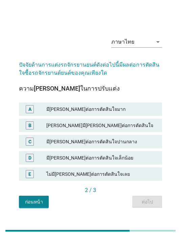
click at [103, 129] on div "ค่อนข้างมีอิทธิพลต่อการตัดสินใจ" at bounding box center [101, 125] width 110 height 8
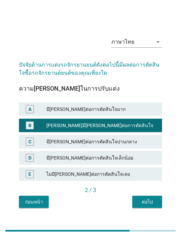
click at [148, 205] on div "ต่อไป" at bounding box center [146, 201] width 19 height 7
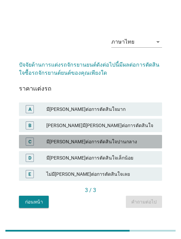
click at [115, 146] on div "มีอิทธิพลต่อการตัดสินใจปานกลาง" at bounding box center [101, 141] width 110 height 8
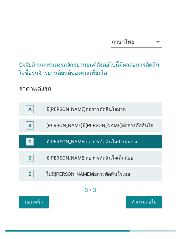
click at [147, 205] on div "คำถามต่อไป" at bounding box center [143, 201] width 25 height 7
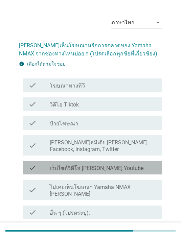
scroll to position [15, 0]
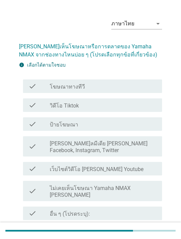
click at [81, 121] on div "check_box_outline_blank ป้ายโฆษณา" at bounding box center [103, 124] width 107 height 8
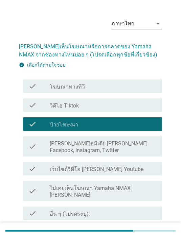
click at [101, 148] on label "[PERSON_NAME]ลมีเดีย [PERSON_NAME] Facebook, Instagram, Twitter" at bounding box center [103, 147] width 107 height 14
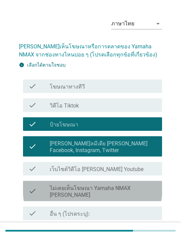
click at [102, 185] on label "ไม่เคยเห็นโฆษณา Yamaha NMAX มาก่อน" at bounding box center [103, 192] width 107 height 14
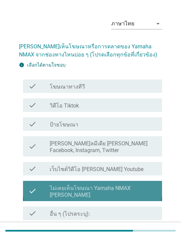
click at [97, 189] on label "ไม่เคยเห็นโฆษณา Yamaha NMAX มาก่อน" at bounding box center [103, 192] width 107 height 14
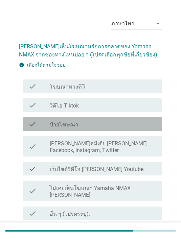
click at [81, 126] on div "check_box_outline_blank ป้ายโฆษณา" at bounding box center [103, 124] width 107 height 8
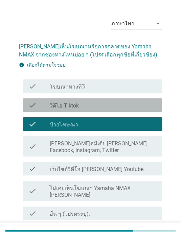
click at [78, 102] on label "วิดีโอ Tiktok" at bounding box center [64, 105] width 29 height 7
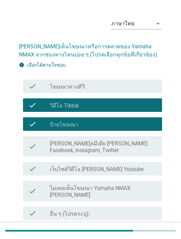
click at [146, 232] on div "ต่อไป" at bounding box center [144, 236] width 19 height 8
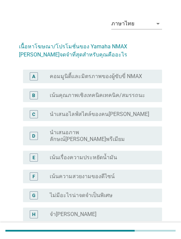
scroll to position [0, 0]
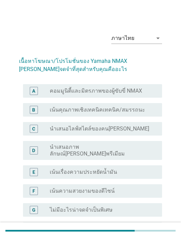
click at [92, 131] on label "นำเสนอไลฟ์สไตล์ของคนรุ่นใหม่" at bounding box center [99, 128] width 99 height 7
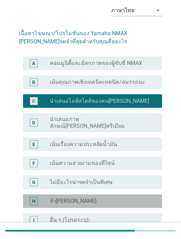
scroll to position [38, 0]
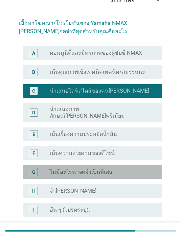
click at [80, 165] on div "G radio_button_unchecked ไม่มีอะไรน่าจดจําเป็นพิเศษ" at bounding box center [92, 172] width 139 height 14
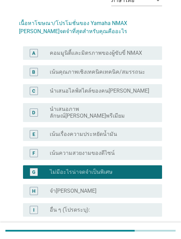
click at [82, 89] on label "นำเสนอไลฟ์สไตล์ของคนรุ่นใหม่" at bounding box center [99, 90] width 99 height 7
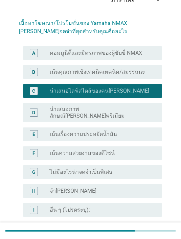
click at [84, 127] on div "E radio_button_unchecked เน้นเรื่องความประหยัดน้ำมัน" at bounding box center [92, 134] width 139 height 14
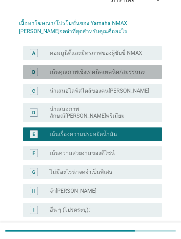
click at [87, 75] on label "เน้นคุณภาพเชิงเทคนิคเทคนิค/สมรรถนะ" at bounding box center [97, 72] width 95 height 7
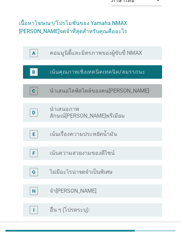
click at [94, 88] on label "นำเสนอไลฟ์สไตล์ของคนรุ่นใหม่" at bounding box center [99, 90] width 99 height 7
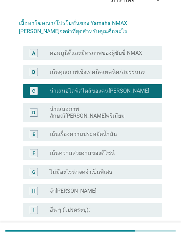
click at [146, 237] on div "ต่อไป" at bounding box center [144, 241] width 19 height 8
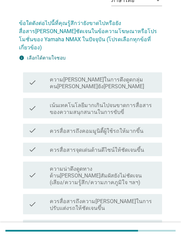
scroll to position [0, 0]
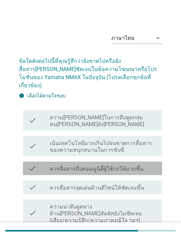
click at [103, 165] on label "ควรสื่อสารถึงคอมมูนิตี้ผู้ใช้รถให้มากขึ้น" at bounding box center [97, 168] width 94 height 7
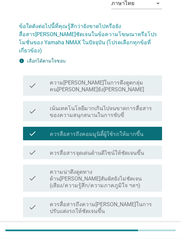
scroll to position [57, 0]
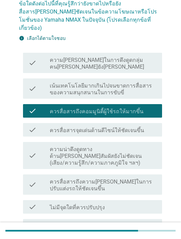
click at [87, 146] on label "ความน่าดึงดูดทางด้านประสาทสัมผัสยังไม่ชัดเจน (เสียง/ความรู้สึก/ความภาคภูมิใจ ฯล…" at bounding box center [103, 156] width 107 height 20
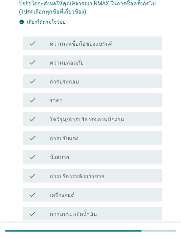
scroll to position [0, 0]
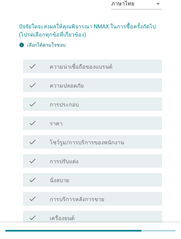
click at [80, 142] on label "โชว์รูม/การบริการของพนักงาน" at bounding box center [87, 142] width 74 height 7
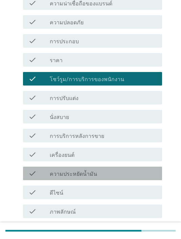
click at [92, 174] on label "ความประหยัดน้ำมัน" at bounding box center [73, 174] width 47 height 7
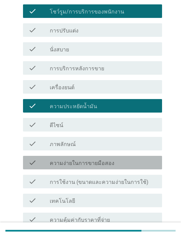
click at [76, 161] on label "ความง่ายในการขายมือสอง" at bounding box center [82, 163] width 64 height 7
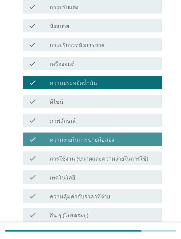
scroll to position [217, 0]
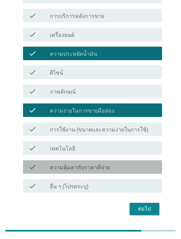
click at [90, 164] on label "ความคุ้มค่ากับราคาที่จ่าย" at bounding box center [80, 167] width 60 height 7
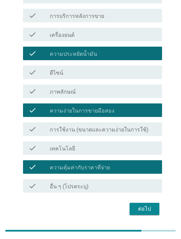
click at [148, 208] on div "ต่อไป" at bounding box center [144, 209] width 19 height 8
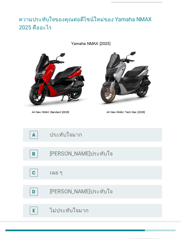
scroll to position [42, 0]
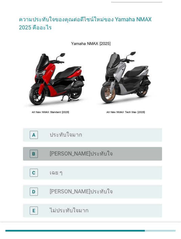
click at [87, 154] on label "ค่อนข้างประทับใจ" at bounding box center [81, 153] width 63 height 7
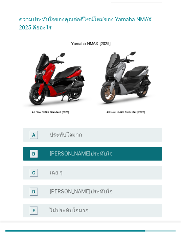
click at [97, 176] on div "radio_button_unchecked เฉย ๆ" at bounding box center [100, 172] width 101 height 7
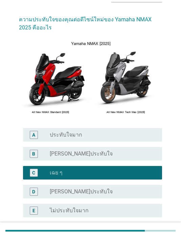
click at [148, 238] on div "ต่อไป" at bounding box center [144, 241] width 19 height 8
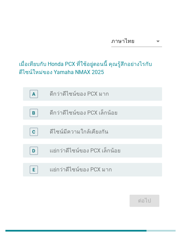
click at [99, 135] on label "ดีไซน์มีความใกล้เคียงกัน" at bounding box center [79, 131] width 58 height 7
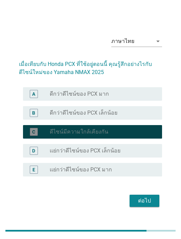
click at [148, 205] on div "ต่อไป" at bounding box center [144, 201] width 19 height 8
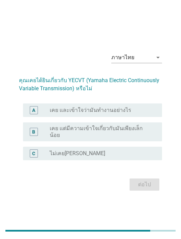
click at [102, 138] on label "เคย แต่มีความเข้าใจเกี่ยวกับมันเพียงเล็กน้อย" at bounding box center [100, 132] width 101 height 14
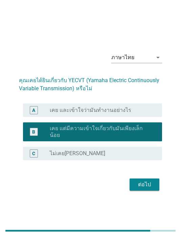
click at [148, 188] on div "ต่อไป" at bounding box center [144, 184] width 19 height 8
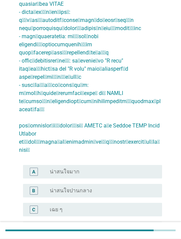
scroll to position [159, 0]
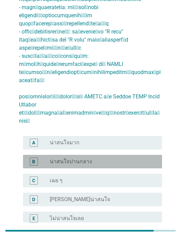
click at [89, 158] on label "น่าสนใจปานกลาง" at bounding box center [71, 161] width 42 height 7
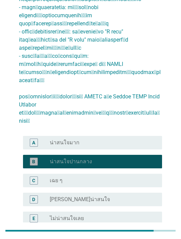
click at [81, 177] on div "radio_button_unchecked เฉย ๆ" at bounding box center [100, 180] width 101 height 7
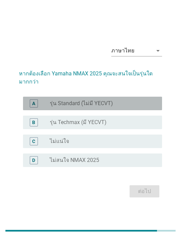
click at [95, 107] on label "รุ่น Standard (ไม่มี YECVT)" at bounding box center [81, 103] width 63 height 7
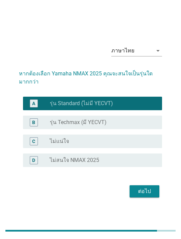
click at [145, 195] on div "ต่อไป" at bounding box center [144, 191] width 19 height 8
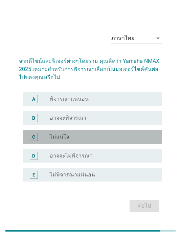
click at [65, 140] on label "ไม่แน่ใจ" at bounding box center [59, 136] width 19 height 7
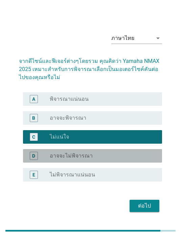
click at [83, 159] on label "อาจจะไม่พิจารณา" at bounding box center [71, 155] width 43 height 7
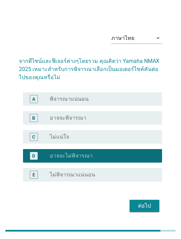
click at [150, 210] on div "ต่อไป" at bounding box center [144, 206] width 19 height 8
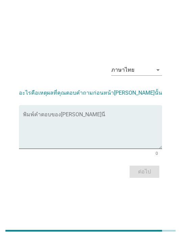
click at [70, 124] on textarea "พิมพ์คำตอบของคุณ ที่นี่" at bounding box center [92, 130] width 139 height 35
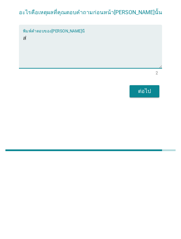
type textarea "ส"
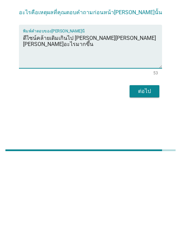
type textarea "ดีไซน์คล้ายเดิมเกินไป ไม่ได้เพิ่มเอกลักษณ์อะไรมากขึ้น"
click at [137, 167] on div "ต่อไป" at bounding box center [144, 171] width 19 height 8
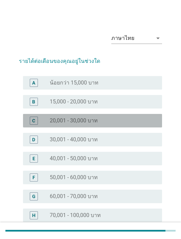
click at [79, 118] on label "20,001 - 30,000 บาท" at bounding box center [74, 120] width 48 height 7
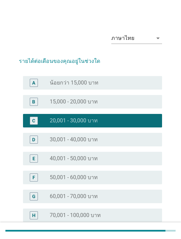
scroll to position [56, 0]
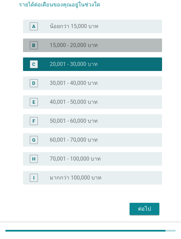
click at [74, 45] on label "15,000 - 20,000 บาท" at bounding box center [74, 45] width 48 height 7
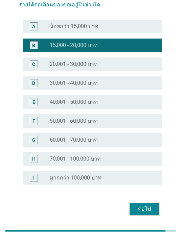
click at [146, 206] on div "ต่อไป" at bounding box center [144, 209] width 19 height 8
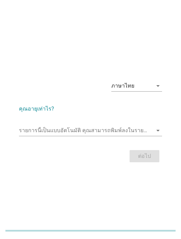
click at [71, 136] on input "รายการนี้เป็นแบบอัตโนมัติ คุณสามารถพิมพ์ลงในรายการนี้" at bounding box center [85, 130] width 133 height 11
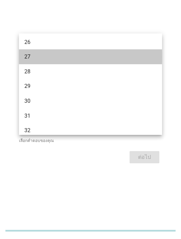
scroll to position [121, 0]
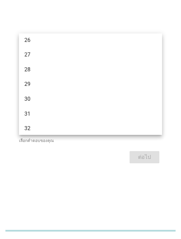
click at [48, 23] on div "ภาษาไทย arrow_drop_down คุณอายุเท่าไร? รายการนี้เป็นแบบอัตโนมัติ คุณสามารถพิมพ์…" at bounding box center [90, 119] width 181 height 239
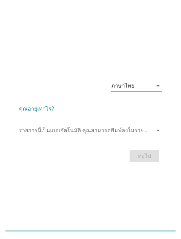
click at [80, 135] on input "รายการนี้เป็นแบบอัตโนมัติ คุณสามารถพิมพ์ลงในรายการนี้" at bounding box center [85, 130] width 133 height 11
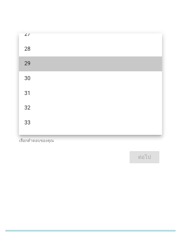
scroll to position [145, 0]
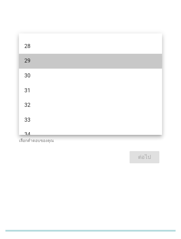
click at [48, 58] on div "29" at bounding box center [84, 61] width 121 height 8
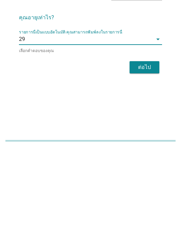
click at [51, 124] on input "รายการนี้เป็นแบบอัตโนมัติ คุณสามารถพิมพ์ลงในรายการนี้" at bounding box center [88, 129] width 127 height 11
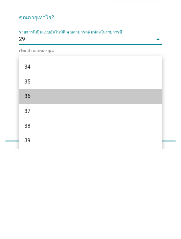
scroll to position [215, 0]
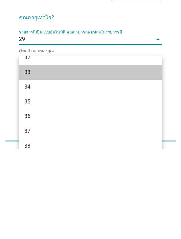
click at [47, 158] on div "33" at bounding box center [84, 162] width 121 height 8
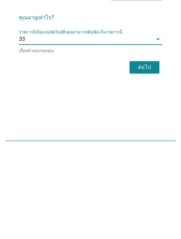
type input "3"
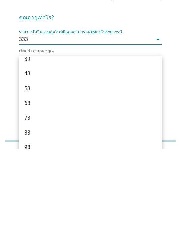
scroll to position [154, 0]
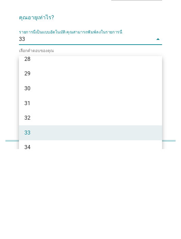
click at [174, 65] on div "ภาษาไทย arrow_drop_down คุณอายุเท่าไร? รายการนี้เป็นแบบอัตโนมัติ คุณสามารถพิมพ์…" at bounding box center [90, 119] width 181 height 239
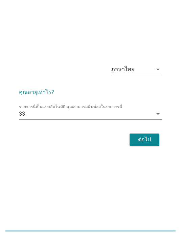
click at [141, 135] on div "ต่อไป" at bounding box center [144, 139] width 19 height 8
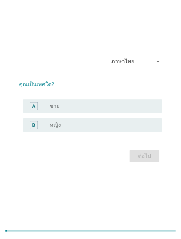
scroll to position [17, 0]
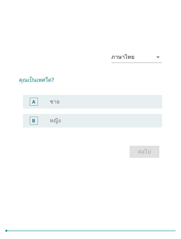
click at [62, 105] on div "radio_button_unchecked ชาย" at bounding box center [100, 101] width 101 height 7
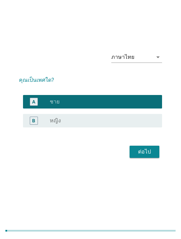
click at [146, 156] on div "ต่อไป" at bounding box center [144, 152] width 19 height 8
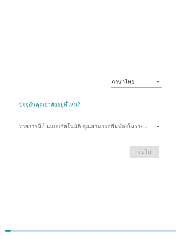
scroll to position [0, 0]
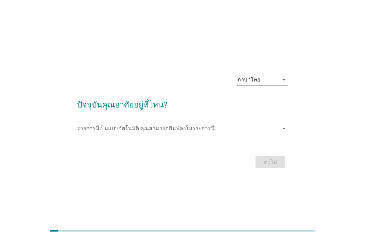
click at [176, 134] on input "รายการนี้เป็นแบบอัตโนมัติ คุณสามารถพิมพ์ลงในรายการนี้" at bounding box center [177, 128] width 201 height 11
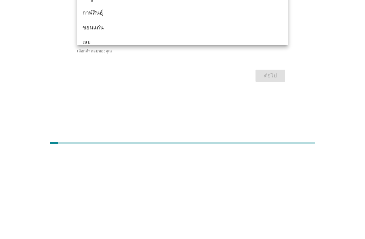
type input "ชล"
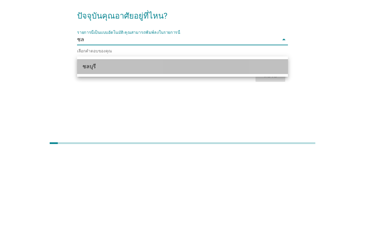
click at [109, 150] on div "ชลบุรี" at bounding box center [173, 154] width 183 height 8
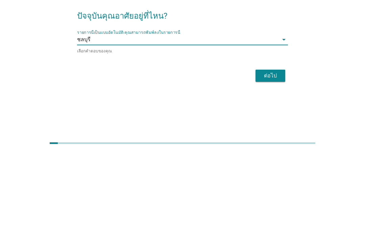
click at [272, 159] on div "ต่อไป" at bounding box center [270, 163] width 19 height 8
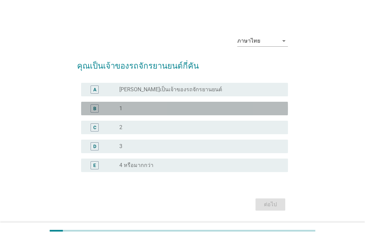
click at [168, 112] on div "radio_button_unchecked 1" at bounding box center [198, 108] width 158 height 7
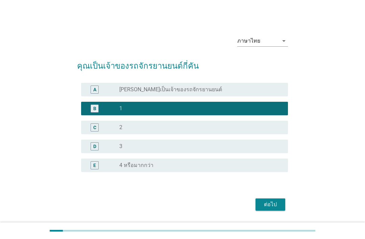
click at [267, 208] on div "ต่อไป" at bounding box center [270, 204] width 19 height 8
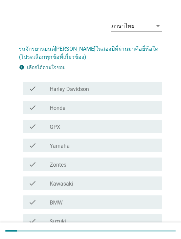
click at [125, 108] on div "check_box_outline_blank Honda" at bounding box center [103, 107] width 107 height 8
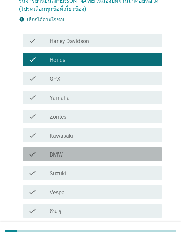
scroll to position [85, 0]
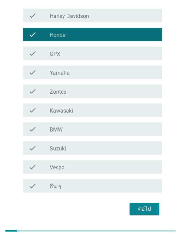
click at [143, 207] on div "ต่อไป" at bounding box center [144, 209] width 19 height 8
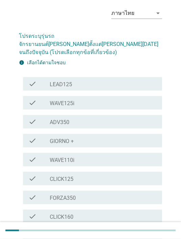
scroll to position [25, 0]
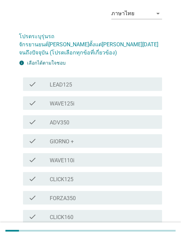
click at [90, 231] on div "check_box_outline_blank PCX160" at bounding box center [103, 235] width 107 height 8
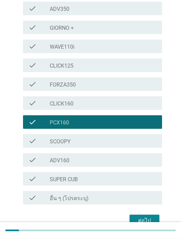
scroll to position [142, 0]
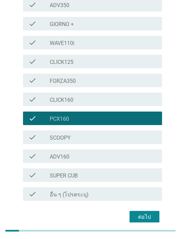
click at [142, 213] on div "ต่อไป" at bounding box center [144, 217] width 19 height 8
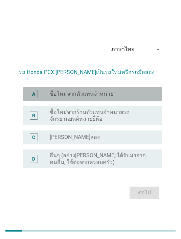
click at [103, 97] on label "ซื้อใหม่จากตัวแทนจำหน่าย" at bounding box center [81, 93] width 63 height 7
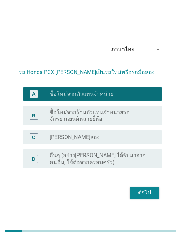
click at [142, 197] on div "ต่อไป" at bounding box center [144, 192] width 19 height 8
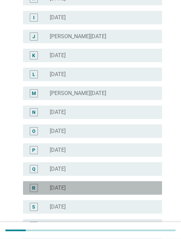
scroll to position [219, 0]
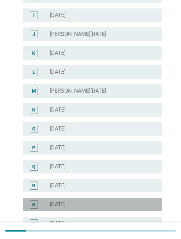
click at [66, 207] on label "[DATE]" at bounding box center [58, 204] width 16 height 7
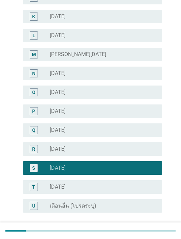
scroll to position [273, 0]
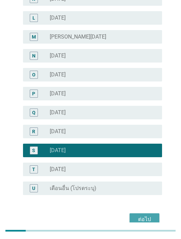
click at [143, 222] on div "ต่อไป" at bounding box center [144, 219] width 19 height 8
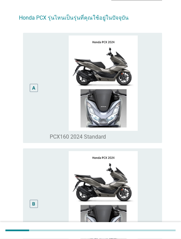
scroll to position [43, 0]
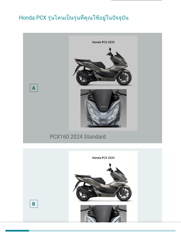
click at [30, 90] on div "A" at bounding box center [34, 88] width 8 height 8
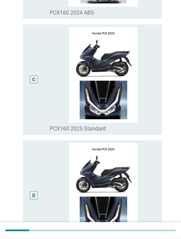
scroll to position [384, 0]
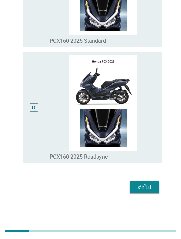
click at [150, 191] on div "ต่อไป" at bounding box center [144, 187] width 19 height 8
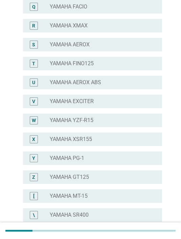
scroll to position [0, 0]
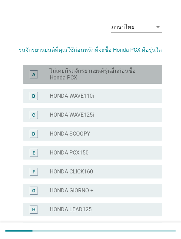
click at [126, 71] on label "ไม่เคยมีรถจักรยานยนต์รุ่นอื่นก่อนซื้อ Honda PCX" at bounding box center [100, 75] width 101 height 14
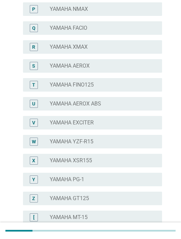
scroll to position [478, 0]
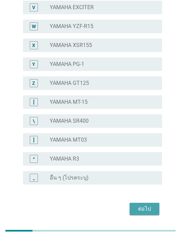
click at [147, 211] on div "ต่อไป" at bounding box center [144, 209] width 19 height 8
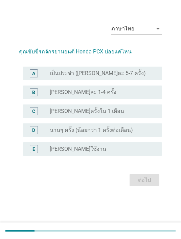
scroll to position [0, 0]
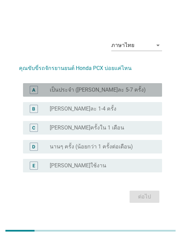
click at [132, 93] on div "radio_button_unchecked เป็นประจำ ([PERSON_NAME]ละ 5-7 ครั้ง)" at bounding box center [100, 89] width 101 height 7
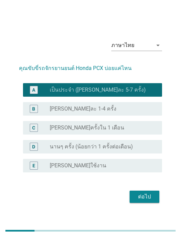
click at [148, 201] on div "ต่อไป" at bounding box center [144, 196] width 19 height 8
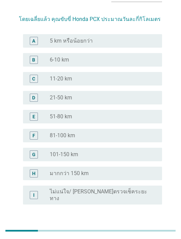
scroll to position [43, 0]
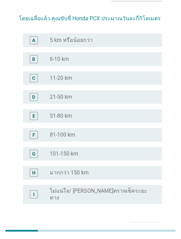
click at [117, 57] on div "radio_button_unchecked 6-10 km" at bounding box center [100, 59] width 101 height 7
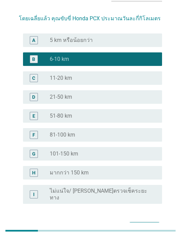
click at [150, 225] on div "ต่อไป" at bounding box center [144, 228] width 19 height 8
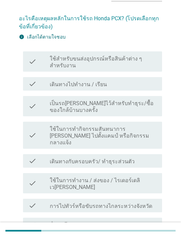
scroll to position [0, 0]
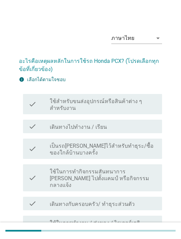
click at [120, 132] on div "check check_box_outline_blank เดินทางไปทำงาน / เรียน" at bounding box center [92, 127] width 139 height 14
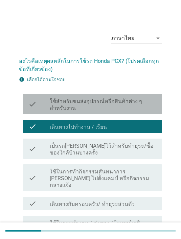
click at [123, 97] on div "check_box_outline_blank ใช้สำหรับขนส่งอุปกรณ์หรือสินค้าต่าง ๆ สำหรับงาน" at bounding box center [103, 104] width 107 height 15
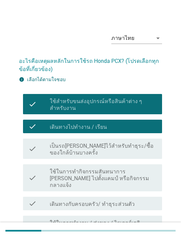
click at [142, 105] on label "ใช้สำหรับขนส่งอุปกรณ์หรือสินค้าต่าง ๆ สำหรับงาน" at bounding box center [103, 105] width 107 height 14
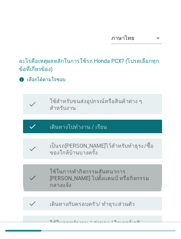
click at [120, 173] on label "ใช้ในการทำกิจกรรมสันทนาการ [PERSON_NAME] ไปตั้งแคมป์ หรือกิจกรรมกลางแจ้ง" at bounding box center [103, 178] width 107 height 20
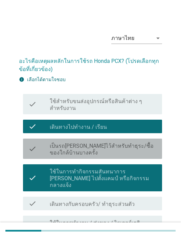
click at [133, 143] on label "เป็นรถ[PERSON_NAME]ไว้สำหรับทำธุระ/ซื้อของใกล้บ้านบางครั้ง" at bounding box center [103, 149] width 107 height 14
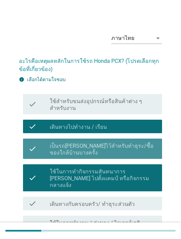
click at [110, 175] on label "ใช้ในการทำกิจกรรมสันทนาการ [PERSON_NAME] ไปตั้งแคมป์ หรือกิจกรรมกลางแจ้ง" at bounding box center [103, 178] width 107 height 20
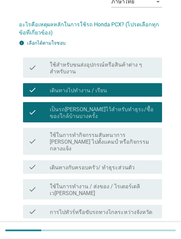
scroll to position [36, 0]
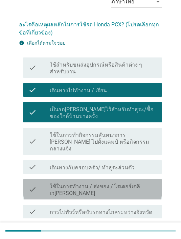
click at [126, 183] on label "ใช้ในการทำงาน / ส่งของ / ไรเดอร์เดลิเว[PERSON_NAME]" at bounding box center [103, 190] width 107 height 14
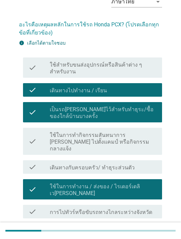
click at [136, 163] on div "check_box_outline_blank เดินทางกับครอบครัว/ ทำธุระส่วนตัว" at bounding box center [103, 167] width 107 height 8
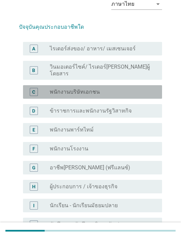
click at [117, 88] on div "radio_button_unchecked พนักงานบริษัทเอกชน" at bounding box center [100, 91] width 101 height 7
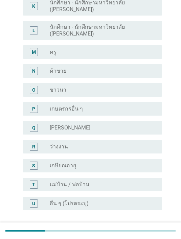
scroll to position [283, 0]
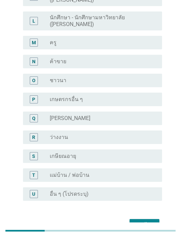
click at [147, 221] on div "ต่อไป" at bounding box center [144, 225] width 19 height 8
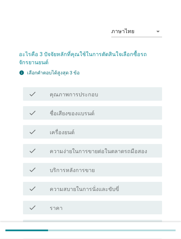
scroll to position [16, 0]
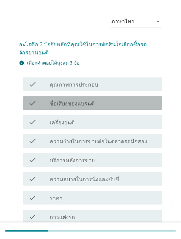
click at [106, 103] on div "check_box_outline_blank ชื่อเสียงของแบรนด์" at bounding box center [103, 103] width 107 height 8
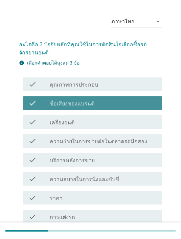
click at [92, 123] on div "check_box_outline_blank เครื่องยนต์" at bounding box center [103, 122] width 107 height 8
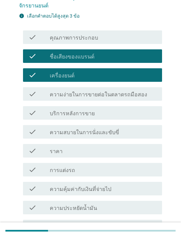
click at [105, 172] on div "check_box_outline_blank การแต่งรถ" at bounding box center [103, 169] width 107 height 8
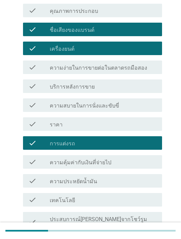
scroll to position [90, 0]
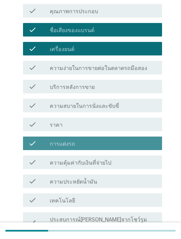
click at [124, 149] on div "check check_box_outline_blank การแต่งรถ" at bounding box center [92, 143] width 139 height 14
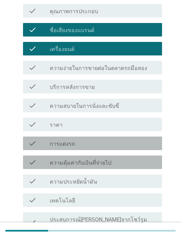
click at [123, 160] on div "check_box_outline_blank ความคุ้มค่ากับเงินที่จ่ายไป" at bounding box center [103, 162] width 107 height 8
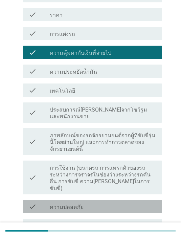
click at [100, 200] on div "check check_box_outline_blank ความปลอดภัย" at bounding box center [92, 207] width 139 height 14
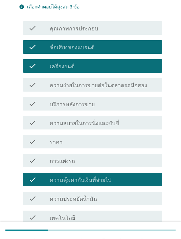
scroll to position [72, 0]
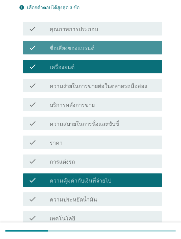
click at [104, 48] on div "check_box_outline_blank ชื่อเสียงของแบรนด์" at bounding box center [103, 48] width 107 height 8
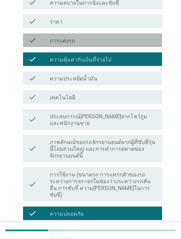
scroll to position [273, 0]
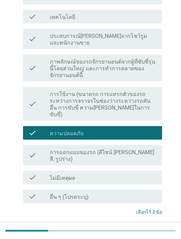
click at [152, 225] on div "ต่อไป" at bounding box center [144, 229] width 19 height 8
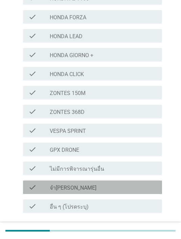
scroll to position [188, 0]
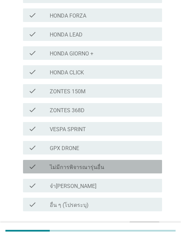
click at [137, 165] on div "check_box_outline_blank ไม่มีการพิจารณารุ่นอื่น" at bounding box center [103, 166] width 107 height 8
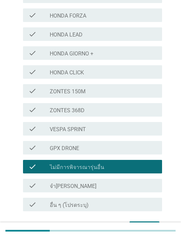
click at [151, 228] on div "ต่อไป" at bounding box center [144, 227] width 19 height 8
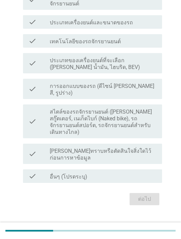
scroll to position [0, 0]
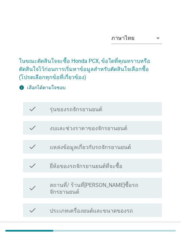
click at [141, 128] on div "check_box_outline_blank งบและช่วงราคาของจักรยานยนต์" at bounding box center [103, 128] width 107 height 8
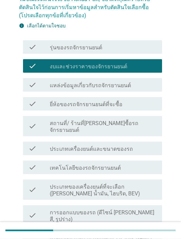
scroll to position [62, 0]
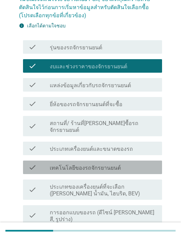
click at [137, 163] on div "check_box_outline_blank เทคโนโลยีของรถจักรยานยนต์" at bounding box center [103, 167] width 107 height 8
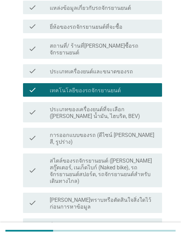
scroll to position [151, 0]
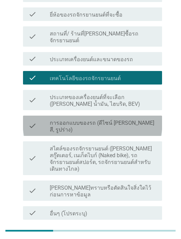
click at [132, 120] on label "การออกแบบของรถ (ดีไซน์ [PERSON_NAME] สี, รูปร่าง)" at bounding box center [103, 127] width 107 height 14
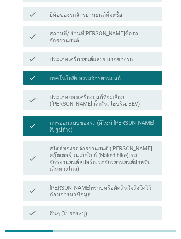
click at [147, 232] on div "ต่อไป" at bounding box center [144, 236] width 19 height 8
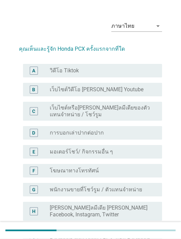
scroll to position [17, 0]
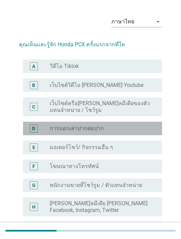
click at [140, 129] on div "radio_button_unchecked การบอกเล่าปากต่อปาก" at bounding box center [100, 128] width 101 height 7
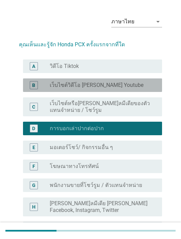
click at [120, 89] on div "radio_button_unchecked เว็บไซต์วิดีโอ [PERSON_NAME] Youtube" at bounding box center [103, 85] width 107 height 8
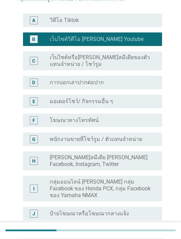
scroll to position [62, 0]
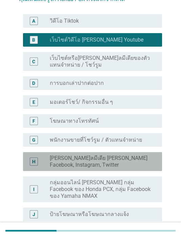
click at [136, 162] on label "[PERSON_NAME]ลมีเดีย [PERSON_NAME] Facebook, Instagram, Twitter" at bounding box center [100, 162] width 101 height 14
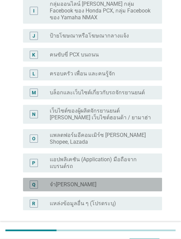
scroll to position [239, 0]
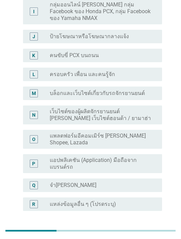
click at [147, 231] on div "ต่อไป" at bounding box center [144, 235] width 19 height 8
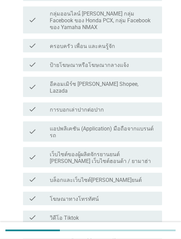
scroll to position [202, 0]
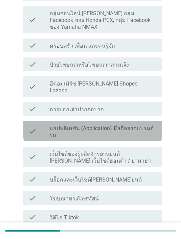
click at [134, 125] on label "แอปพลิเคชัน (Application) มือถือจากแบรนด์รถ" at bounding box center [103, 132] width 107 height 14
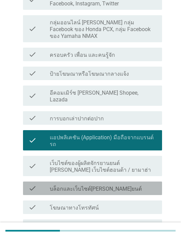
scroll to position [189, 0]
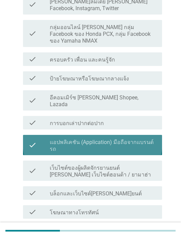
click at [118, 139] on label "แอปพลิเคชัน (Application) มือถือจากแบรนด์รถ" at bounding box center [103, 146] width 107 height 14
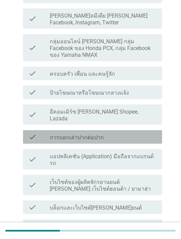
scroll to position [161, 0]
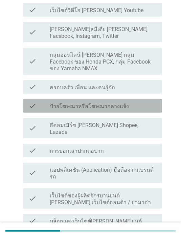
click at [139, 102] on div "check_box_outline_blank ป้ายโฆษณาหรือโฆษณากลางแจ้ง" at bounding box center [103, 106] width 107 height 8
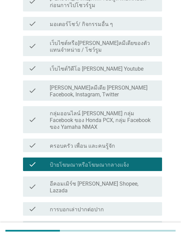
click at [146, 65] on div "check_box_outline_blank เว็บไซต์วิดีโอ [PERSON_NAME] Youtube" at bounding box center [103, 68] width 107 height 8
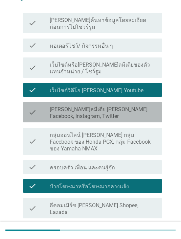
scroll to position [81, 0]
click at [150, 106] on label "[PERSON_NAME]ลมีเดีย [PERSON_NAME] Facebook, Instagram, Twitter" at bounding box center [103, 113] width 107 height 14
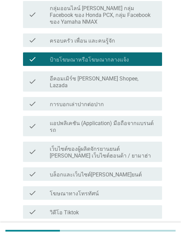
scroll to position [226, 0]
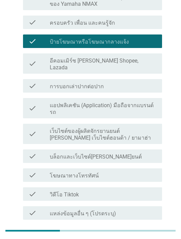
click at [150, 232] on div "ต่อไป" at bounding box center [144, 236] width 19 height 8
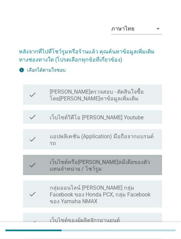
scroll to position [10, 0]
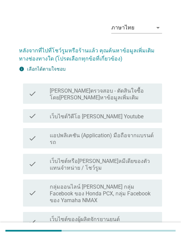
click at [135, 132] on label "แอปพลิเคชัน (Application) มือถือจากแบรนด์รถ" at bounding box center [103, 139] width 107 height 14
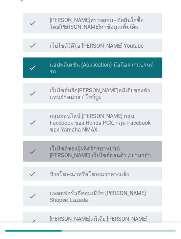
scroll to position [83, 0]
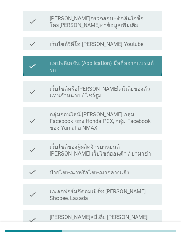
click at [153, 66] on label "แอปพลิเคชัน (Application) มือถือจากแบรนด์รถ" at bounding box center [103, 67] width 107 height 14
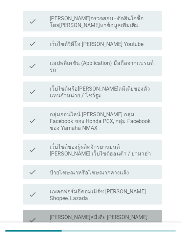
click at [118, 214] on label "[PERSON_NAME]ลมีเดีย [PERSON_NAME] Facebook, Instagram, Twitter" at bounding box center [103, 221] width 107 height 14
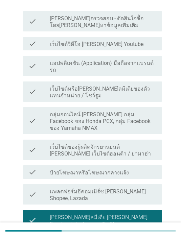
click at [108, 238] on label "ครอบครัว เพื่อน และคนรู้จัก" at bounding box center [82, 242] width 65 height 7
click at [124, 111] on label "กลุ่มออนไลน์ [PERSON_NAME] กลุ่ม Facebook ของ Honda PCX, กลุ่ม Facebook ของ Yam…" at bounding box center [103, 121] width 107 height 20
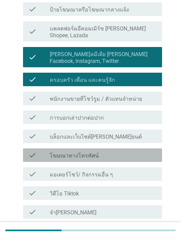
scroll to position [245, 0]
click at [128, 148] on div "check check_box_outline_blank โฆษณาทางโทรทัศน์" at bounding box center [92, 155] width 139 height 14
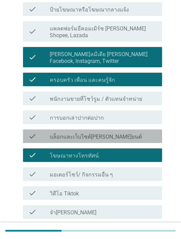
click at [133, 132] on div "check_box_outline_blank บล็อกและเว็บไซต์[PERSON_NAME]ยนต์" at bounding box center [103, 136] width 107 height 8
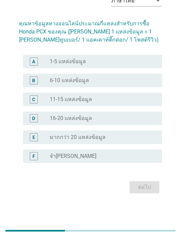
scroll to position [0, 0]
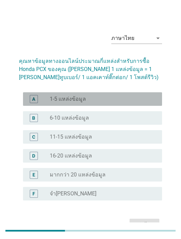
click at [147, 95] on div "radio_button_unchecked 1-5 แหล่งข้อมูล" at bounding box center [103, 99] width 107 height 8
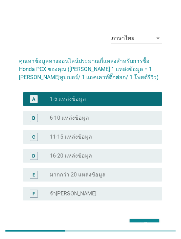
click at [157, 217] on div "ต่อไป" at bounding box center [90, 224] width 143 height 16
click at [149, 224] on div "ต่อไป" at bounding box center [144, 224] width 19 height 8
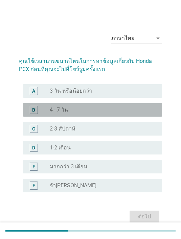
click at [105, 108] on div "B radio_button_unchecked 4 - 7 วัน" at bounding box center [92, 110] width 139 height 14
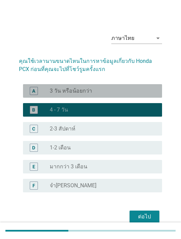
click at [128, 88] on div "A radio_button_unchecked 3 วัน หรือน้อยกว่า" at bounding box center [92, 91] width 139 height 14
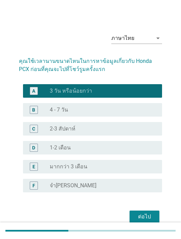
click at [147, 219] on div "ต่อไป" at bounding box center [144, 216] width 19 height 8
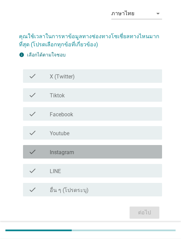
scroll to position [25, 0]
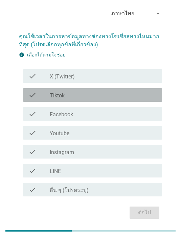
click at [137, 95] on div "check_box_outline_blank Tiktok" at bounding box center [103, 95] width 107 height 8
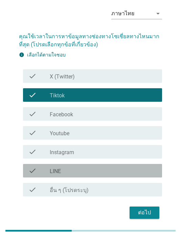
click at [106, 173] on div "check_box_outline_blank LINE" at bounding box center [103, 170] width 107 height 8
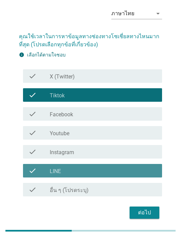
click at [120, 165] on div "check check_box_outline_blank LINE" at bounding box center [92, 171] width 139 height 14
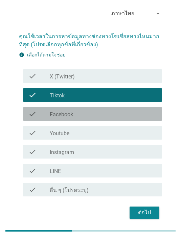
click at [126, 114] on div "check_box_outline_blank Facebook" at bounding box center [103, 114] width 107 height 8
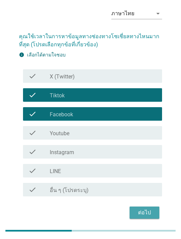
click at [147, 209] on div "ต่อไป" at bounding box center [144, 212] width 19 height 8
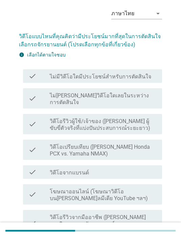
scroll to position [0, 0]
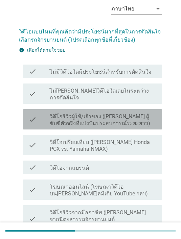
click at [134, 113] on label "วิดีโอรีวิวผู้ใช้/เจ้าของ ([PERSON_NAME] ผู้ขับขี่ตัวจริงที่แบ่งปันประสบการณ์ระ…" at bounding box center [103, 120] width 107 height 14
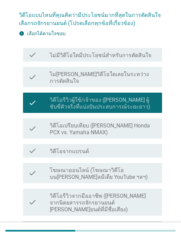
click at [136, 188] on div "check check_box_outline_blank วิดีโอรีวิวจากมืออาชีพ ([PERSON_NAME] จากนิตยสารร…" at bounding box center [92, 201] width 139 height 27
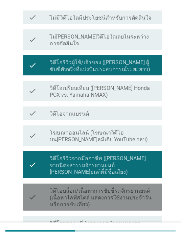
scroll to position [105, 0]
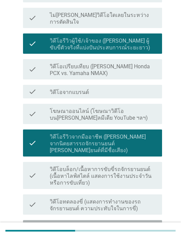
click at [129, 224] on label "วิดีโออธิบายทางเทคนิค/วิดีโอแนะนําวิธีการใช้งาน ([PERSON_NAME] การบํา[PERSON_NA…" at bounding box center [103, 234] width 107 height 20
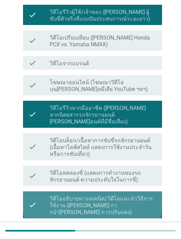
scroll to position [168, 0]
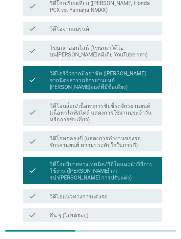
click at [155, 232] on button "ต่อไป" at bounding box center [144, 238] width 30 height 12
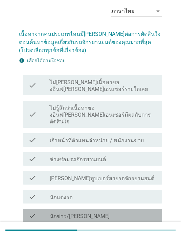
scroll to position [27, 0]
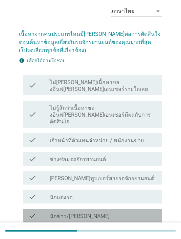
click at [130, 209] on div "check check_box_outline_blank นักข่าว/นักวิจารณ์มอเตอร์ไซค์มืออาชีพ" at bounding box center [92, 216] width 139 height 14
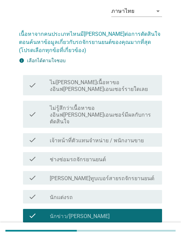
click at [128, 137] on label "เจ้าหน้าที่ตัวแทนจําหน่าย / พนักงานขาย" at bounding box center [97, 140] width 94 height 7
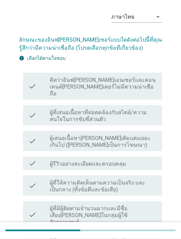
scroll to position [21, 0]
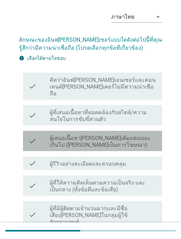
click at [130, 141] on label "ผู้เสนอเนื้อหา[PERSON_NAME]เติมแต่งเยอะเกินไป ([PERSON_NAME]เป็นการโฆษณา)" at bounding box center [103, 142] width 107 height 14
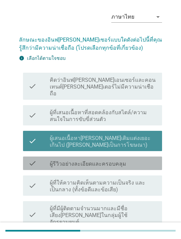
click at [129, 159] on div "check_box_outline_blank ผู้รีวิวอย่างละเอียดและครอบคลุม" at bounding box center [103, 163] width 107 height 8
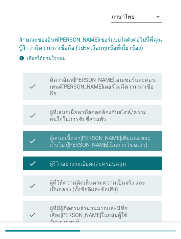
click at [122, 136] on label "ผู้เสนอเนื้อหา[PERSON_NAME]เติมแต่งเยอะเกินไป ([PERSON_NAME]เป็นการโฆษณา)" at bounding box center [103, 142] width 107 height 14
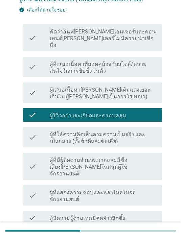
click at [126, 208] on div "check check_box_outline_blank ผู้มีความรู้ด้านเทคนิคอย่างลึกซึ้ง" at bounding box center [90, 217] width 143 height 19
click at [116, 215] on label "ผู้มีความรู้ด้านเทคนิคอย่างลึกซึ้ง" at bounding box center [87, 218] width 75 height 7
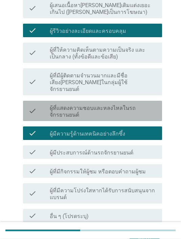
scroll to position [154, 0]
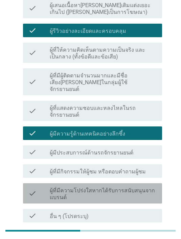
click at [120, 183] on div "check check_box_outline_blank ผู้ที่มีความโปร่งใสหากได้รับการสนับสนุนจากแบรนด์" at bounding box center [92, 193] width 139 height 20
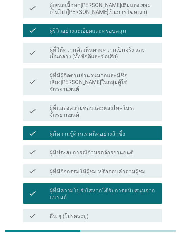
click at [148, 232] on button "ต่อไป" at bounding box center [144, 238] width 30 height 12
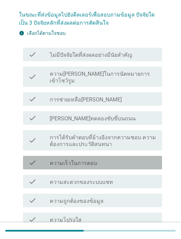
click at [134, 158] on div "check_box_outline_blank ความเร็วในการตอบ" at bounding box center [103, 162] width 107 height 8
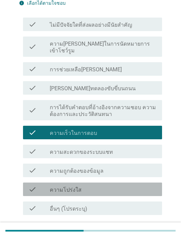
scroll to position [76, 0]
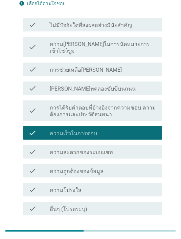
click at [129, 185] on div "check_box_outline_blank ความโปร่งใส" at bounding box center [103, 189] width 107 height 8
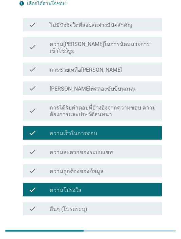
click at [142, 68] on div "check check_box_outline_blank การช่วยเหลือ[PERSON_NAME]" at bounding box center [92, 69] width 139 height 14
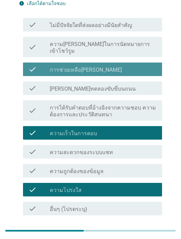
click at [139, 66] on div "check_box_outline_blank การช่วยเหลือ[PERSON_NAME]" at bounding box center [103, 69] width 107 height 8
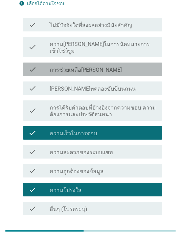
click at [142, 67] on div "check check_box_outline_blank การช่วยเหลือ[PERSON_NAME]" at bounding box center [92, 69] width 139 height 14
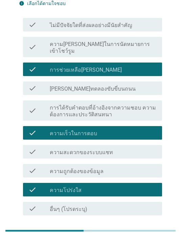
click at [146, 229] on button "ต่อไป" at bounding box center [144, 231] width 30 height 12
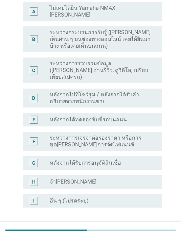
scroll to position [78, 0]
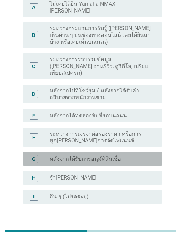
click at [131, 155] on div "radio_button_unchecked หลังจากได้รับการอนุมัติสินเชื่อ" at bounding box center [100, 158] width 101 height 7
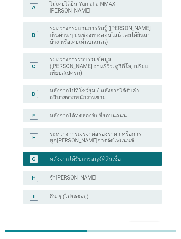
click at [156, 227] on div "ภาษาไทย arrow_drop_down คุณรู้จัก Yamaha NMAX ครั้งแรกเมื่อไร A radio_button_un…" at bounding box center [91, 92] width 154 height 297
click at [155, 221] on button "ต่อไป" at bounding box center [144, 227] width 30 height 12
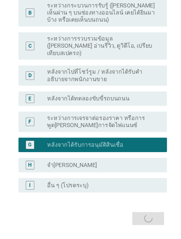
scroll to position [0, 0]
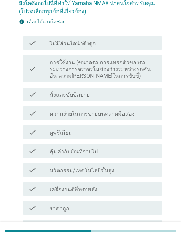
click at [135, 167] on div "check_box_outline_blank นวัตกรรม/เทคโนโลยีขั้นสูง" at bounding box center [103, 170] width 107 height 8
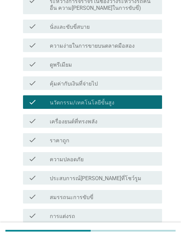
click at [126, 176] on div "check_box_outline_blank ประสบการณ์[PERSON_NAME]ที่โชว์รูม" at bounding box center [103, 178] width 107 height 8
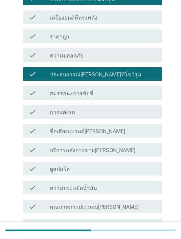
scroll to position [288, 0]
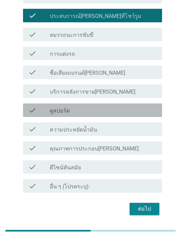
click at [126, 109] on div "check_box_outline_blank ดูสปอร์ต" at bounding box center [103, 110] width 107 height 8
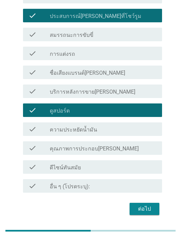
click at [153, 211] on div "ต่อไป" at bounding box center [144, 209] width 19 height 8
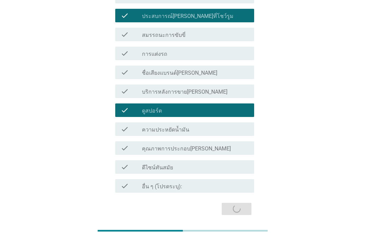
scroll to position [0, 0]
